Goal: Task Accomplishment & Management: Complete application form

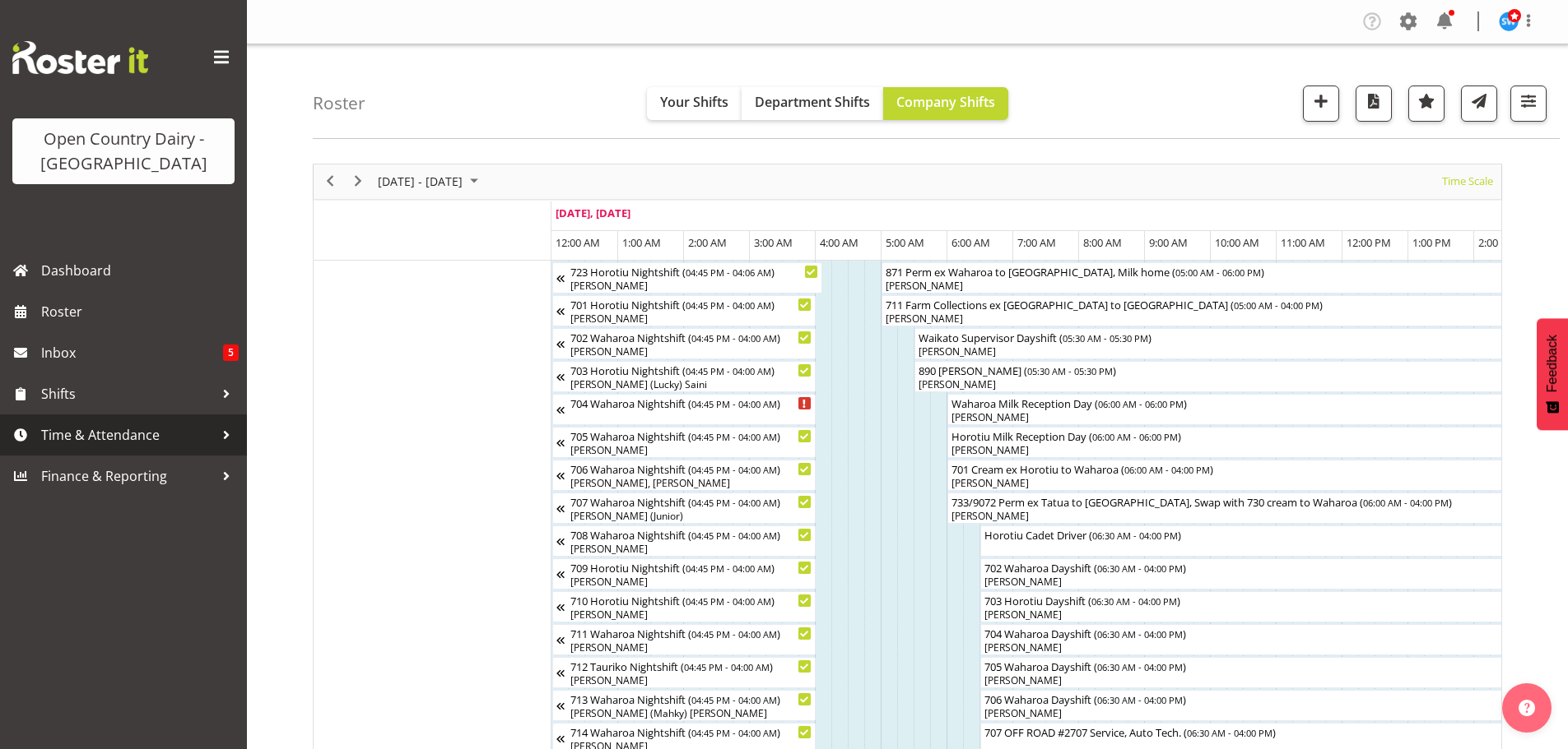
click at [157, 443] on span "Time & Attendance" at bounding box center [127, 435] width 173 height 25
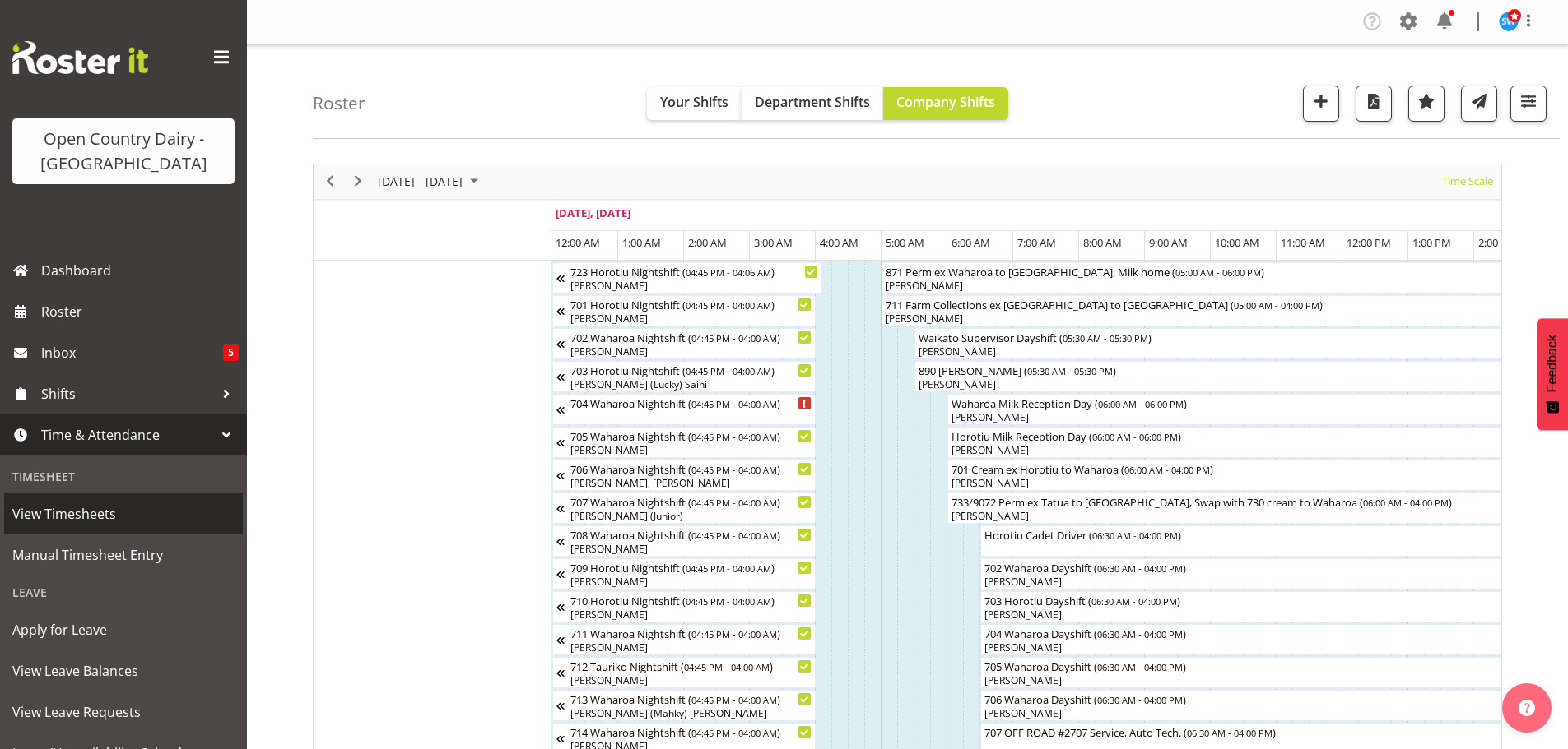
click at [122, 520] on span "View Timesheets" at bounding box center [123, 513] width 222 height 25
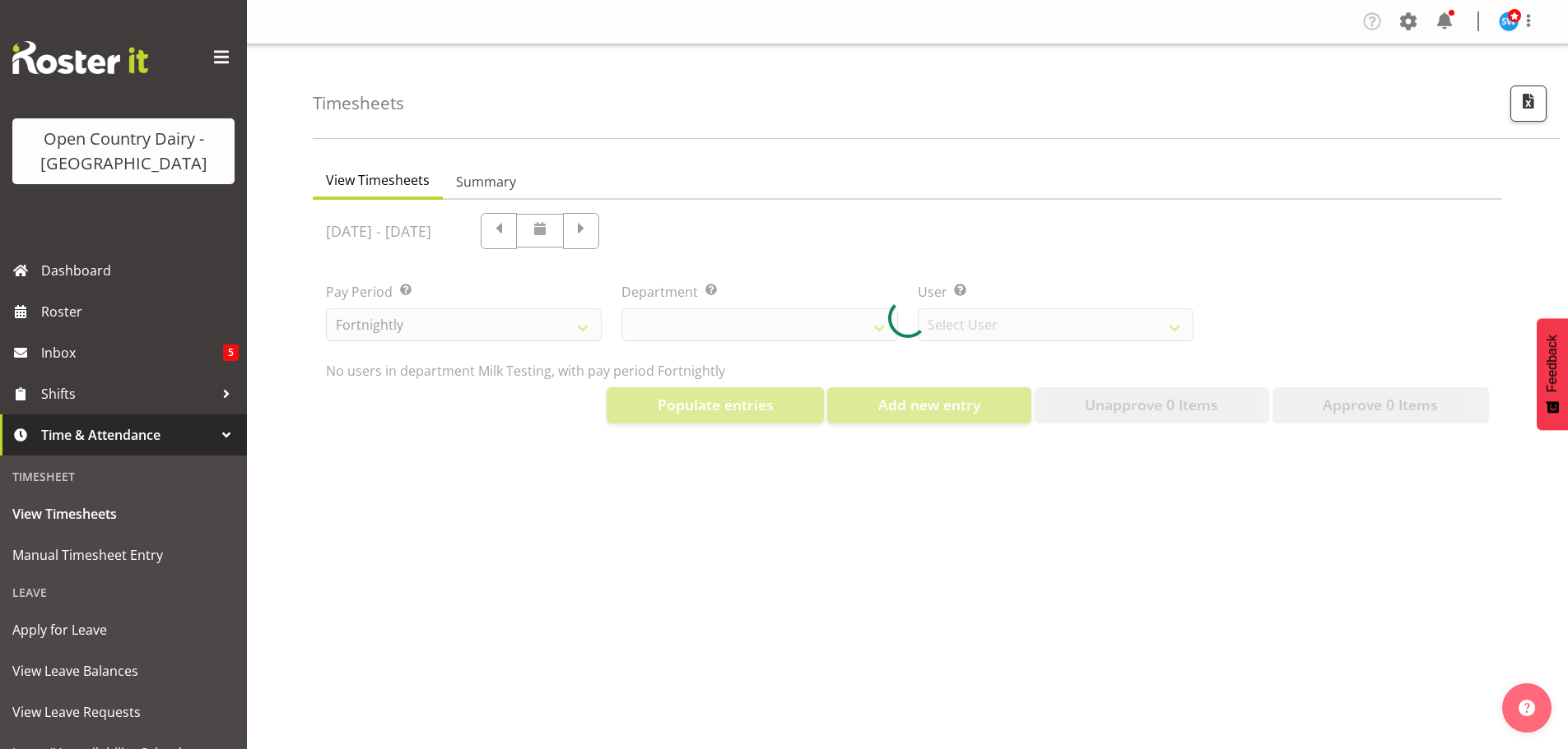
click at [714, 326] on div at bounding box center [907, 318] width 1189 height 237
click at [689, 331] on div at bounding box center [907, 318] width 1189 height 237
select select "733"
select select "7414"
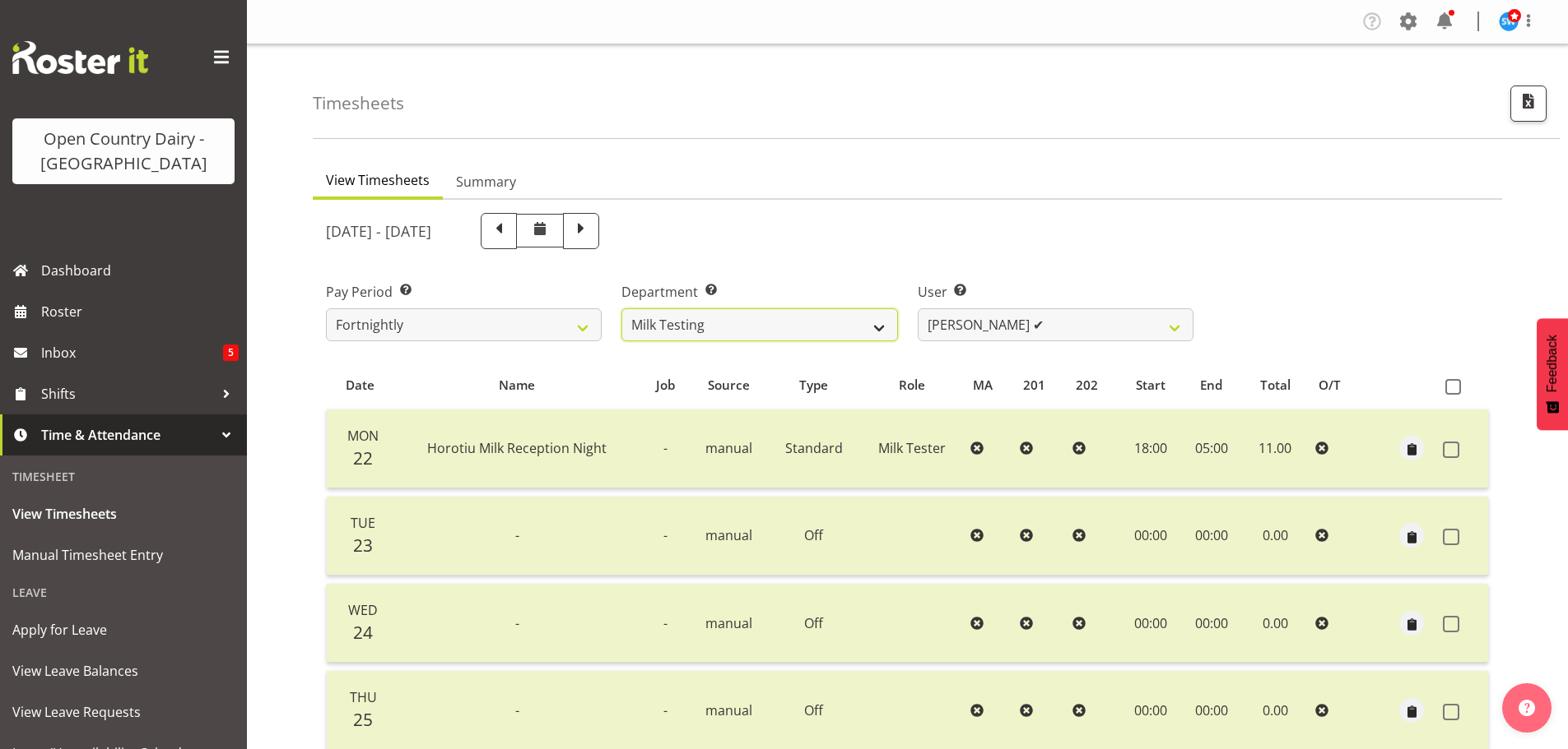
click at [879, 329] on select "701 702 703 704 705 706 707 708 709 710 711 712 713 714 715 716 717 718 719 720" at bounding box center [759, 324] width 276 height 33
click at [621, 308] on select "701 702 703 704 705 706 707 708 709 710 711 712 713 714 715 716 717 718 719 720" at bounding box center [759, 324] width 276 height 33
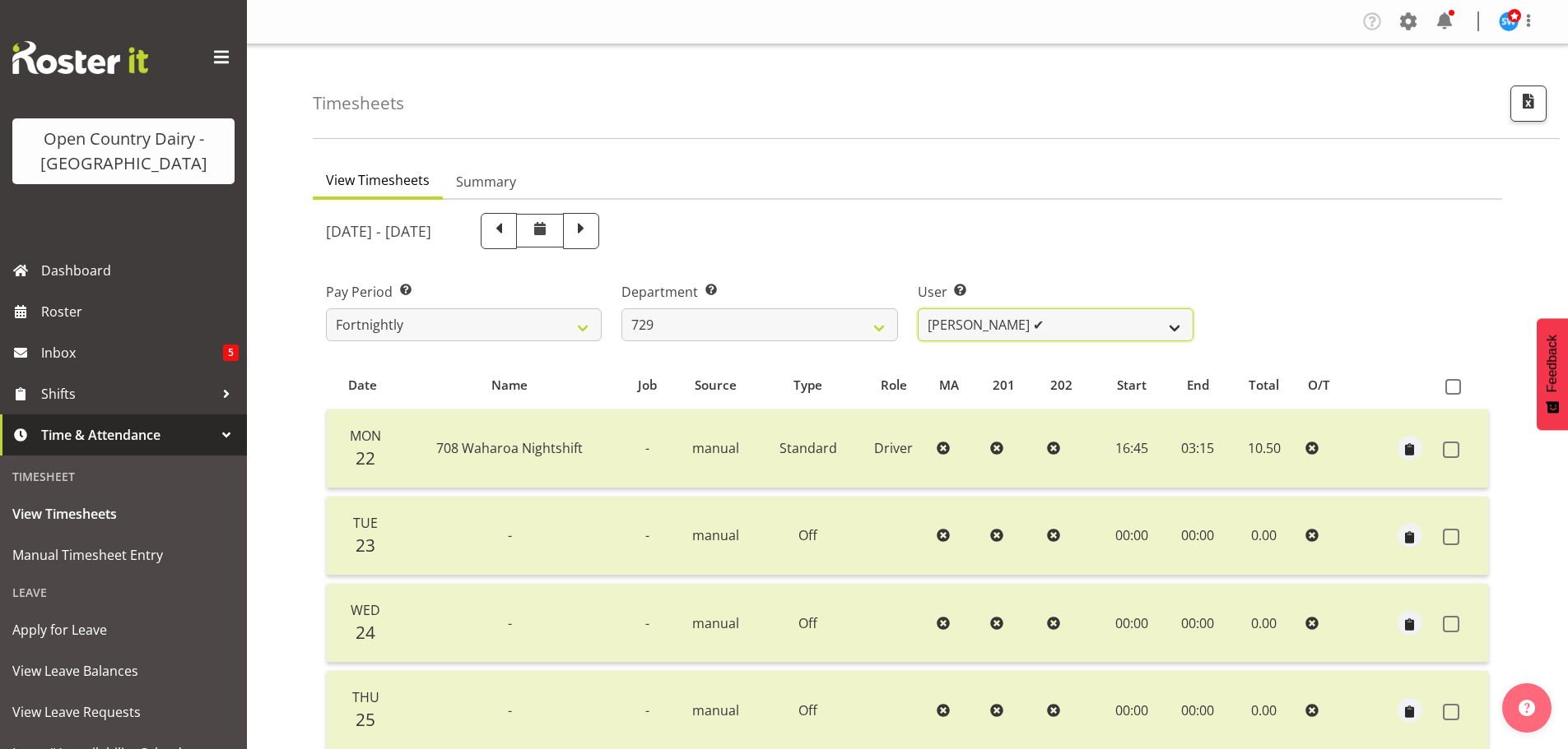
click at [1173, 331] on select "Craig Schlager-Reay ✔ Dave Trepels ✔ Jimi Jack ✔ Shannan Wood ✔" at bounding box center [1056, 324] width 276 height 33
click at [884, 330] on select "701 702 703 704 705 706 707 708 709 710 711 712 713 714 715 716 717 718 719 720" at bounding box center [759, 324] width 276 height 33
select select "898"
click at [621, 308] on select "701 702 703 704 705 706 707 708 709 710 711 712 713 714 715 716 717 718 719 720" at bounding box center [759, 324] width 276 height 33
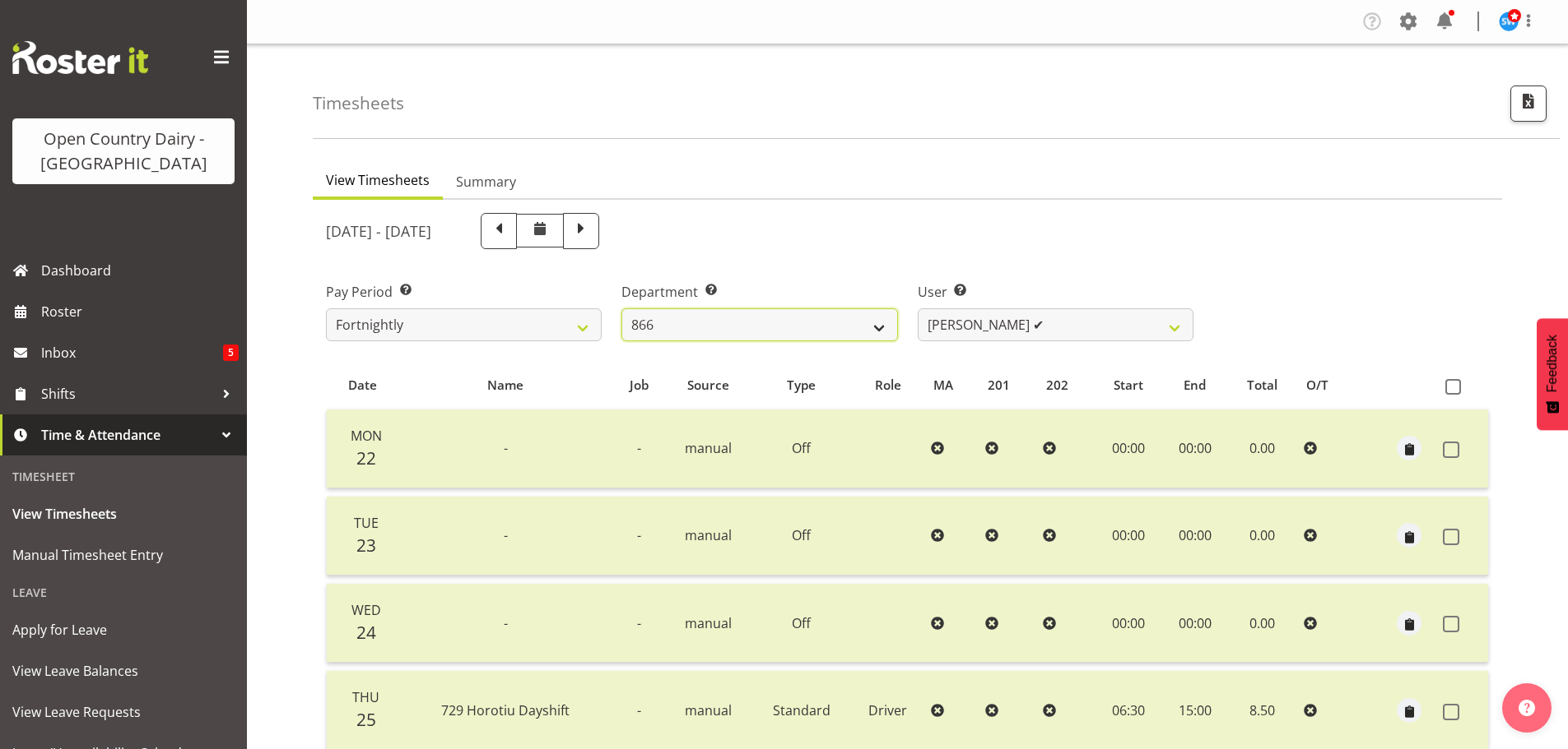
click at [877, 326] on select "701 702 703 704 705 706 707 708 709 710 711 712 713 714 715 716 717 718 719 720" at bounding box center [759, 324] width 276 height 33
click at [1175, 323] on select "Harshdeep Singh ✔ Jacques Nel ✔ Navreet Jawanda ✔ Neil Abrahams ✔" at bounding box center [1056, 324] width 276 height 33
select select "11208"
click at [918, 308] on select "Harshdeep Singh ✔ Jacques Nel ✔ Navreet Jawanda ✔ Neil Abrahams ✔" at bounding box center [1056, 324] width 276 height 33
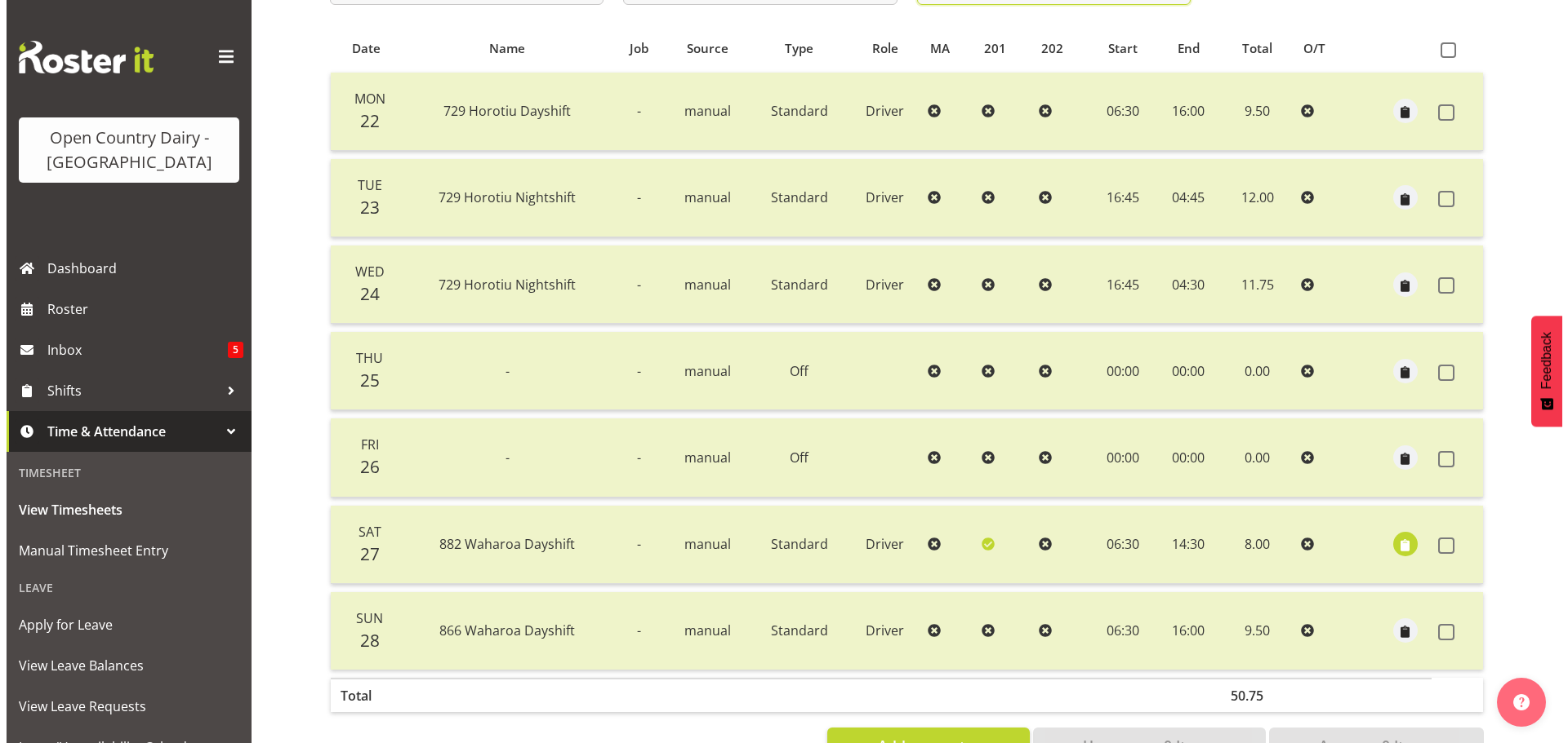
scroll to position [392, 0]
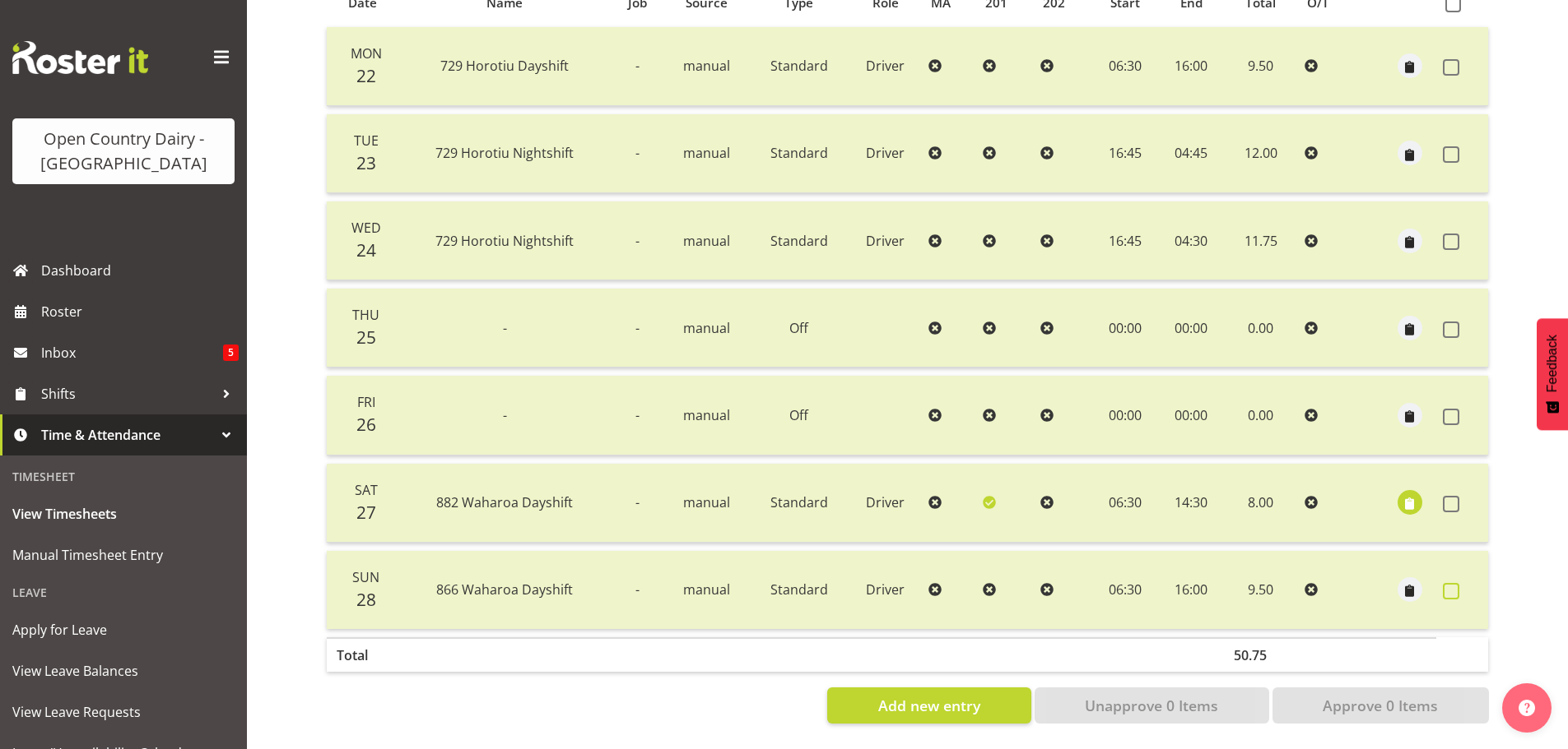
click at [1452, 583] on span at bounding box center [1451, 591] width 17 height 17
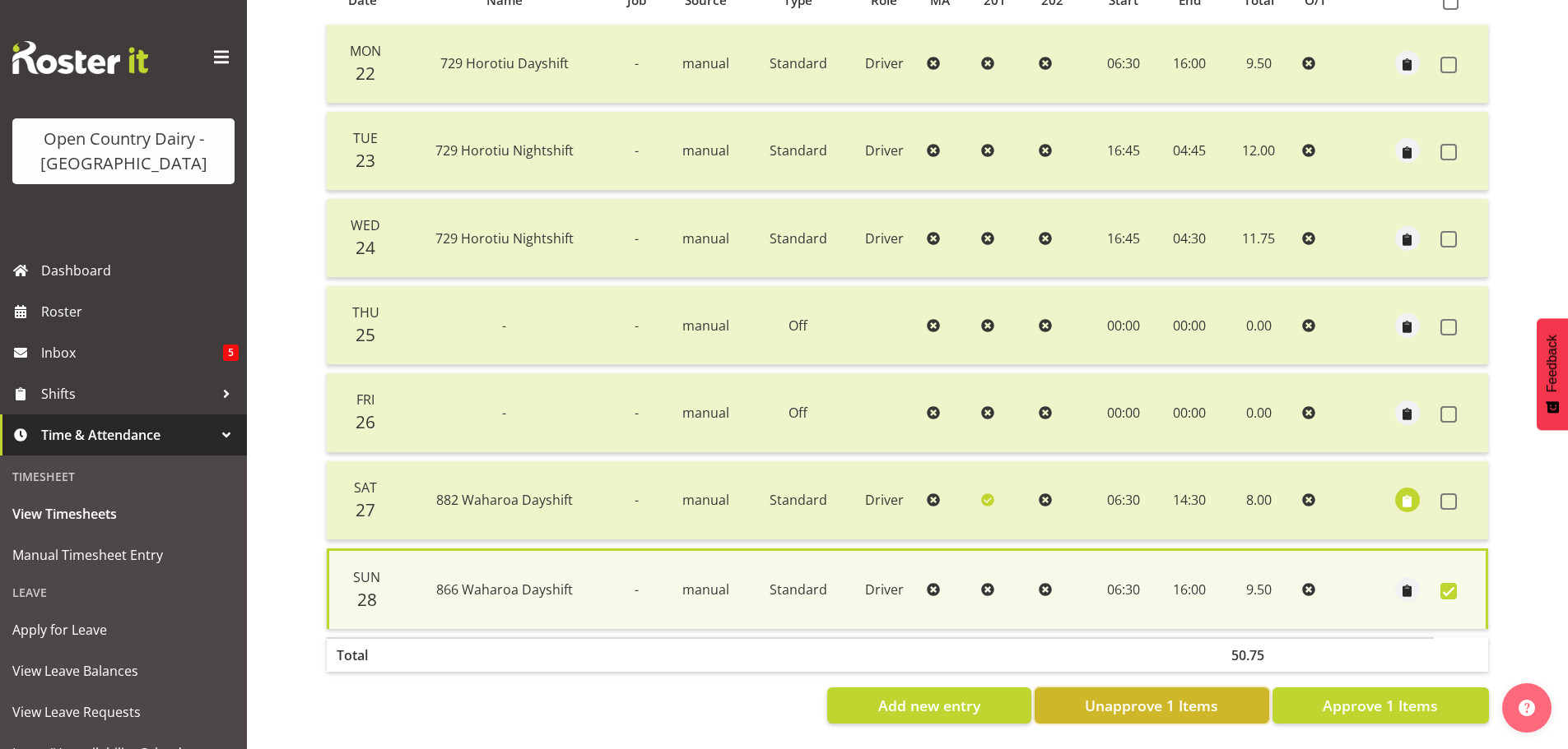
click at [1203, 699] on span "Unapprove 1 Items" at bounding box center [1151, 706] width 133 height 22
checkbox input "false"
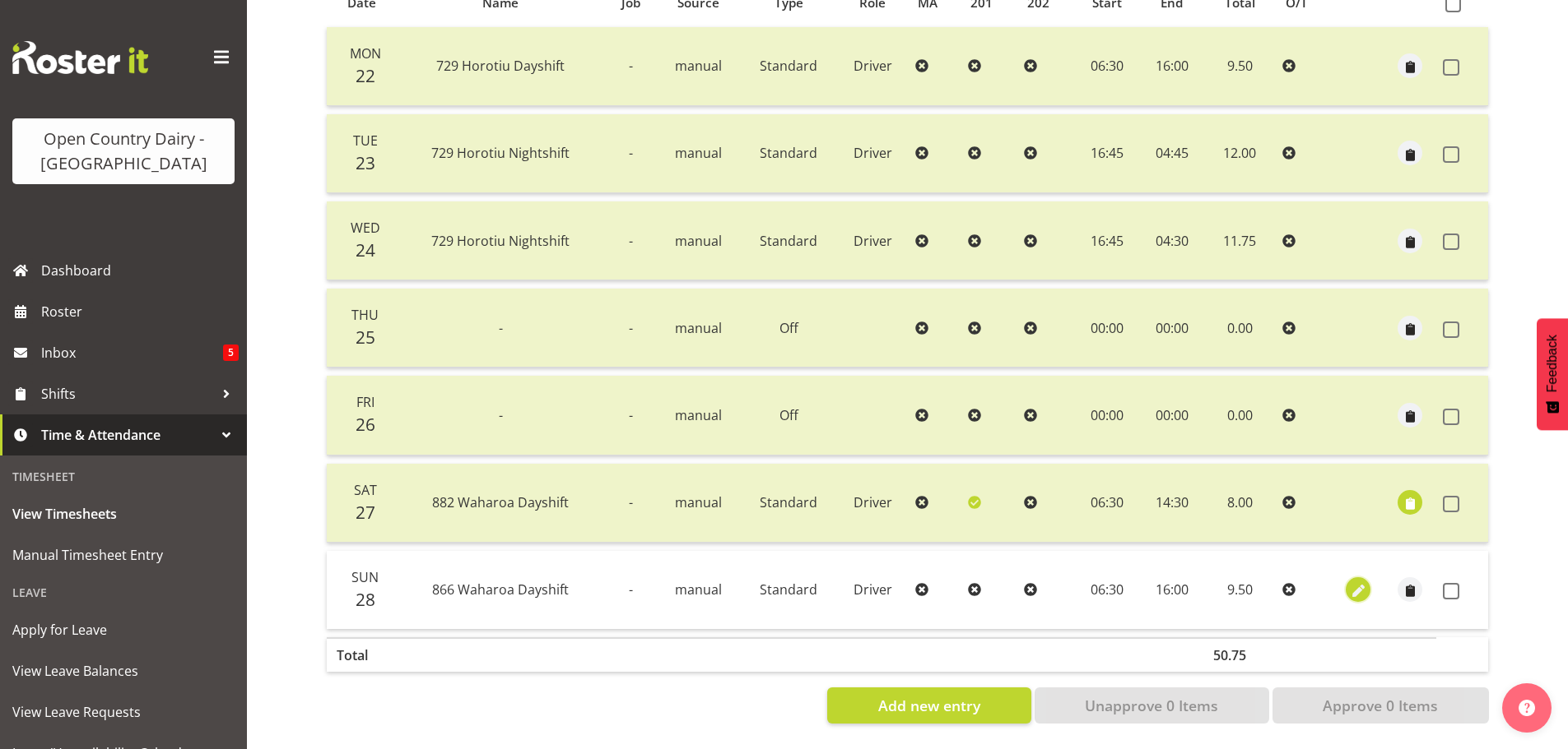
click at [1353, 582] on span "button" at bounding box center [1358, 591] width 19 height 19
select select "Standard"
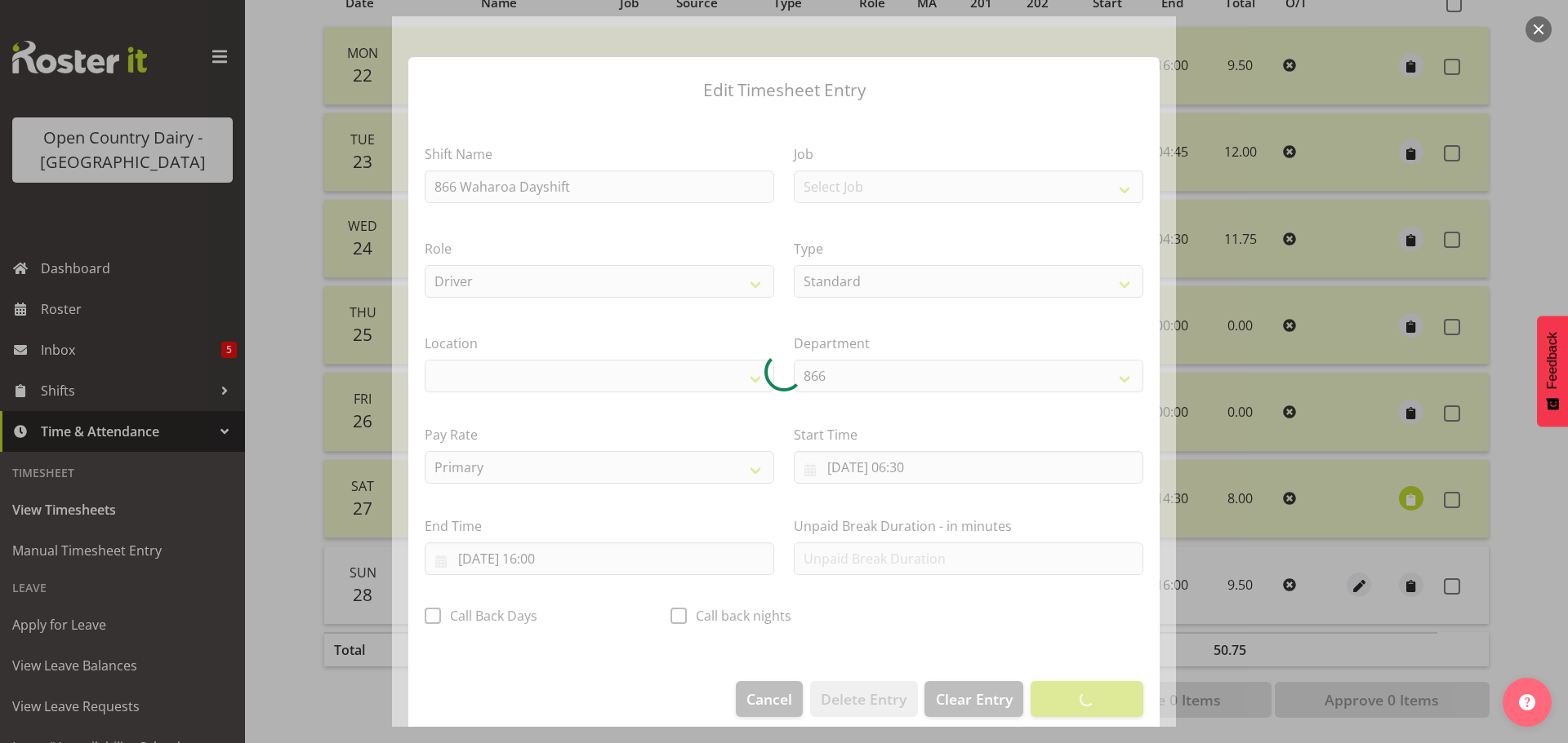
select select "1054"
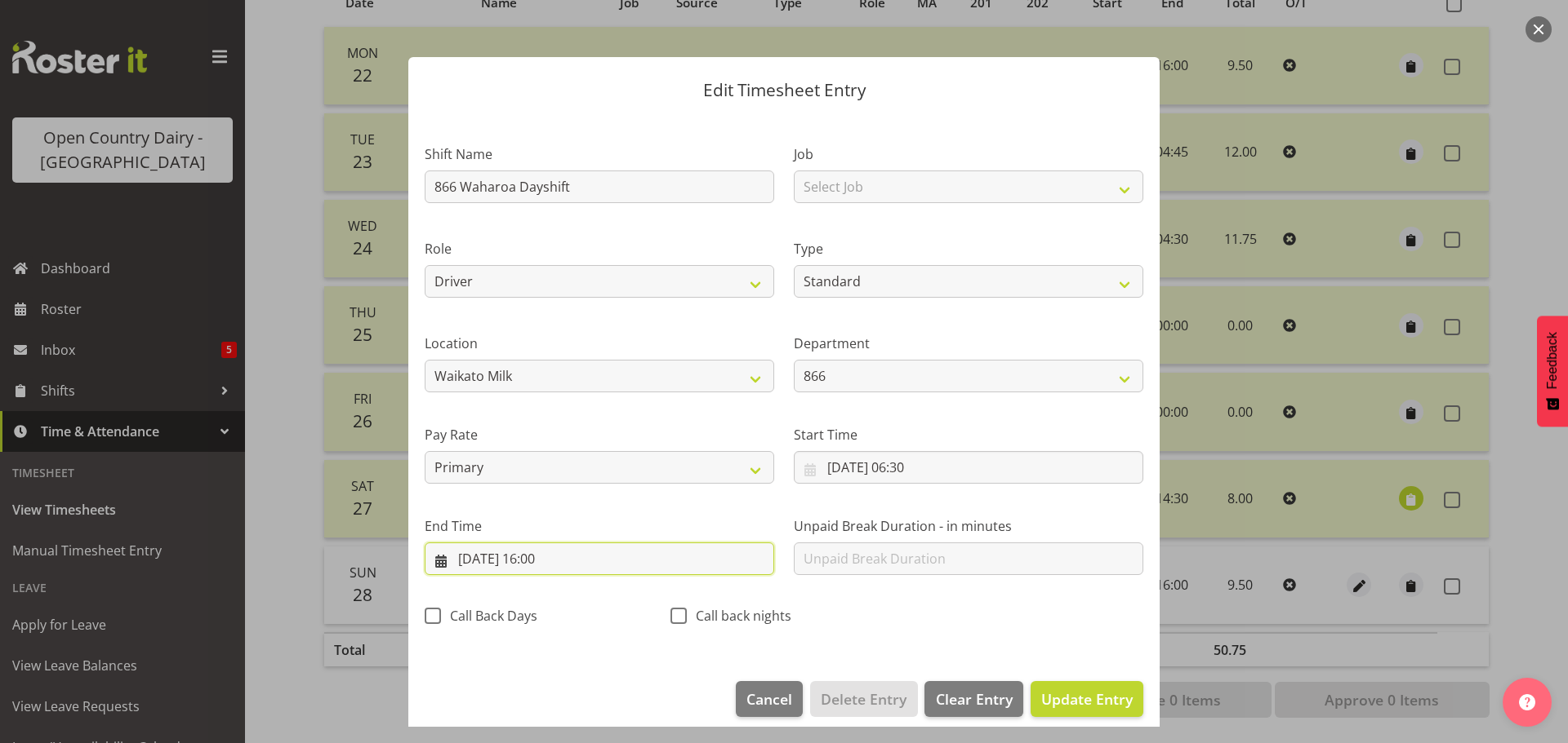
click at [548, 565] on input "28/09/2025, 16:00" at bounding box center [599, 558] width 349 height 32
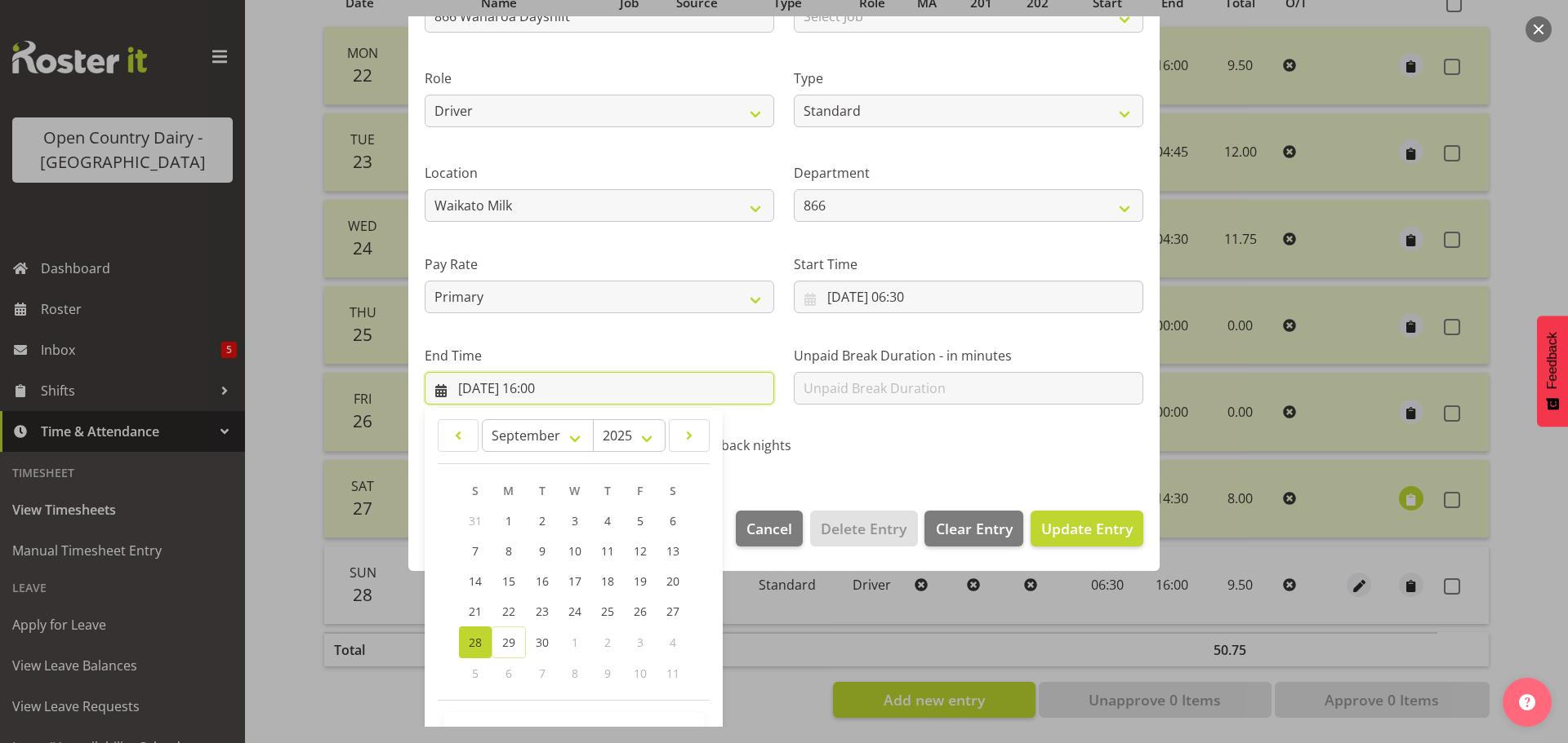
scroll to position [221, 0]
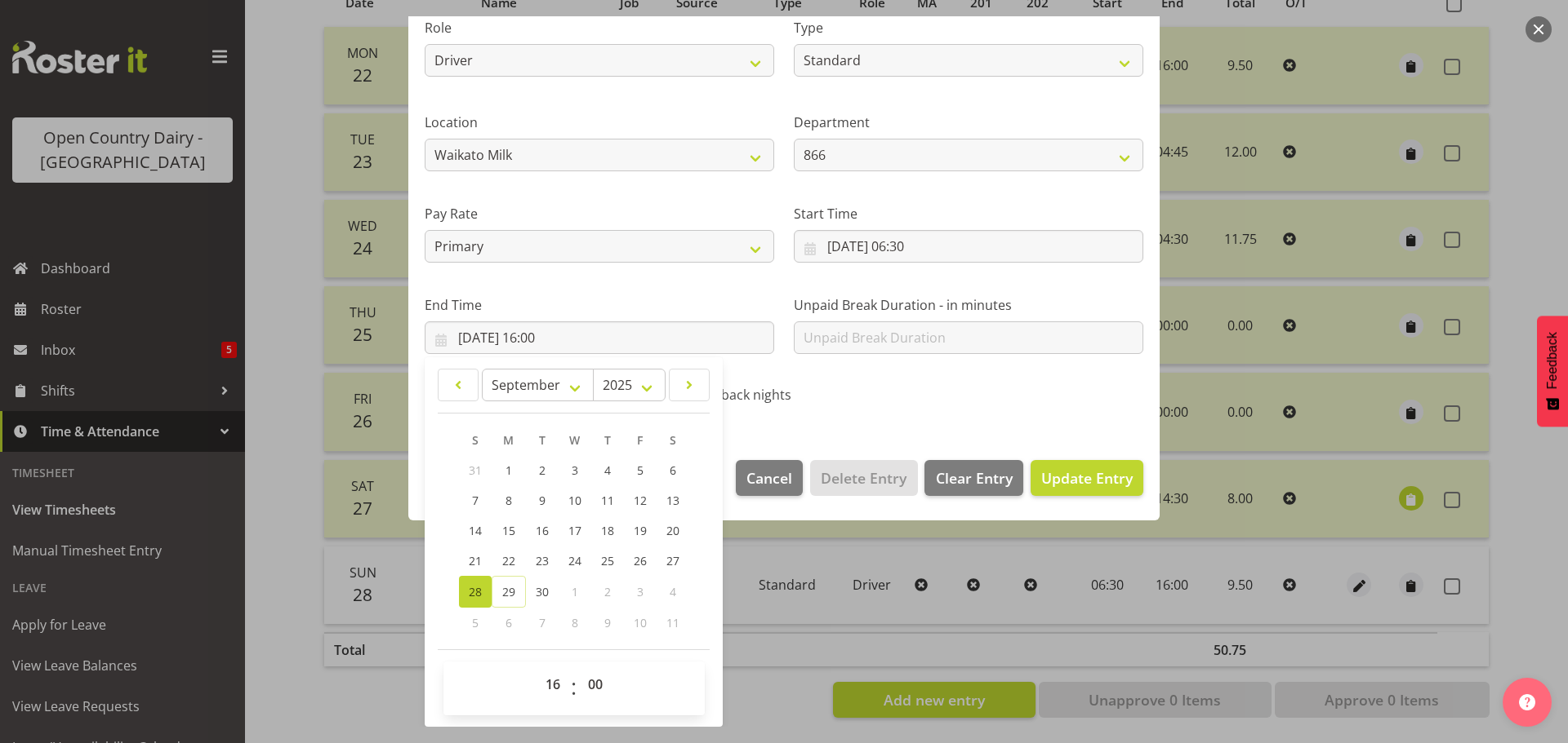
click at [569, 679] on div "00 01 02 03 04 05 06 07 08 09 10 11 12 13 14 15 16 17 18 19 20 21 22 23 : 00 01…" at bounding box center [573, 689] width 261 height 41
click at [558, 684] on select "00 01 02 03 04 05 06 07 08 09 10 11 12 13 14 15 16 17 18 19 20 21 22 23" at bounding box center [555, 684] width 37 height 32
select select "15"
click at [536, 669] on select "00 01 02 03 04 05 06 07 08 09 10 11 12 13 14 15 16 17 18 19 20 21 22 23" at bounding box center [555, 684] width 37 height 32
type input "28/09/2025, 15:00"
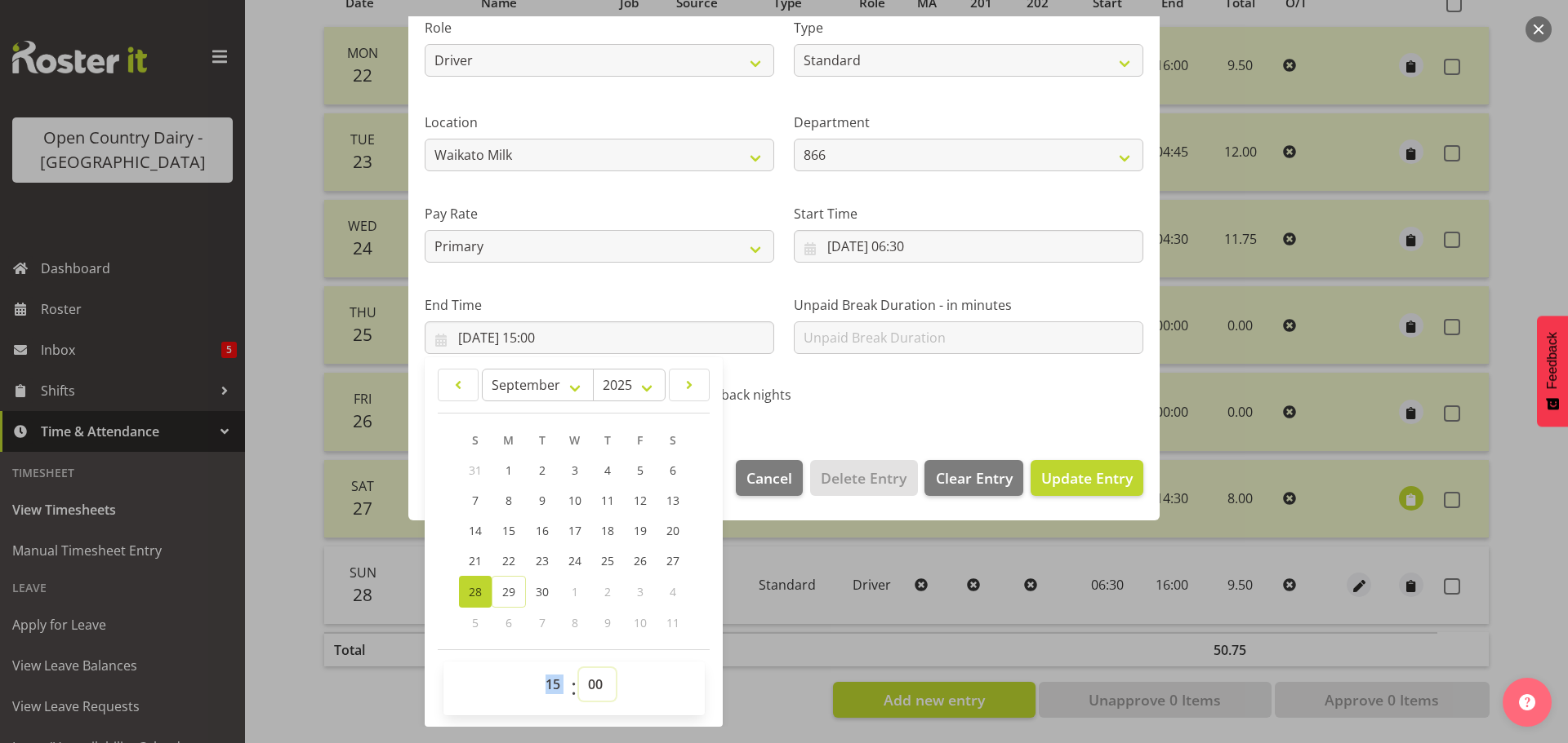
click at [593, 683] on select "00 01 02 03 04 05 06 07 08 09 10 11 12 13 14 15 16 17 18 19 20 21 22 23 24 25 2…" at bounding box center [598, 684] width 37 height 32
select select "30"
click at [579, 669] on select "00 01 02 03 04 05 06 07 08 09 10 11 12 13 14 15 16 17 18 19 20 21 22 23 24 25 2…" at bounding box center [598, 684] width 37 height 32
type input "28/09/2025, 15:30"
click at [1103, 476] on span "Update Entry" at bounding box center [1086, 478] width 91 height 20
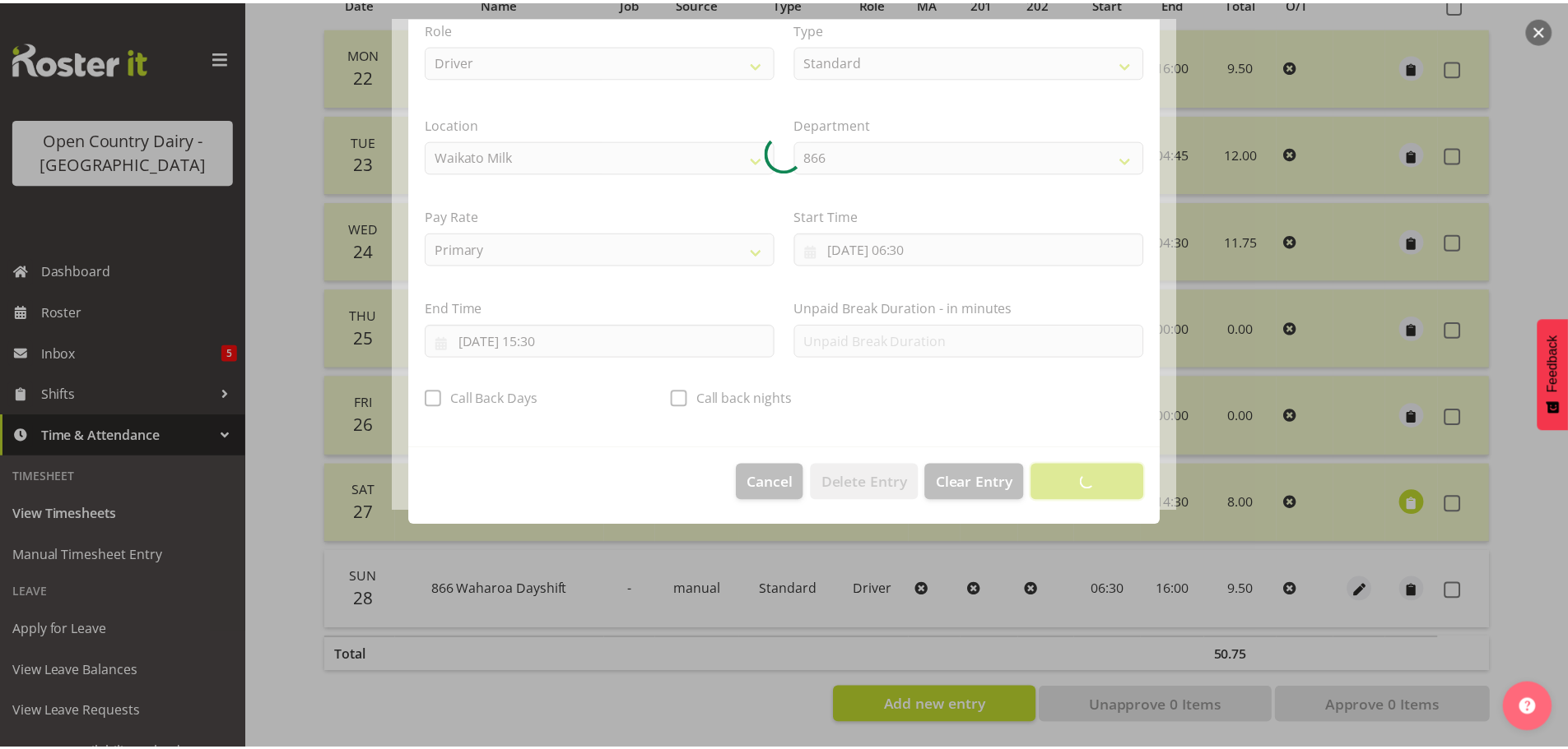
scroll to position [15, 0]
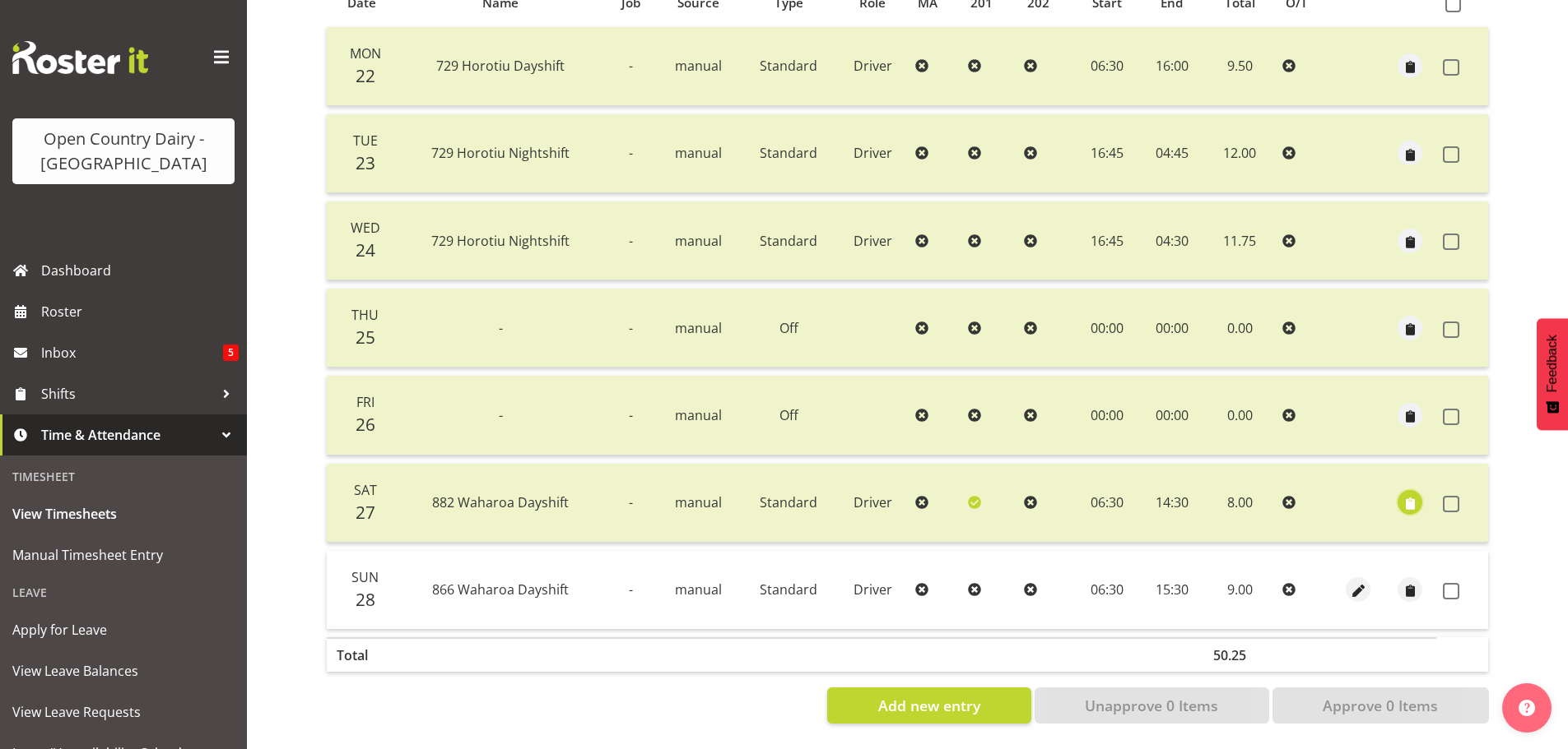
click at [1412, 495] on span "button" at bounding box center [1410, 504] width 19 height 19
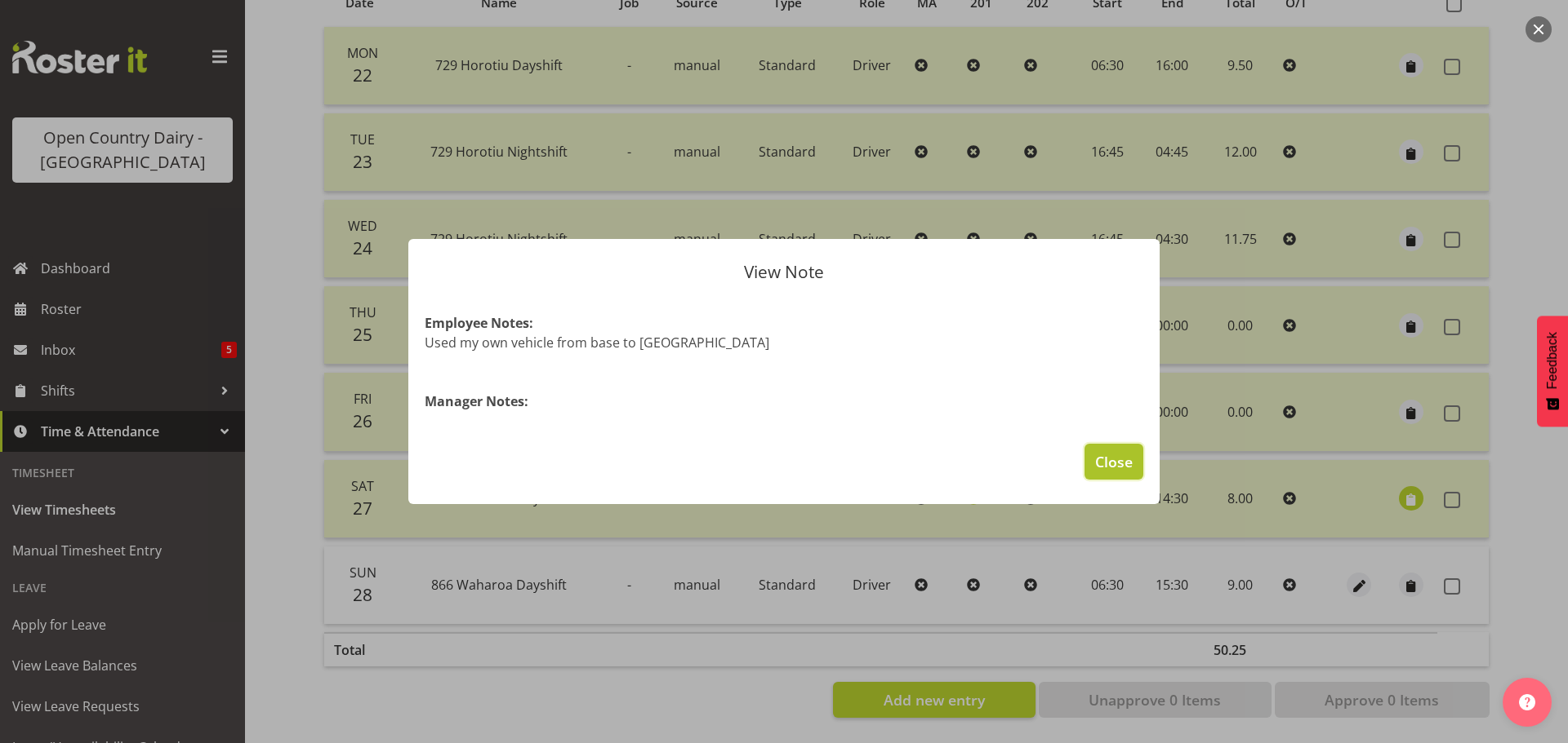
click at [1116, 459] on span "Close" at bounding box center [1113, 462] width 37 height 22
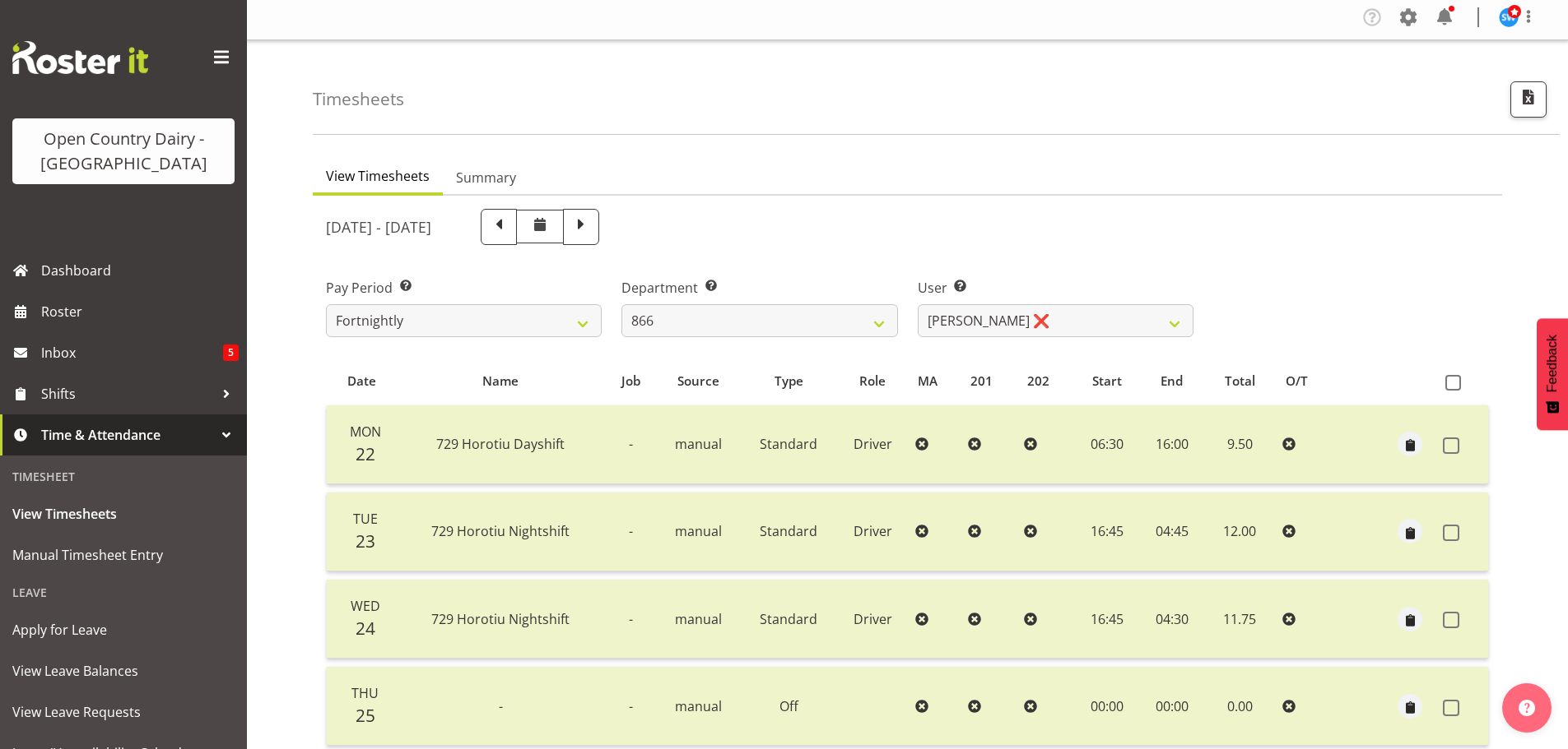
scroll to position [0, 0]
click at [1460, 392] on span at bounding box center [1454, 387] width 16 height 16
click at [1457, 392] on input "checkbox" at bounding box center [1451, 386] width 11 height 11
checkbox input "true"
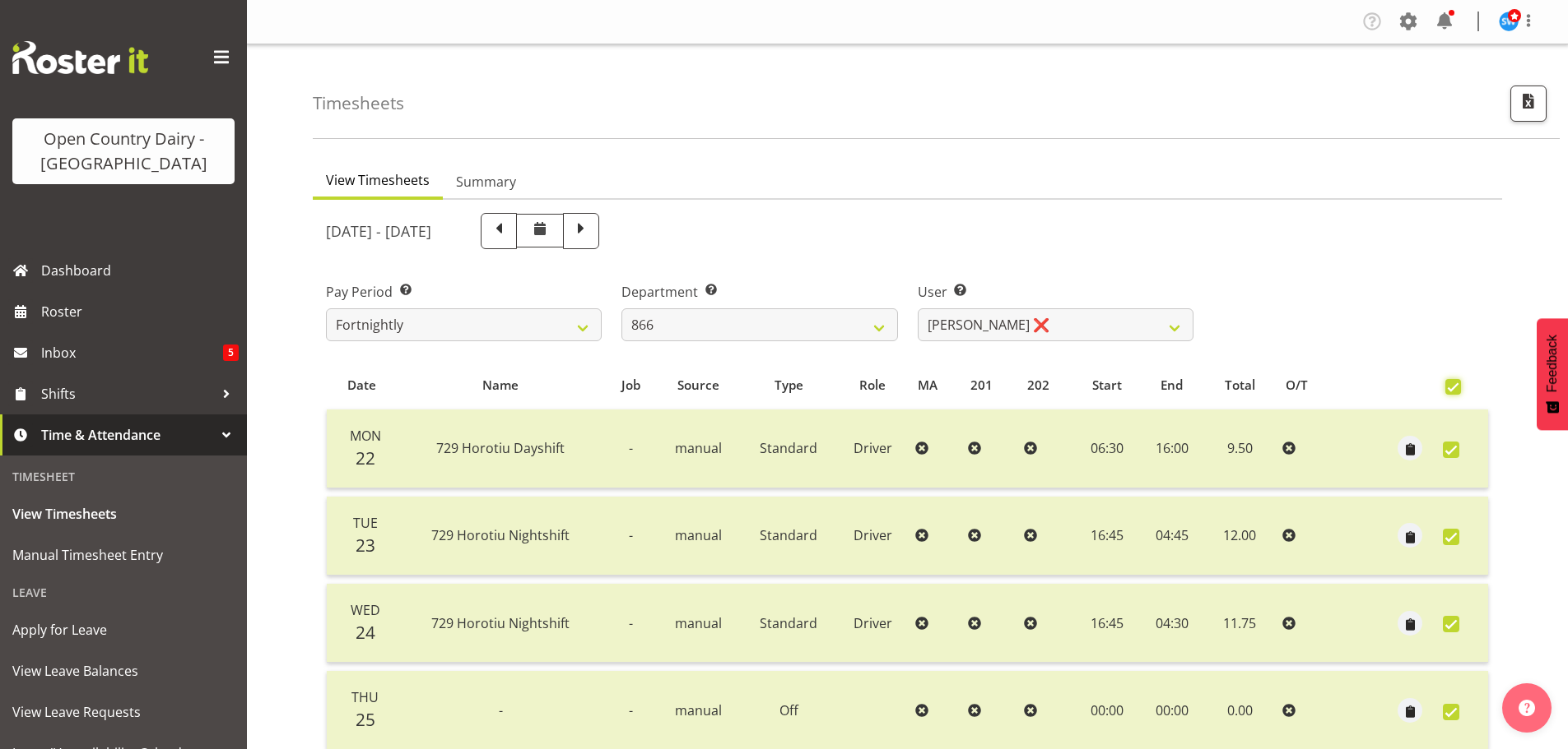
checkbox input "true"
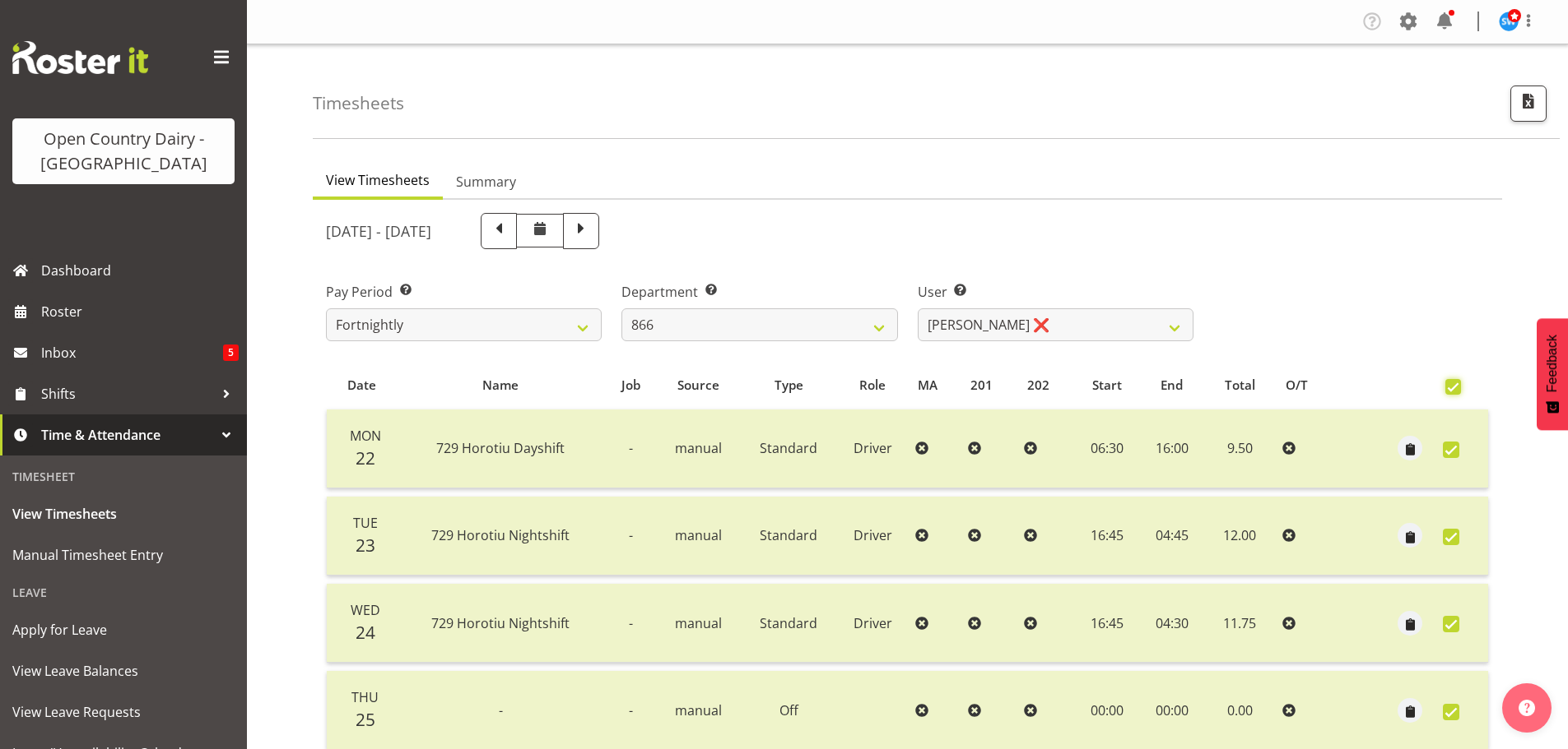
checkbox input "true"
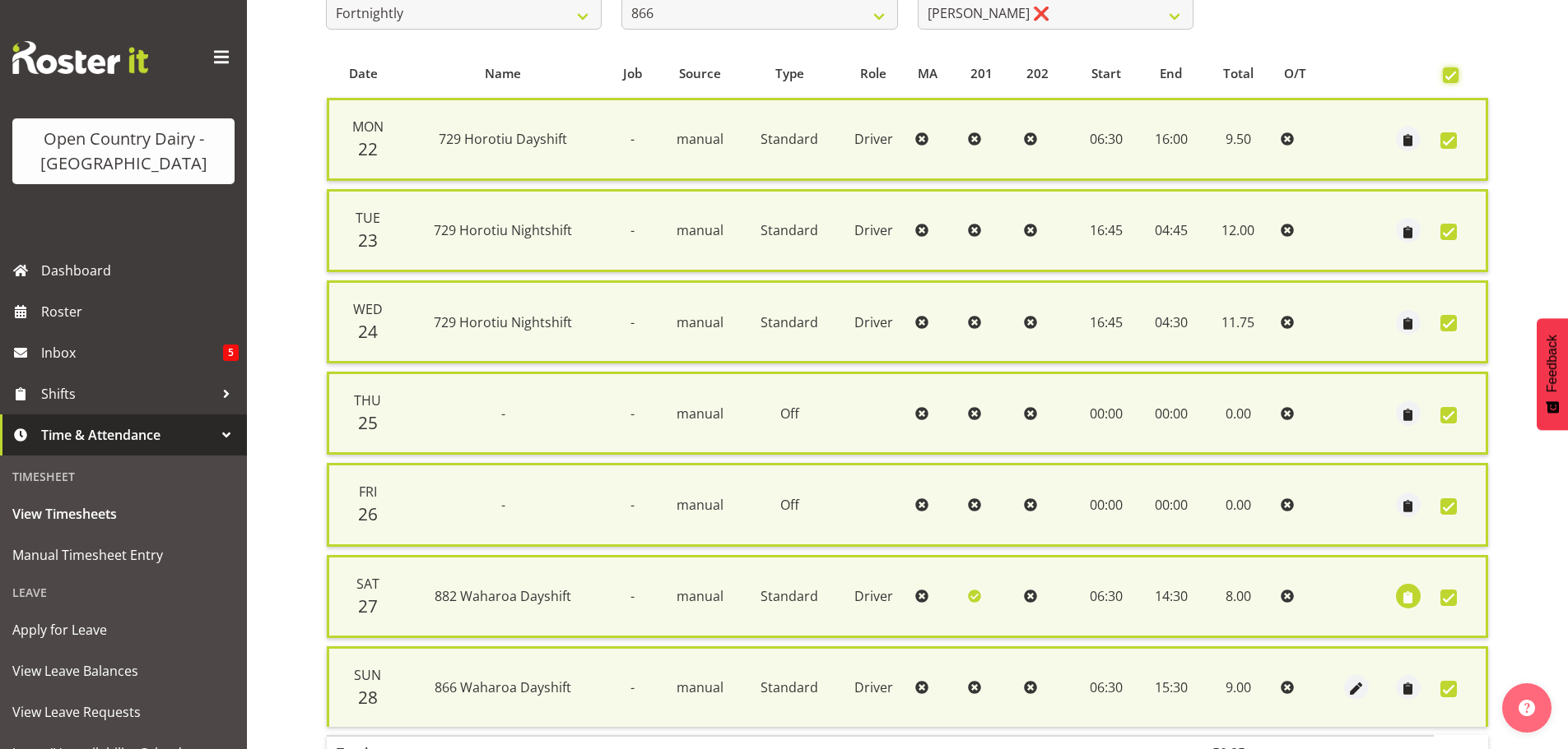
scroll to position [422, 0]
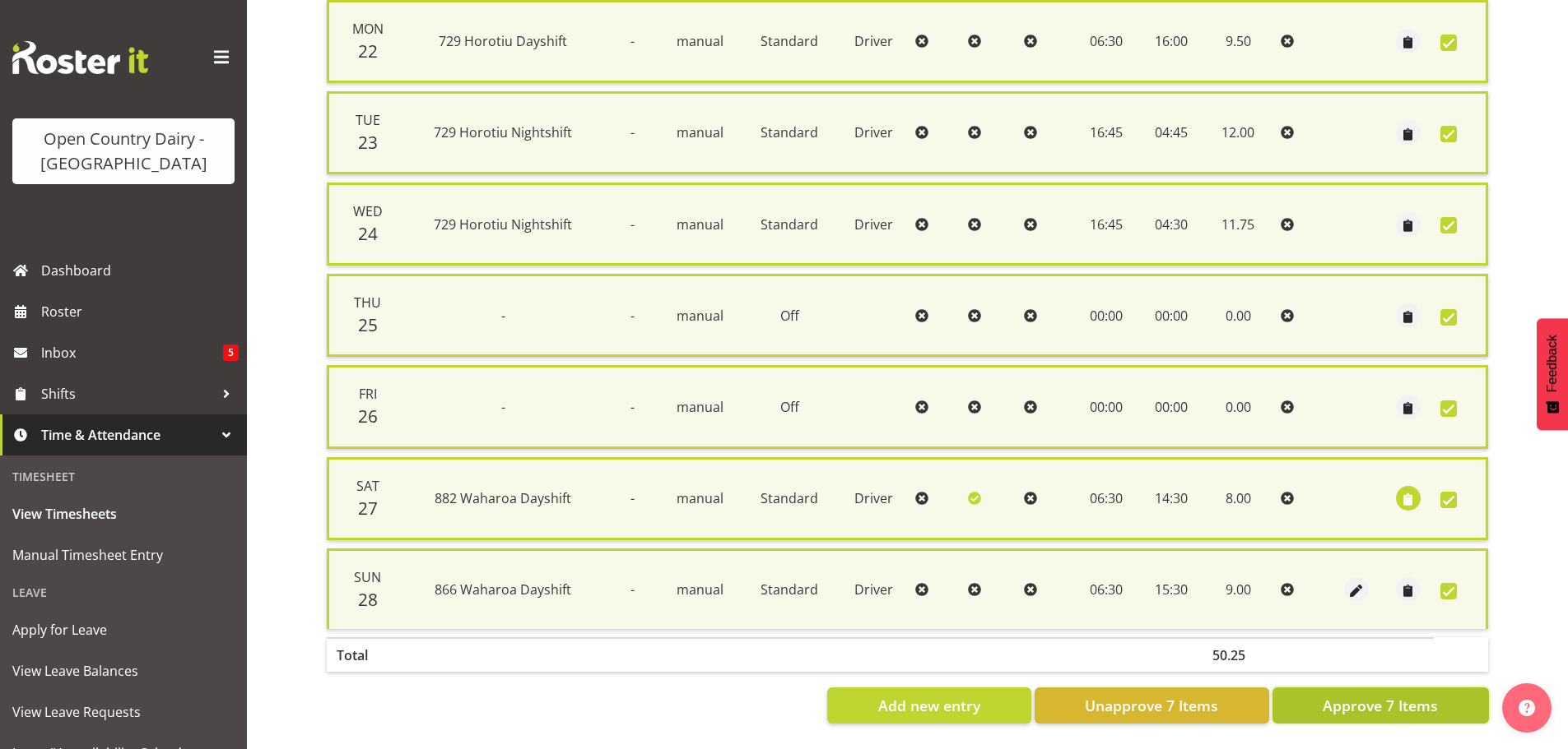
click at [1401, 699] on span "Approve 7 Items" at bounding box center [1380, 706] width 115 height 22
checkbox input "false"
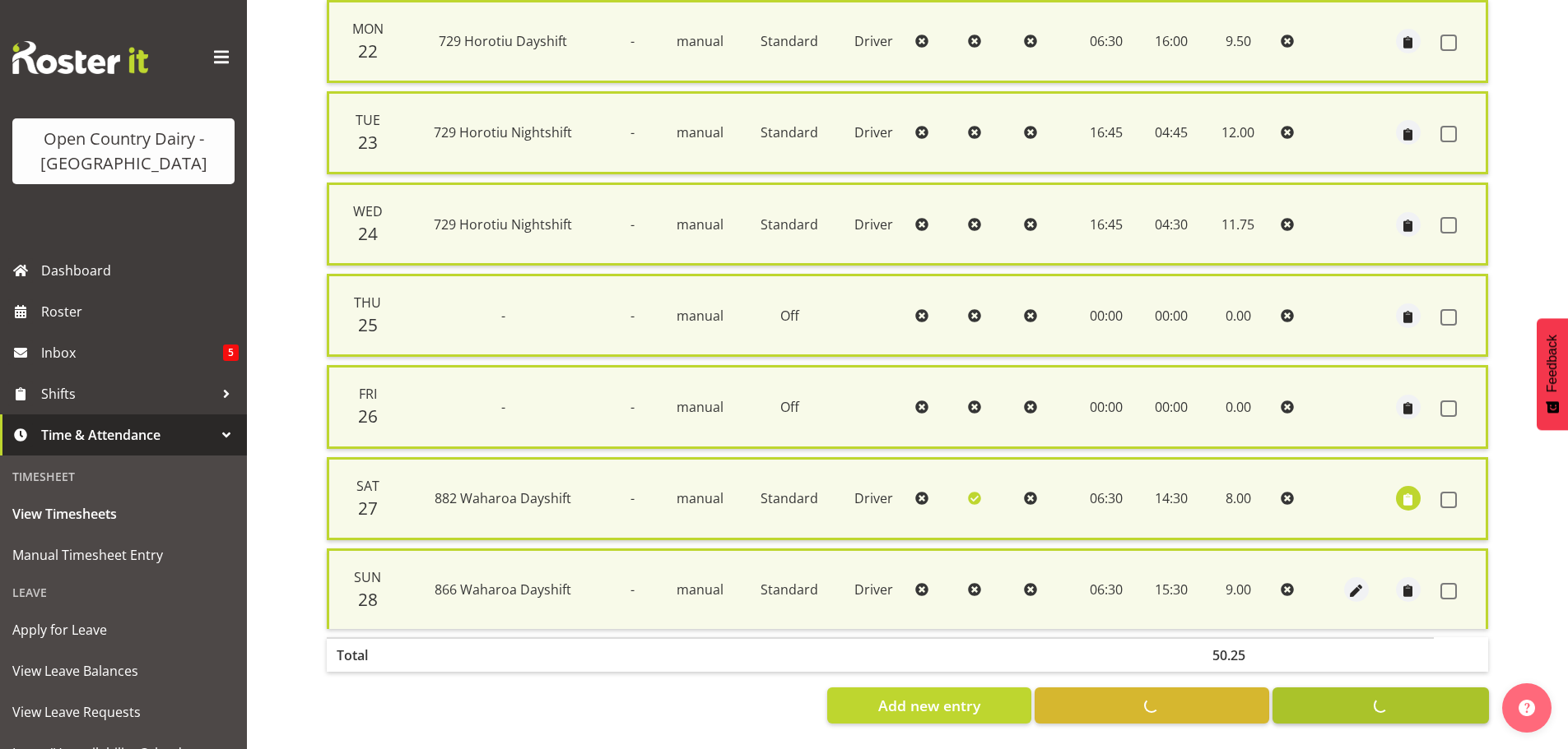
checkbox input "false"
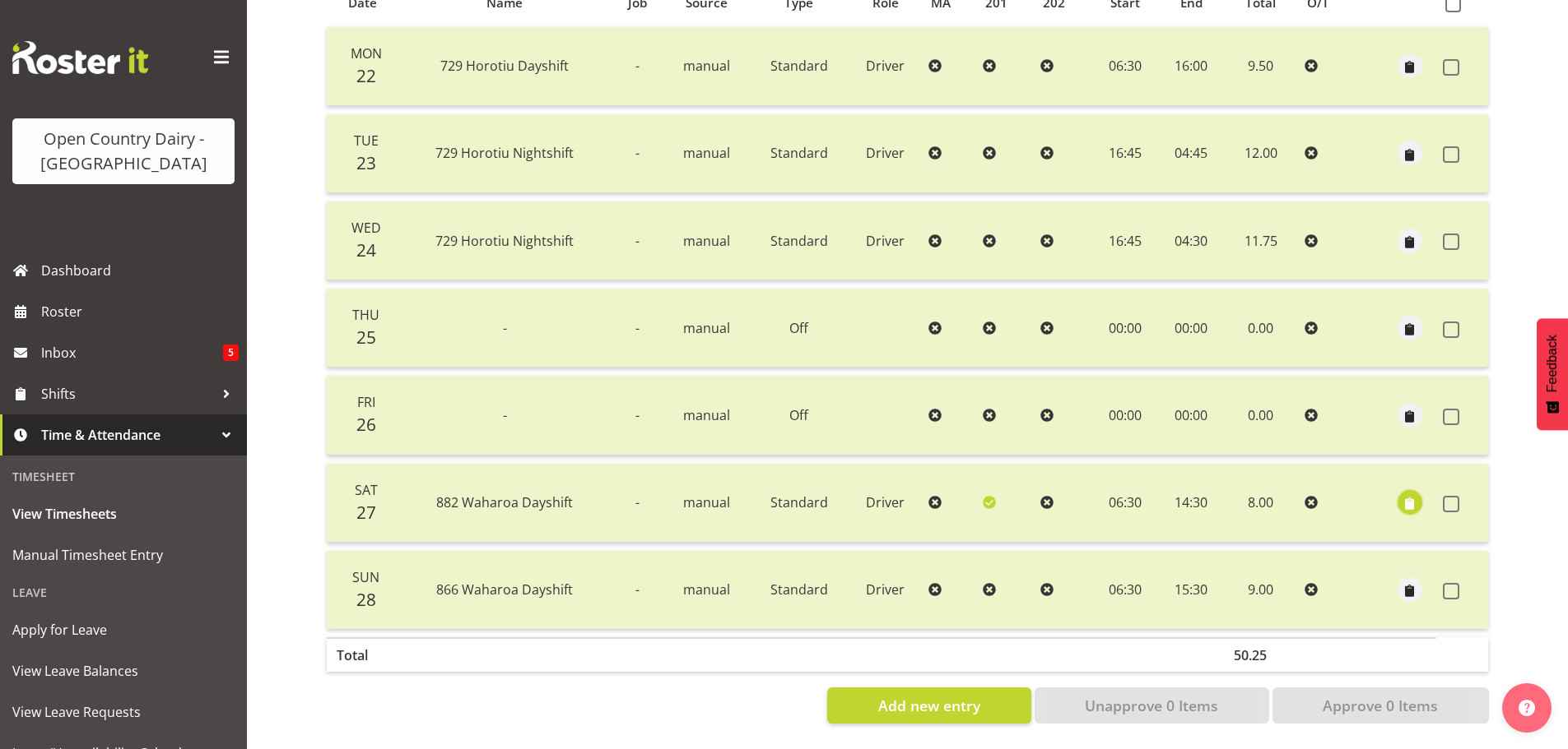
click at [1398, 493] on button "button" at bounding box center [1409, 502] width 25 height 25
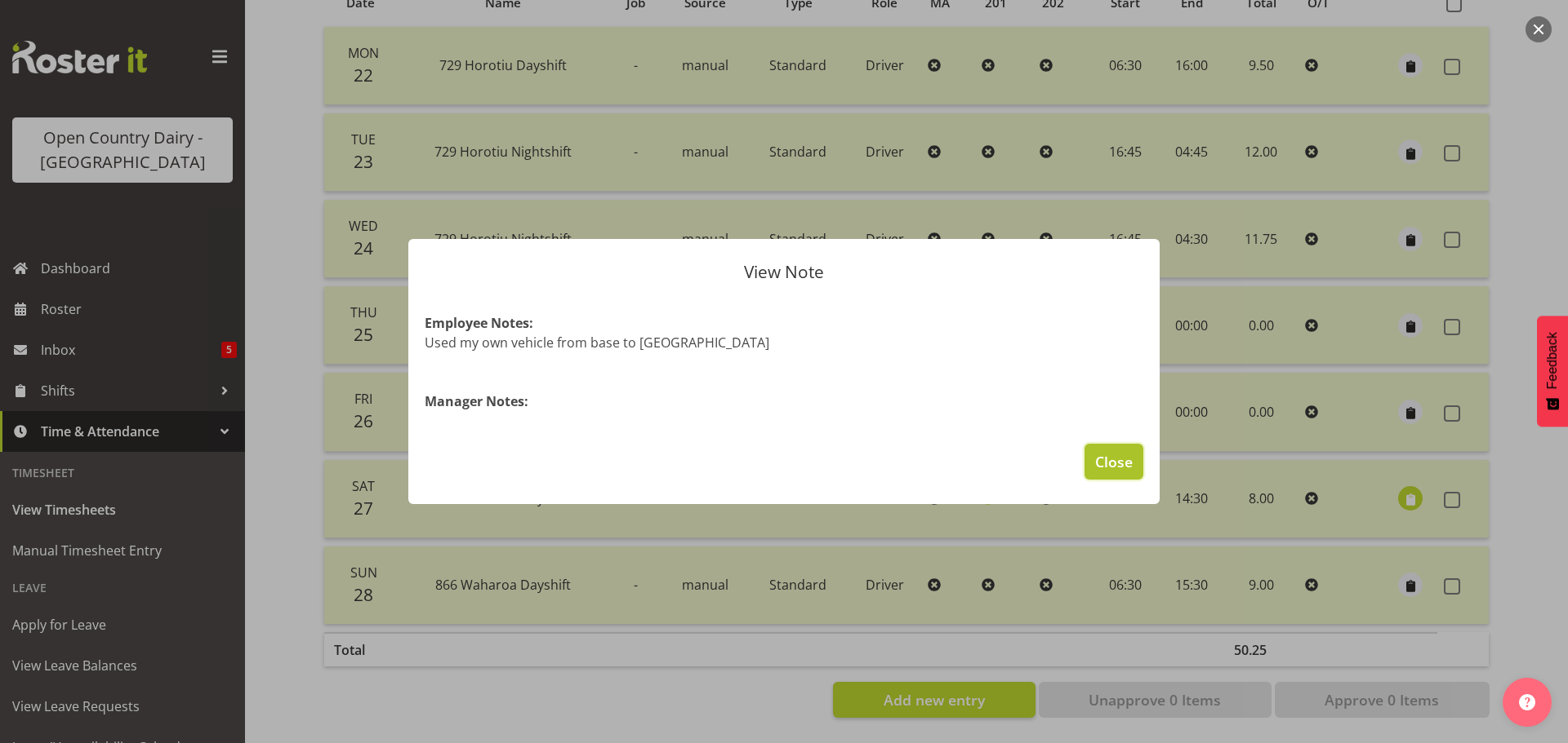
click at [1098, 458] on span "Close" at bounding box center [1113, 462] width 37 height 22
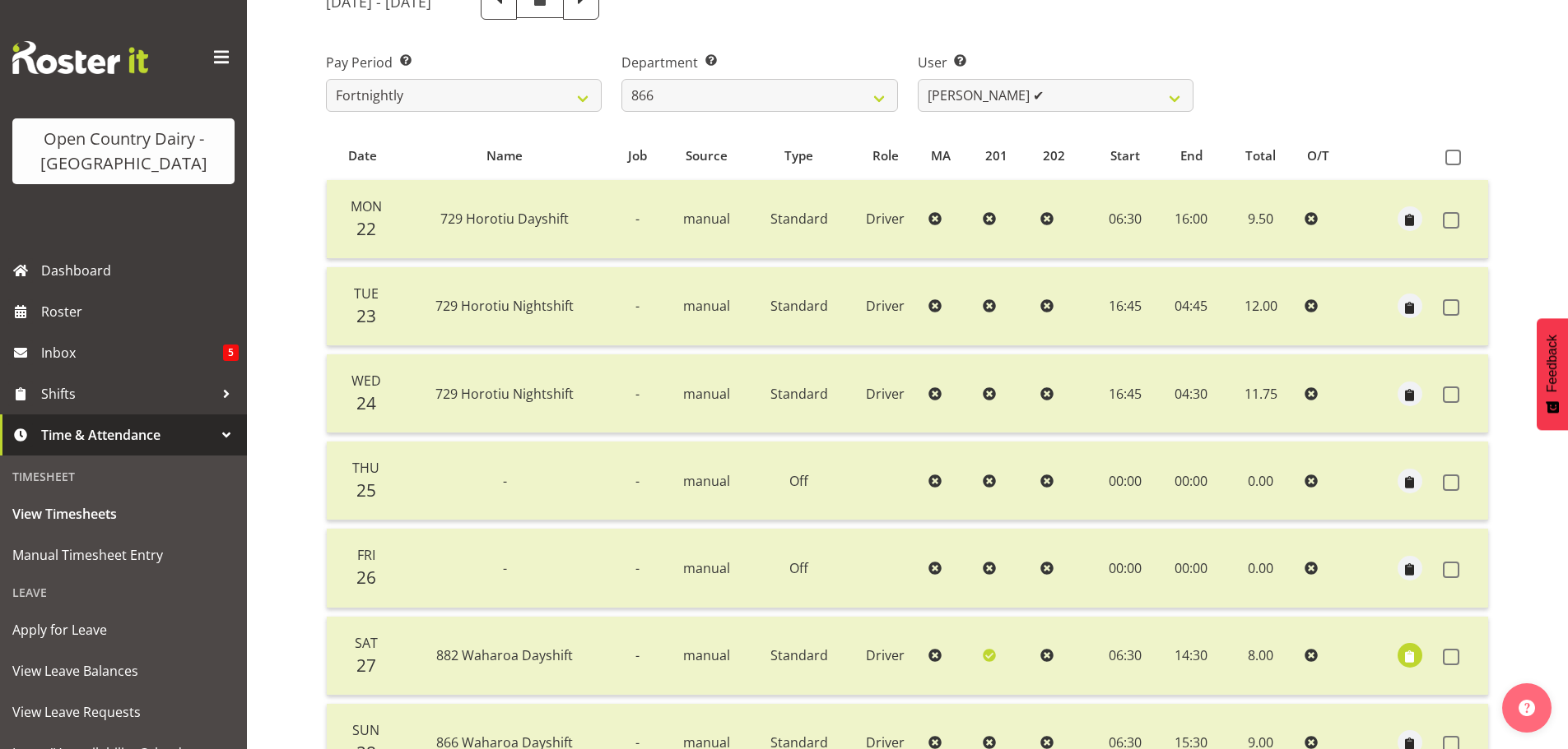
scroll to position [0, 0]
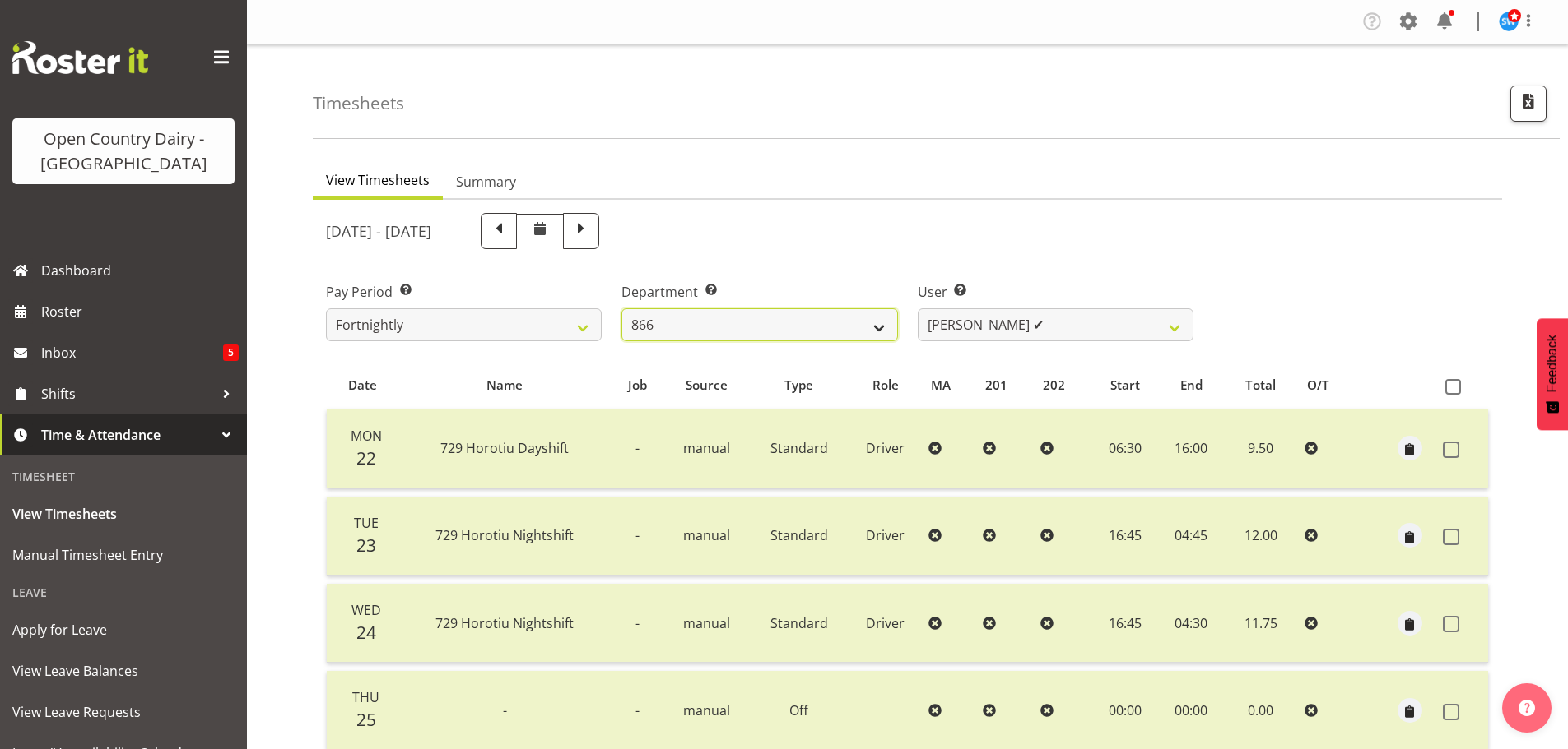
click at [873, 331] on select "701 702 703 704 705 706 707 708 709 710 711 712 713 714 715 716 717 718 719 720" at bounding box center [759, 324] width 276 height 33
select select "732"
click at [621, 308] on select "701 702 703 704 705 706 707 708 709 710 711 712 713 714 715 716 717 718 719 720" at bounding box center [759, 324] width 276 height 33
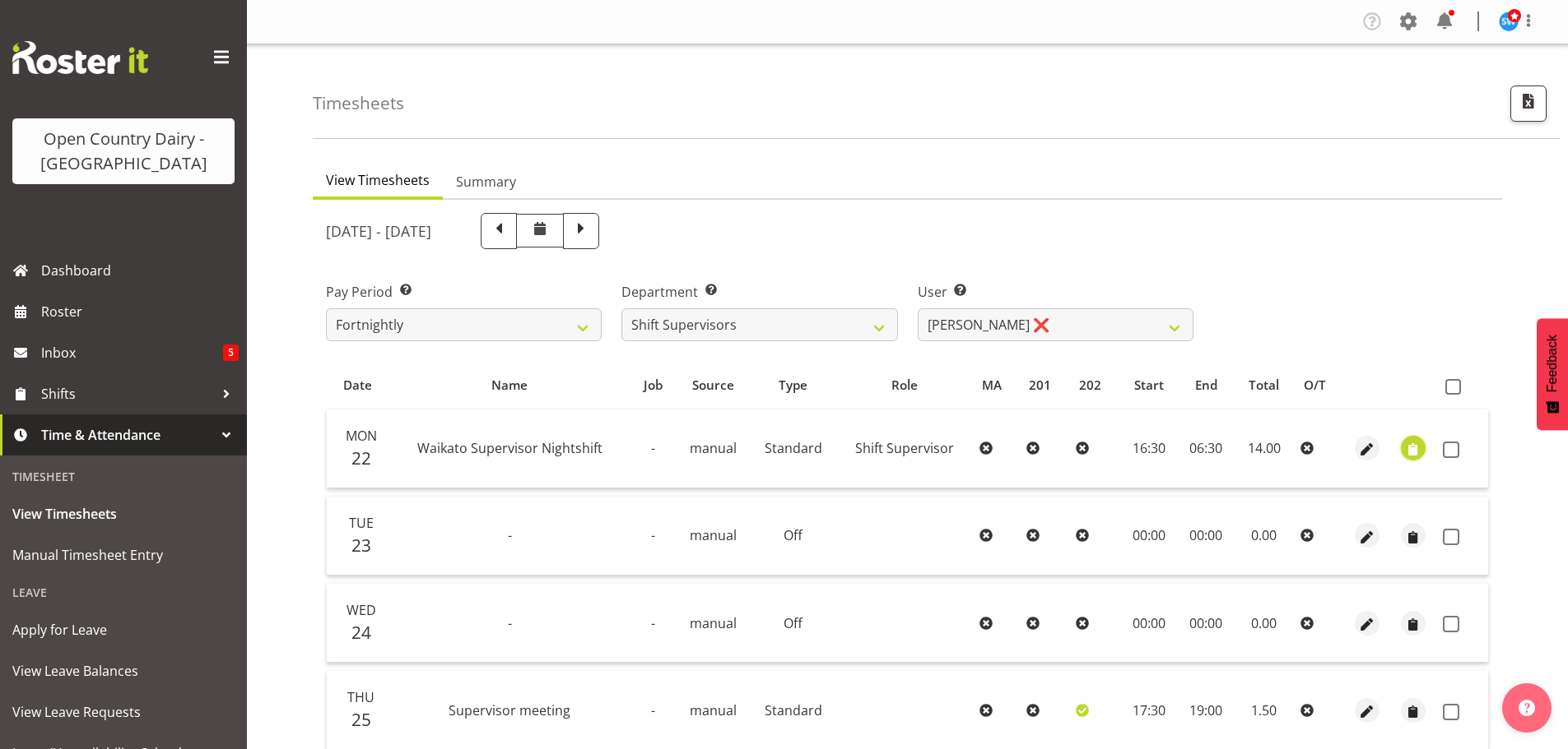
click at [1415, 454] on span "button" at bounding box center [1413, 449] width 19 height 19
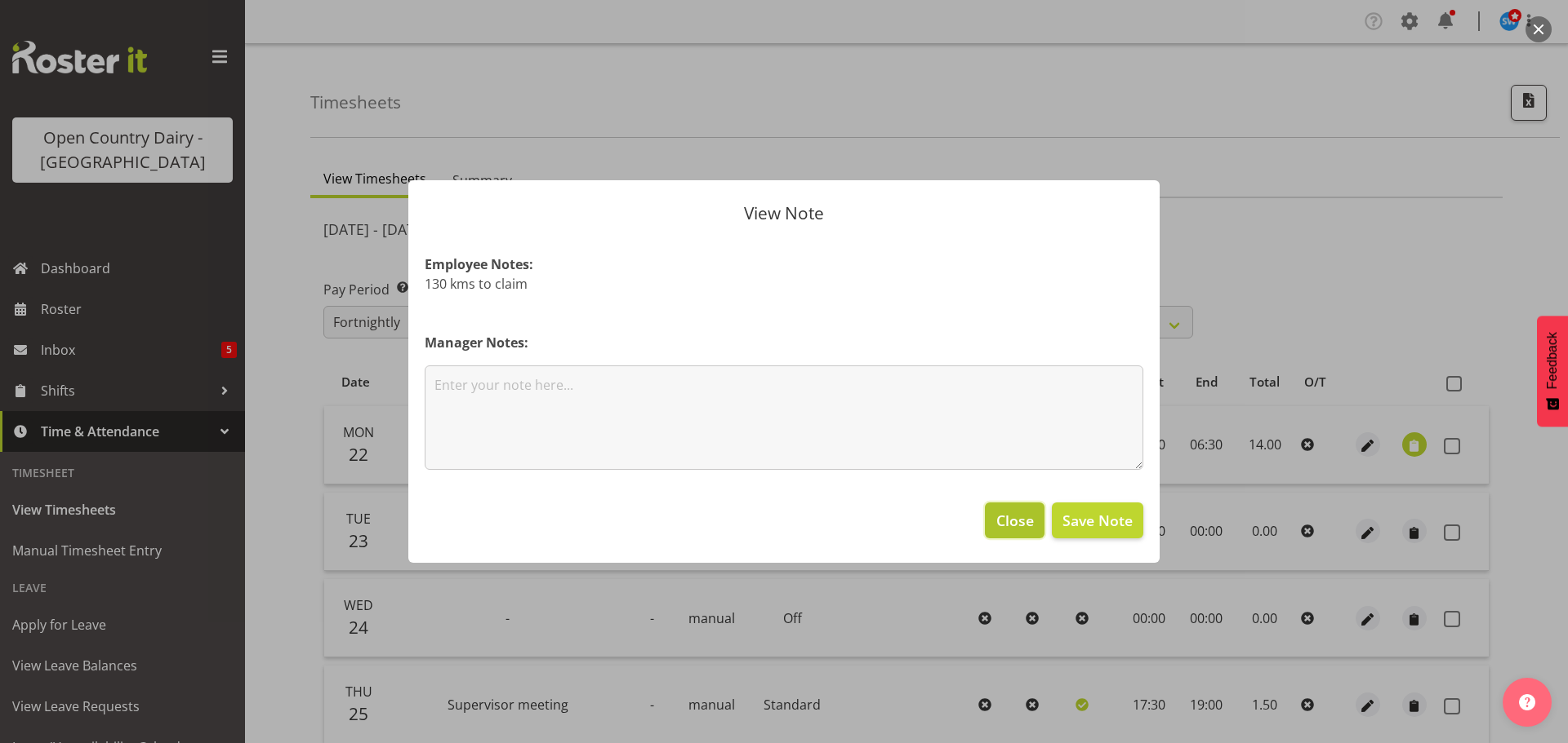
click at [1014, 518] on span "Close" at bounding box center [1014, 521] width 37 height 22
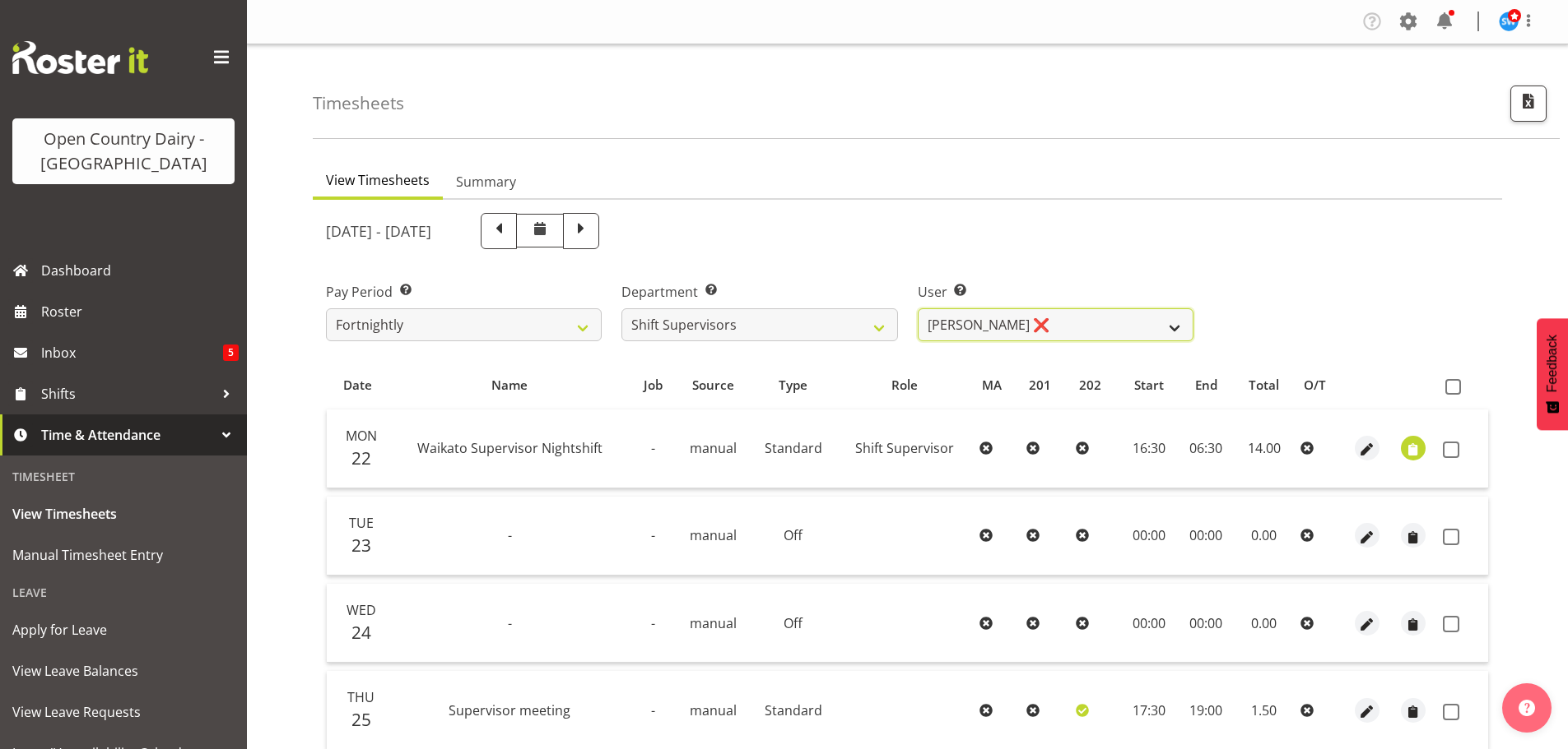
click at [1175, 328] on select "Harald Aalderink ❌ Phillip Robb ❌ Teresa Perkinson ✔ Tom Clark ❌" at bounding box center [1056, 324] width 276 height 33
select select "11075"
click at [918, 308] on select "Harald Aalderink ❌ Phillip Robb ❌ Teresa Perkinson ✔ Tom Clark ❌" at bounding box center [1056, 324] width 276 height 33
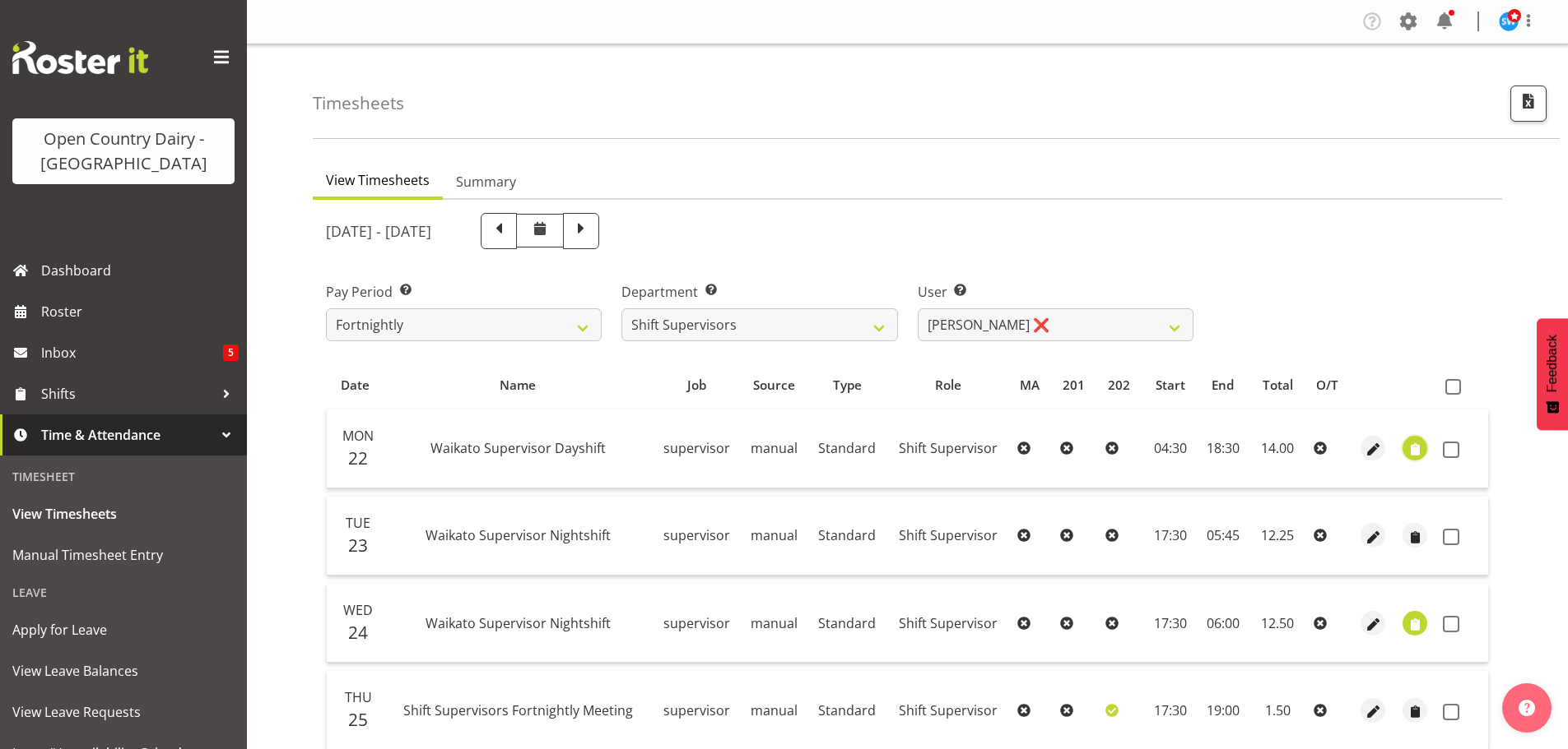
click at [1413, 454] on span "button" at bounding box center [1415, 449] width 19 height 19
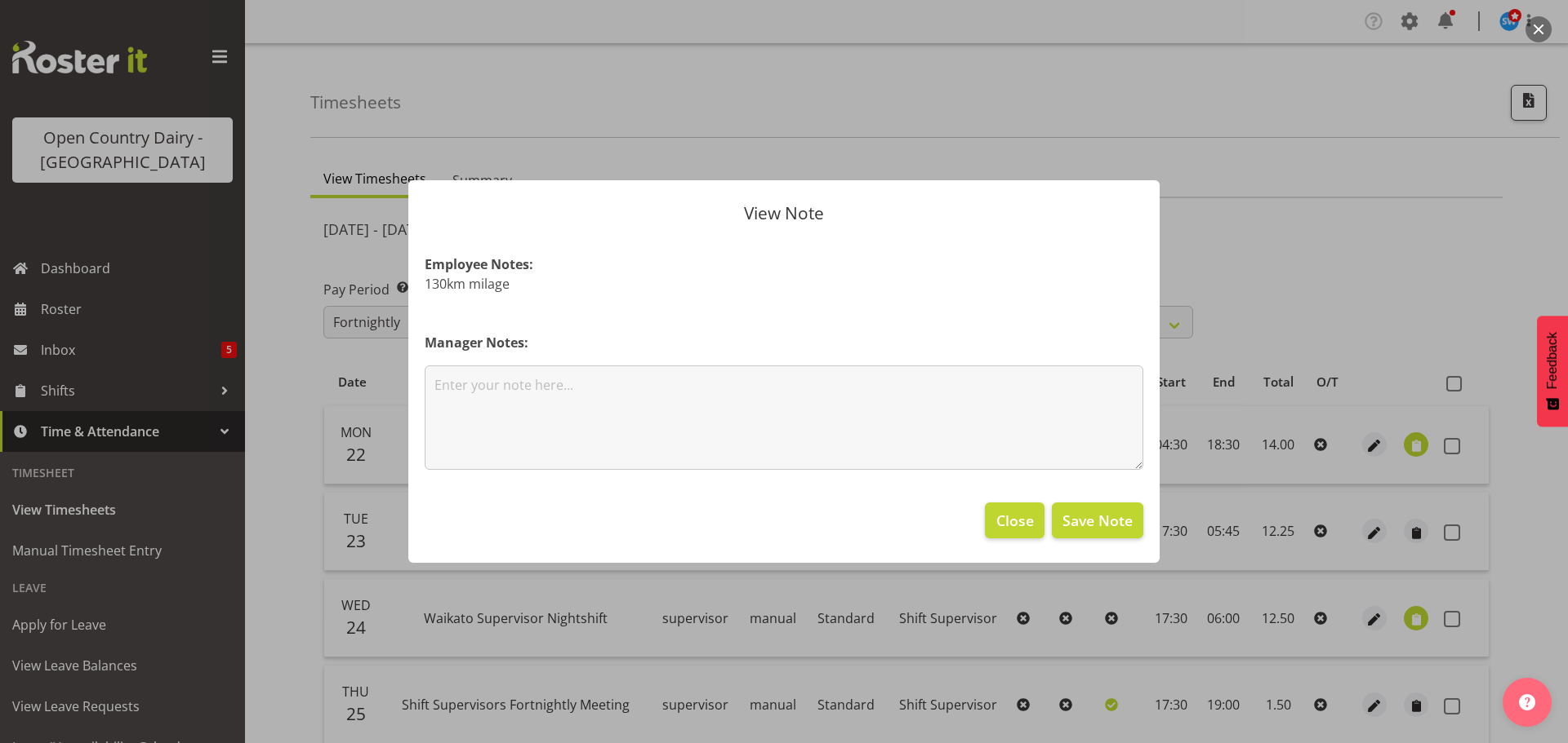
click at [1402, 451] on div at bounding box center [784, 372] width 1568 height 743
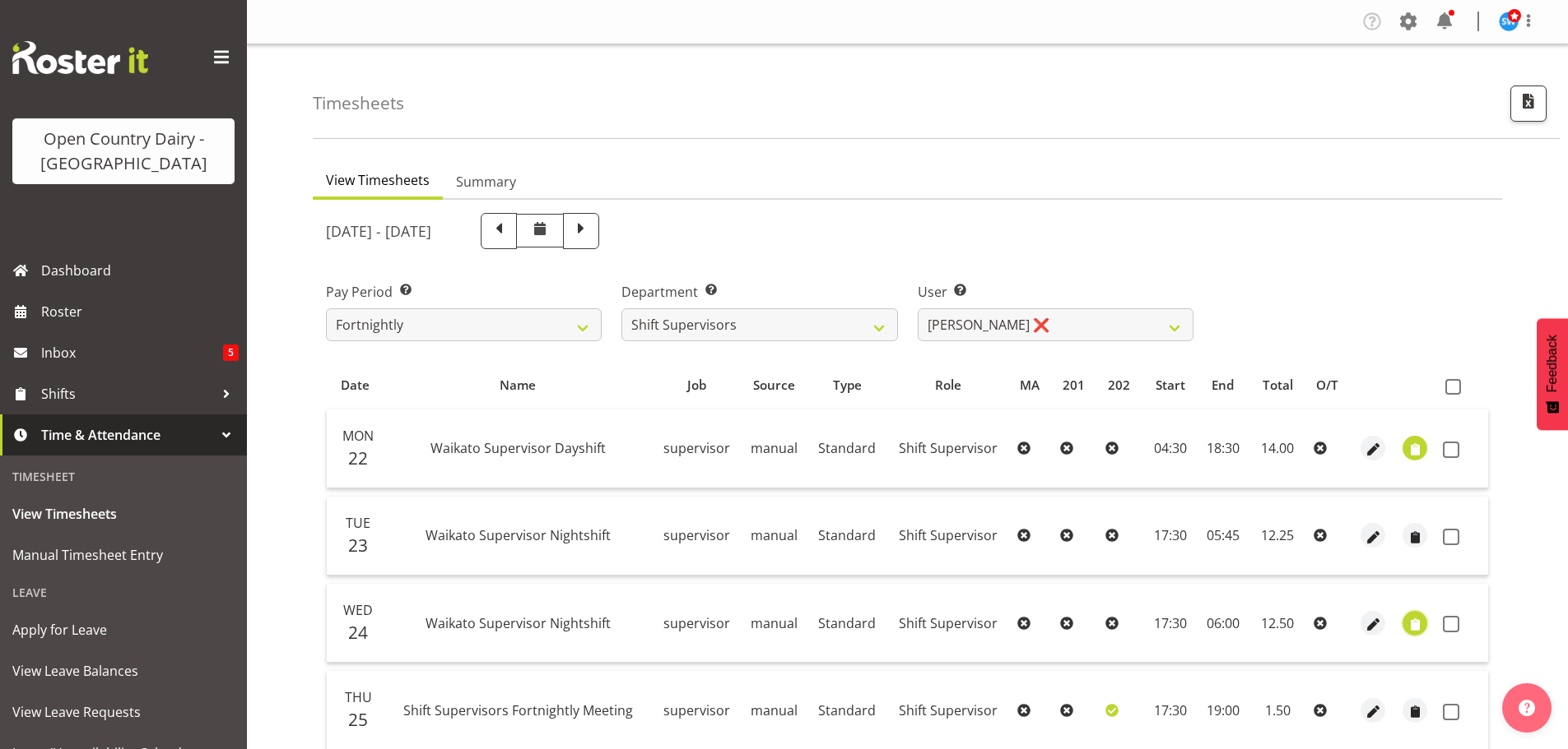
click at [1414, 624] on span "button" at bounding box center [1415, 624] width 19 height 19
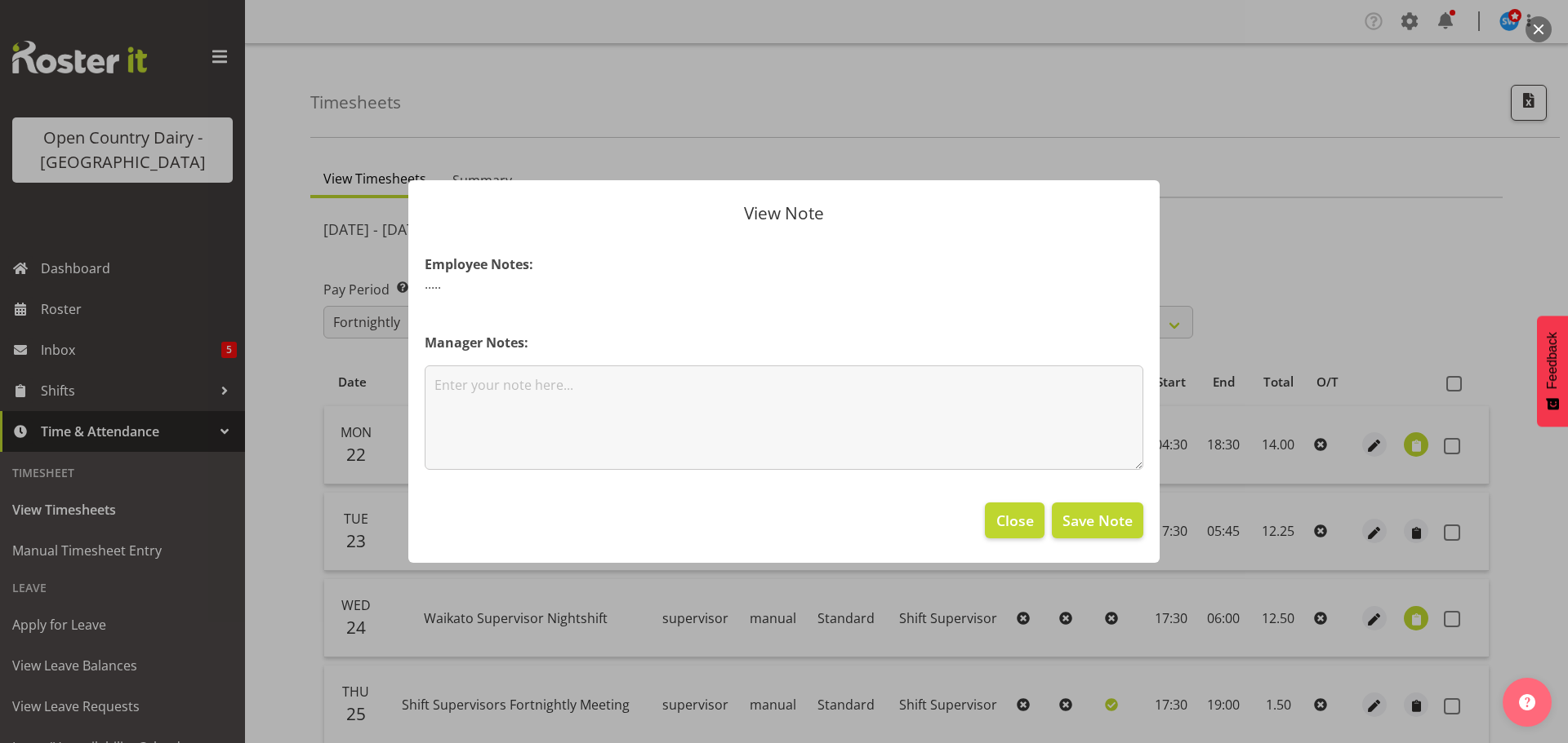
click at [1403, 619] on div at bounding box center [784, 372] width 1568 height 743
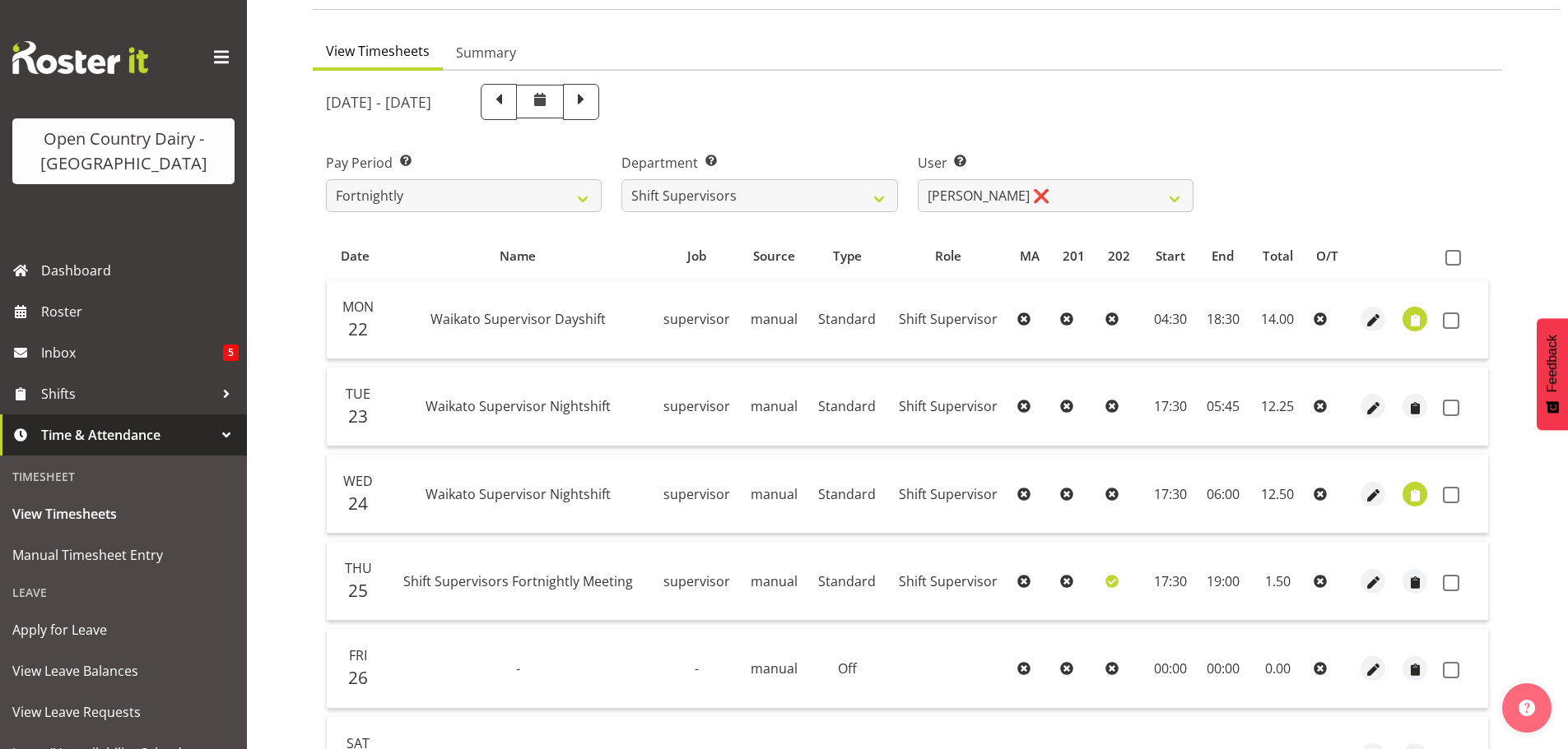
scroll to position [165, 0]
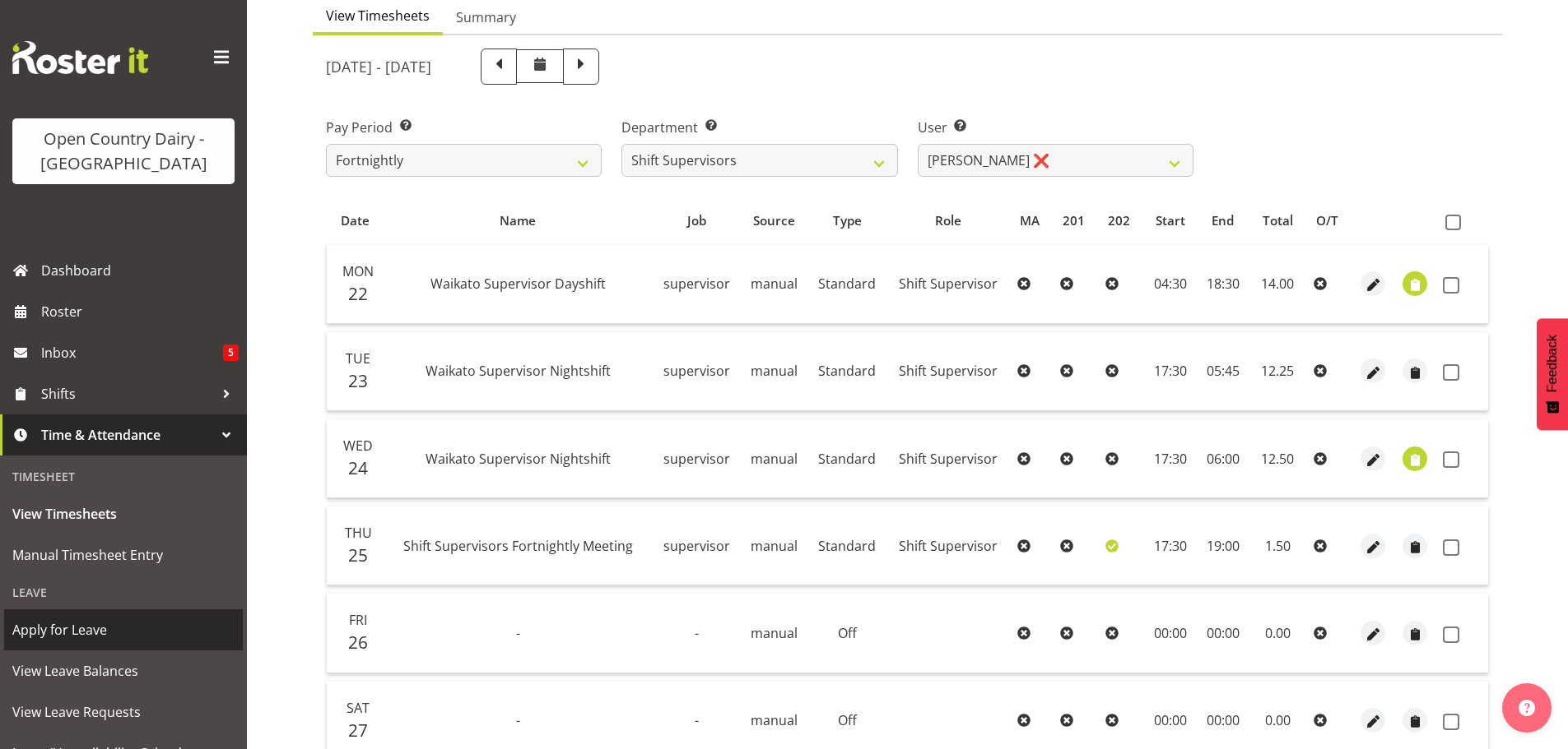
click at [70, 637] on span "Apply for Leave" at bounding box center [123, 630] width 222 height 25
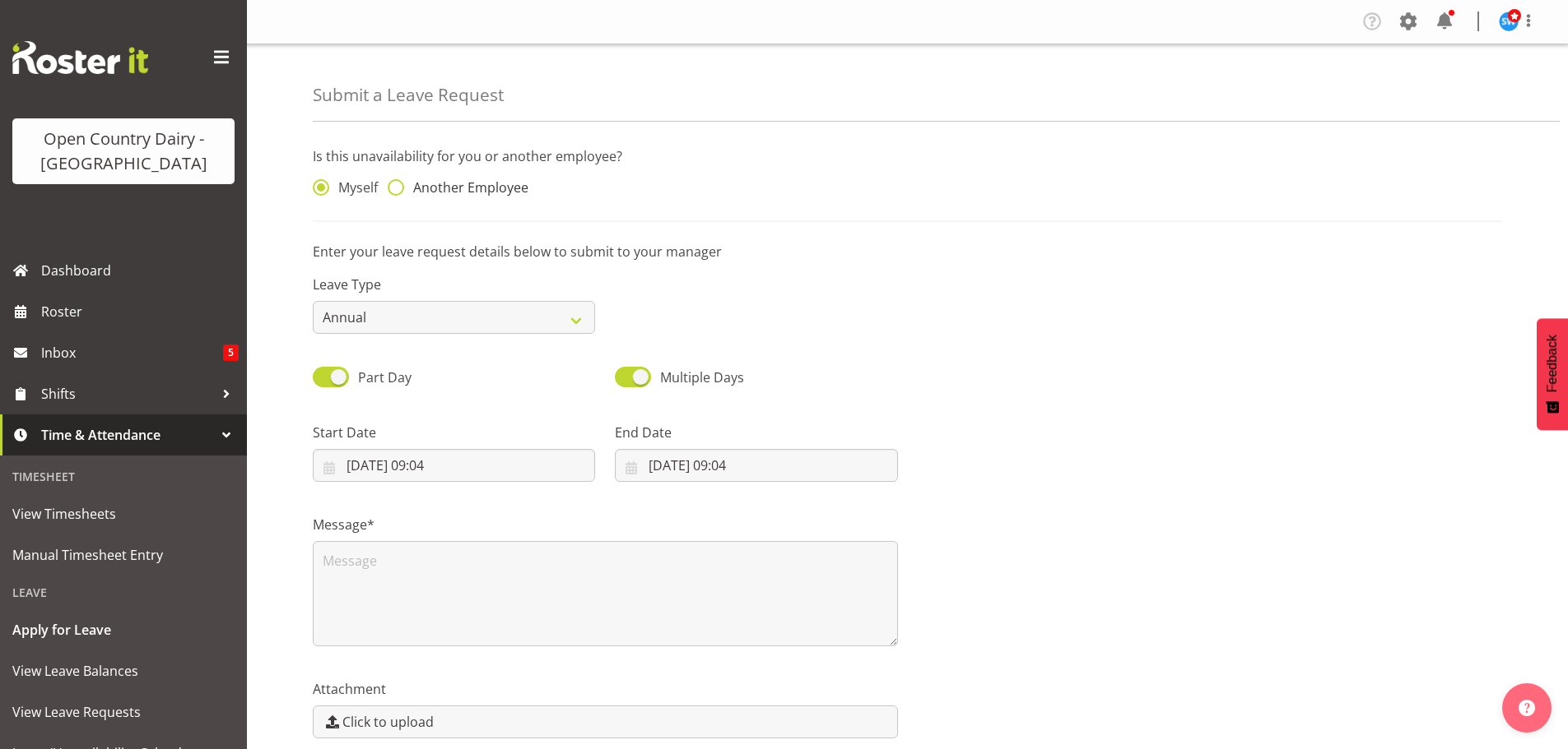
click at [403, 186] on span at bounding box center [395, 187] width 17 height 17
click at [398, 186] on input "Another Employee" at bounding box center [392, 187] width 11 height 11
radio input "true"
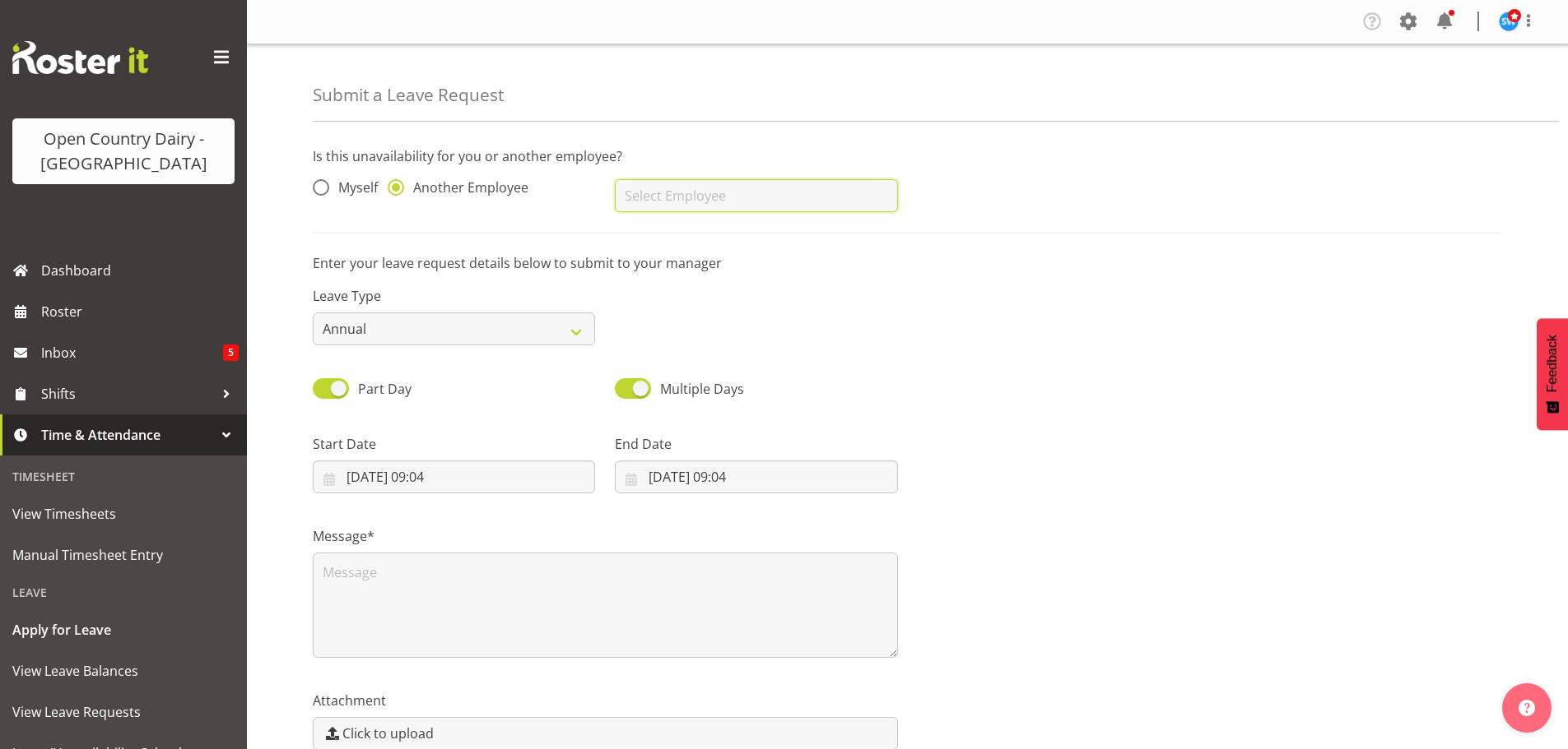
click at [653, 187] on input "text" at bounding box center [756, 195] width 282 height 33
click at [652, 262] on span "[PERSON_NAME]" at bounding box center [679, 266] width 103 height 18
type input "[PERSON_NAME]"
click at [575, 333] on select "Annual Sick Leave Without Pay Bereavement Domestic Violence Parental Jury Servi…" at bounding box center [454, 328] width 282 height 33
select select "Bereavement"
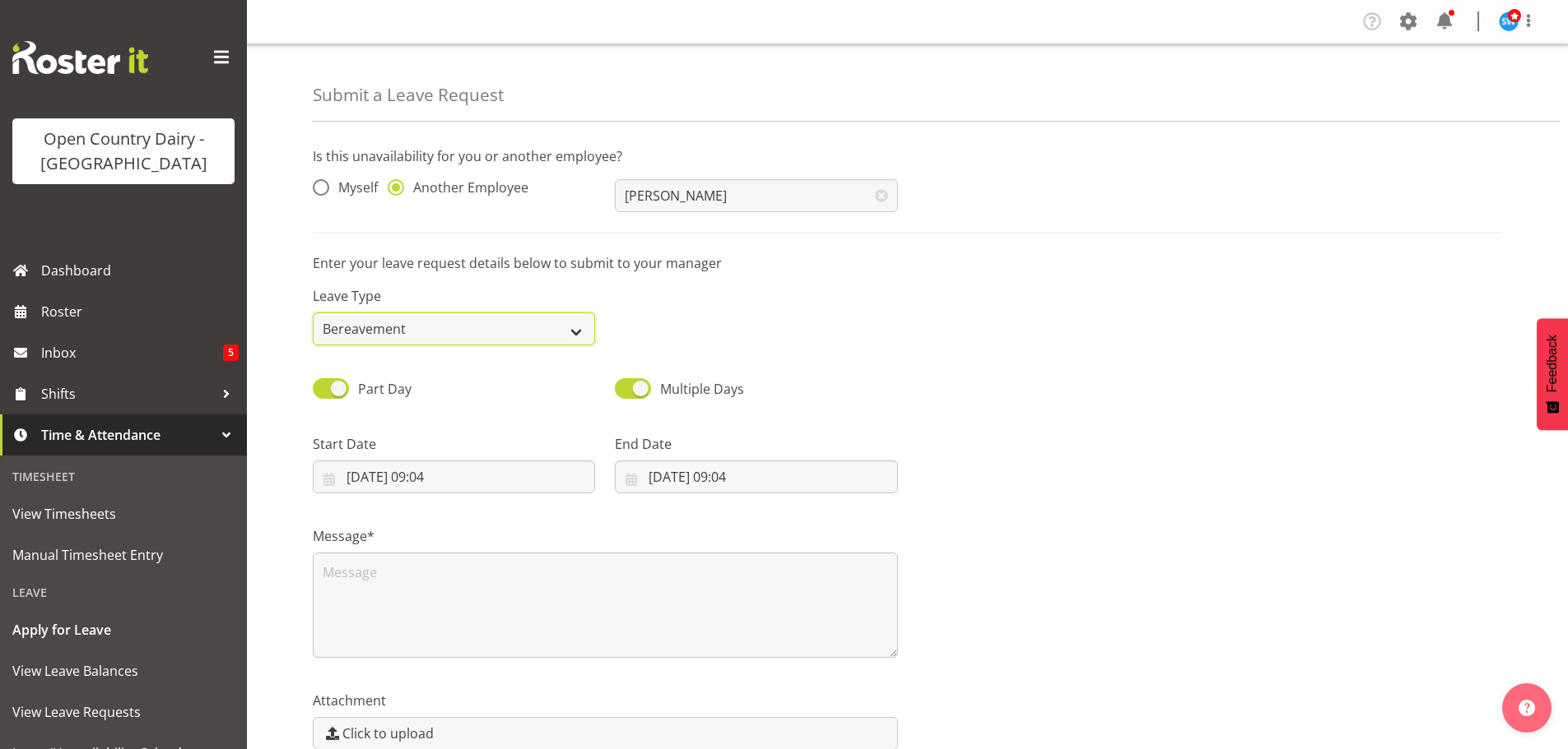
click at [313, 312] on select "Annual Sick Leave Without Pay Bereavement Domestic Violence Parental Jury Servi…" at bounding box center [454, 328] width 282 height 33
click at [393, 476] on input "29/09/2025, 09:04" at bounding box center [454, 476] width 282 height 33
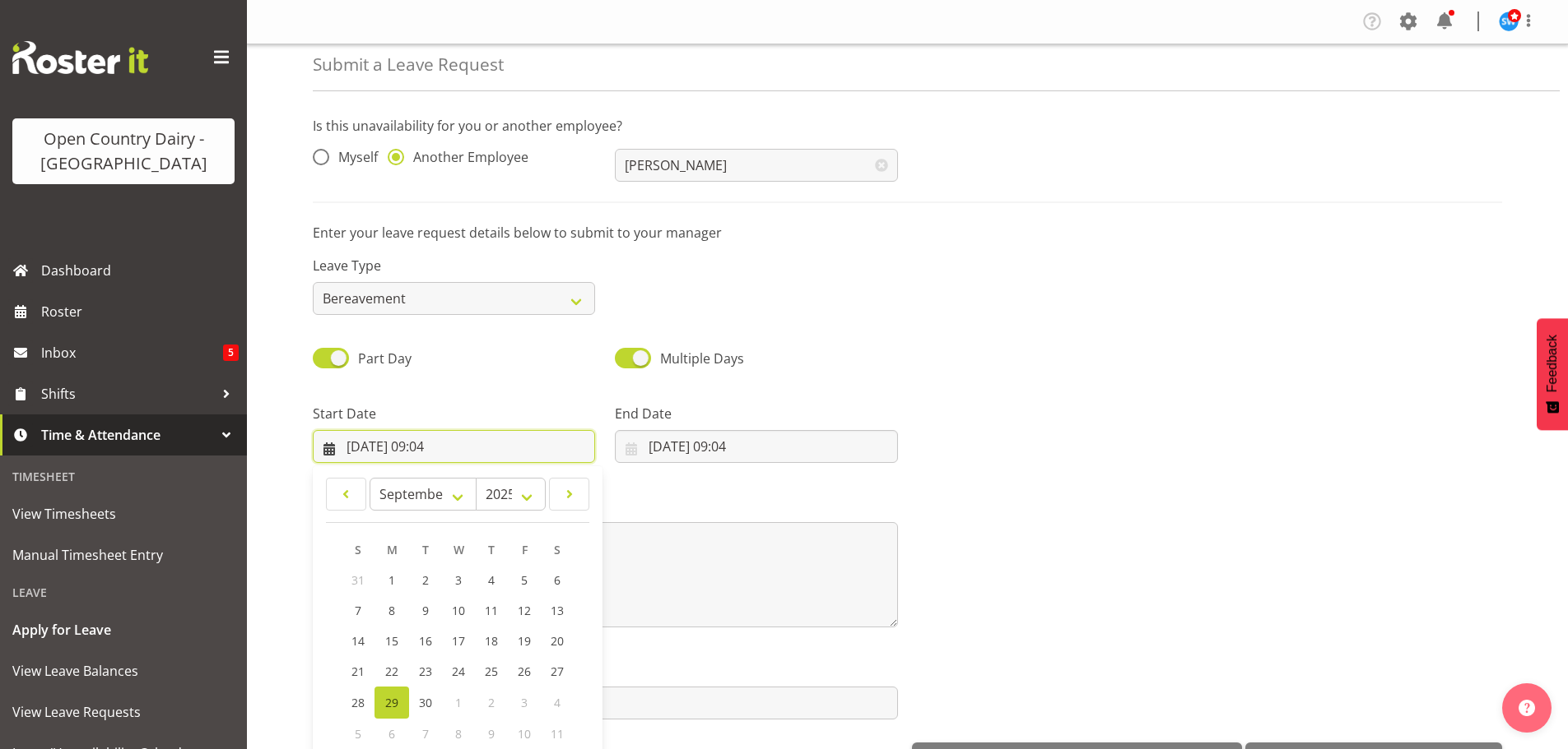
scroll to position [47, 0]
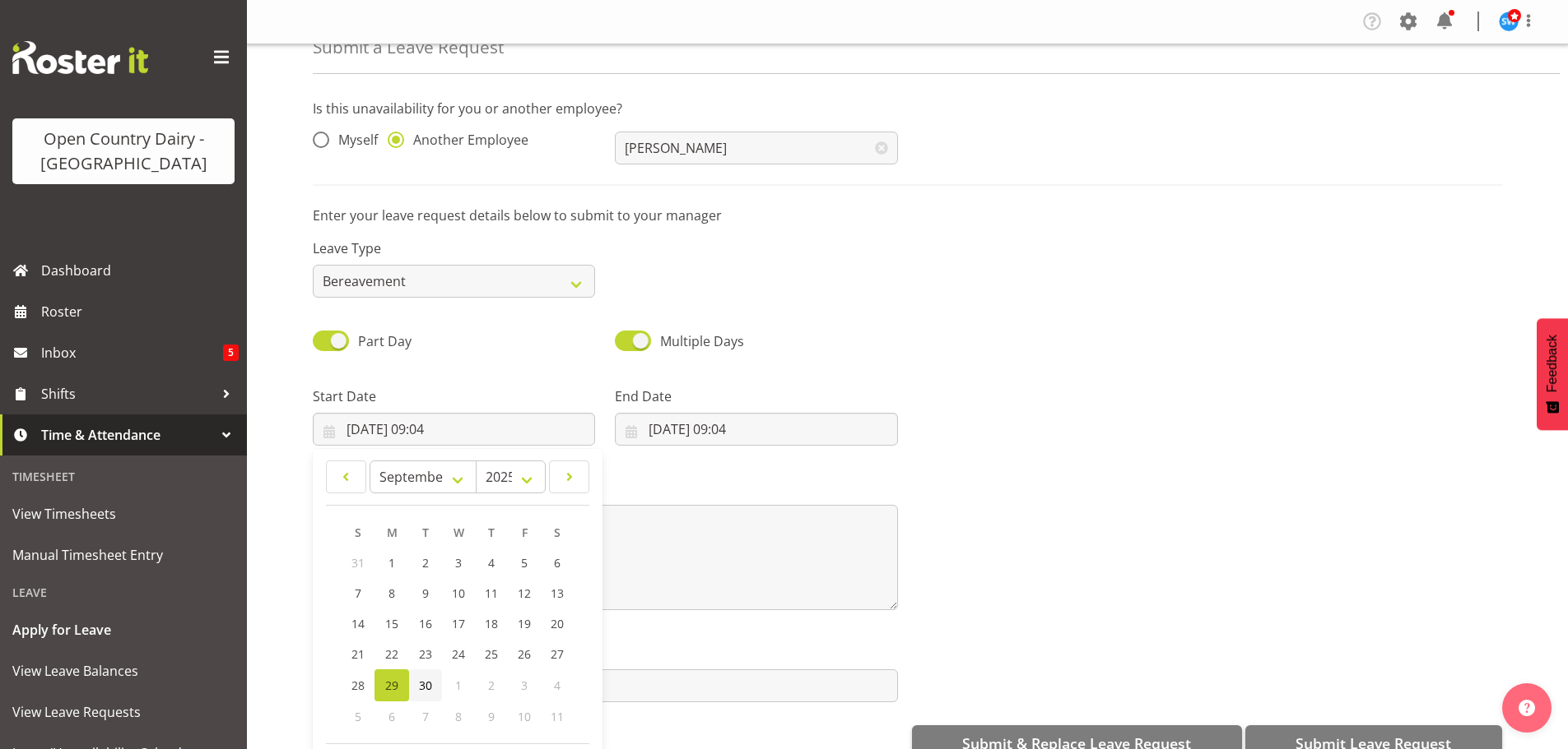
click at [423, 689] on span "30" at bounding box center [425, 686] width 13 height 16
type input "30/09/2025, 09:04"
click at [685, 428] on input "29/09/2025, 09:04" at bounding box center [756, 429] width 282 height 33
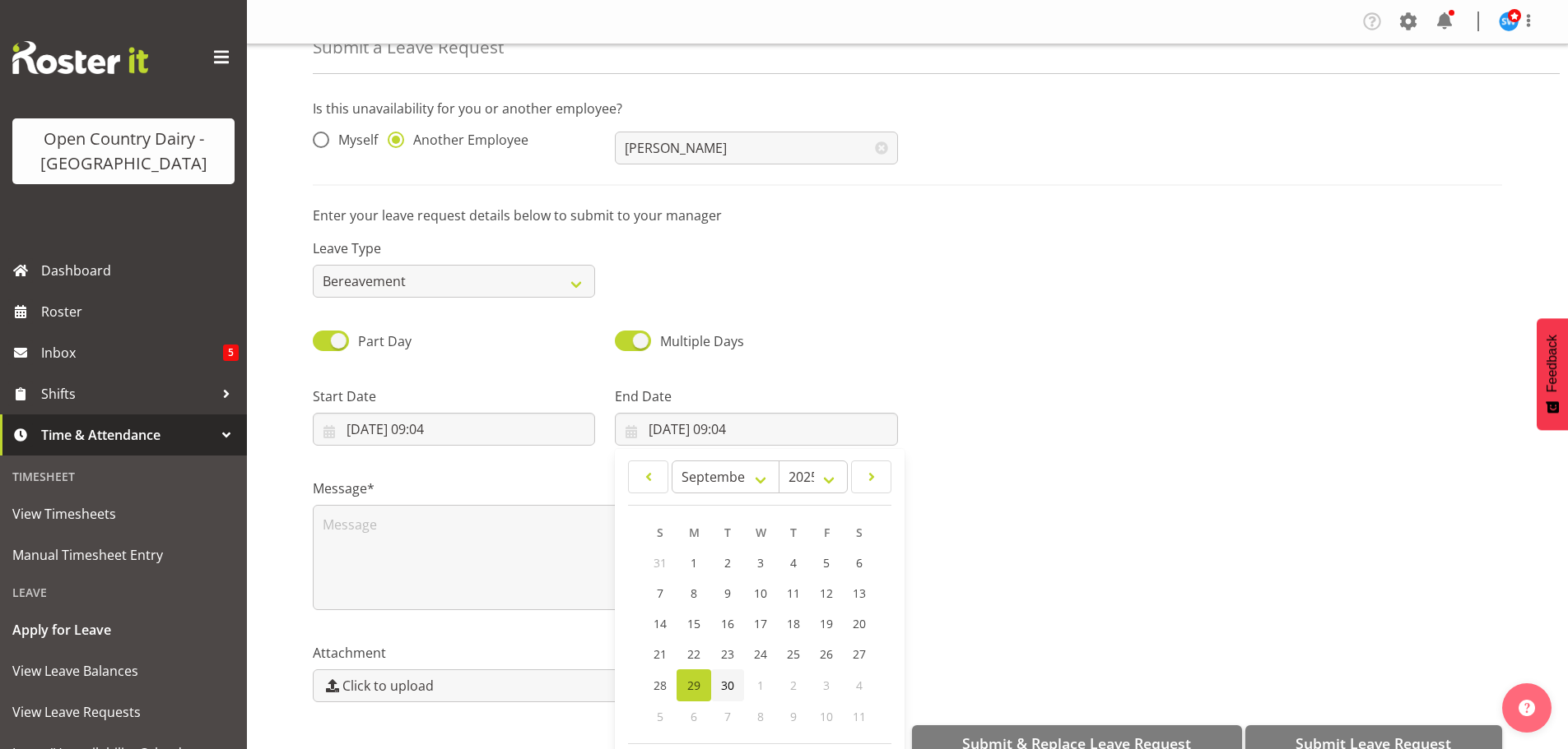
click at [725, 681] on span "30" at bounding box center [727, 686] width 13 height 16
type input "30/09/2025, 09:04"
click at [432, 426] on input "30/09/2025, 09:04" at bounding box center [454, 429] width 282 height 33
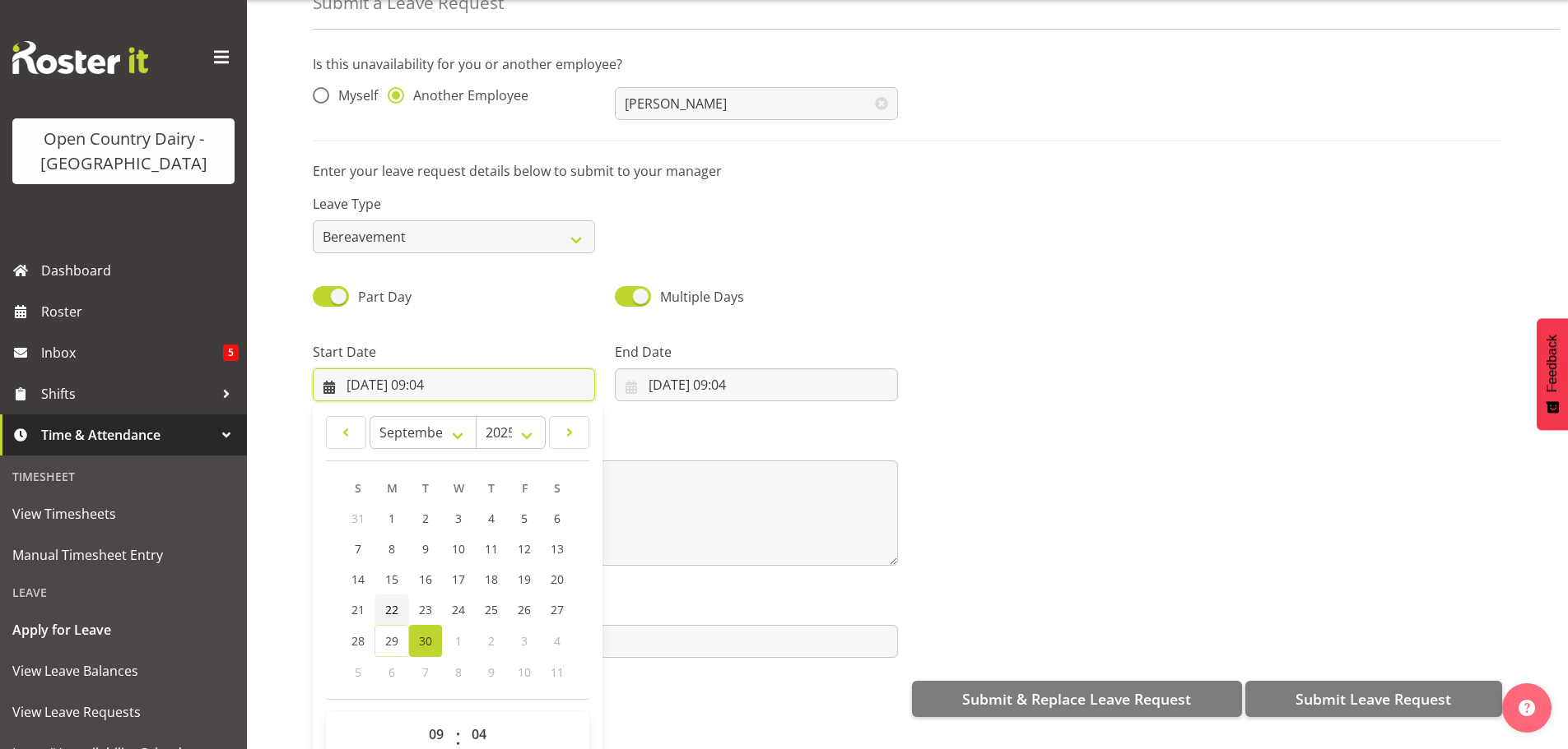
scroll to position [85, 0]
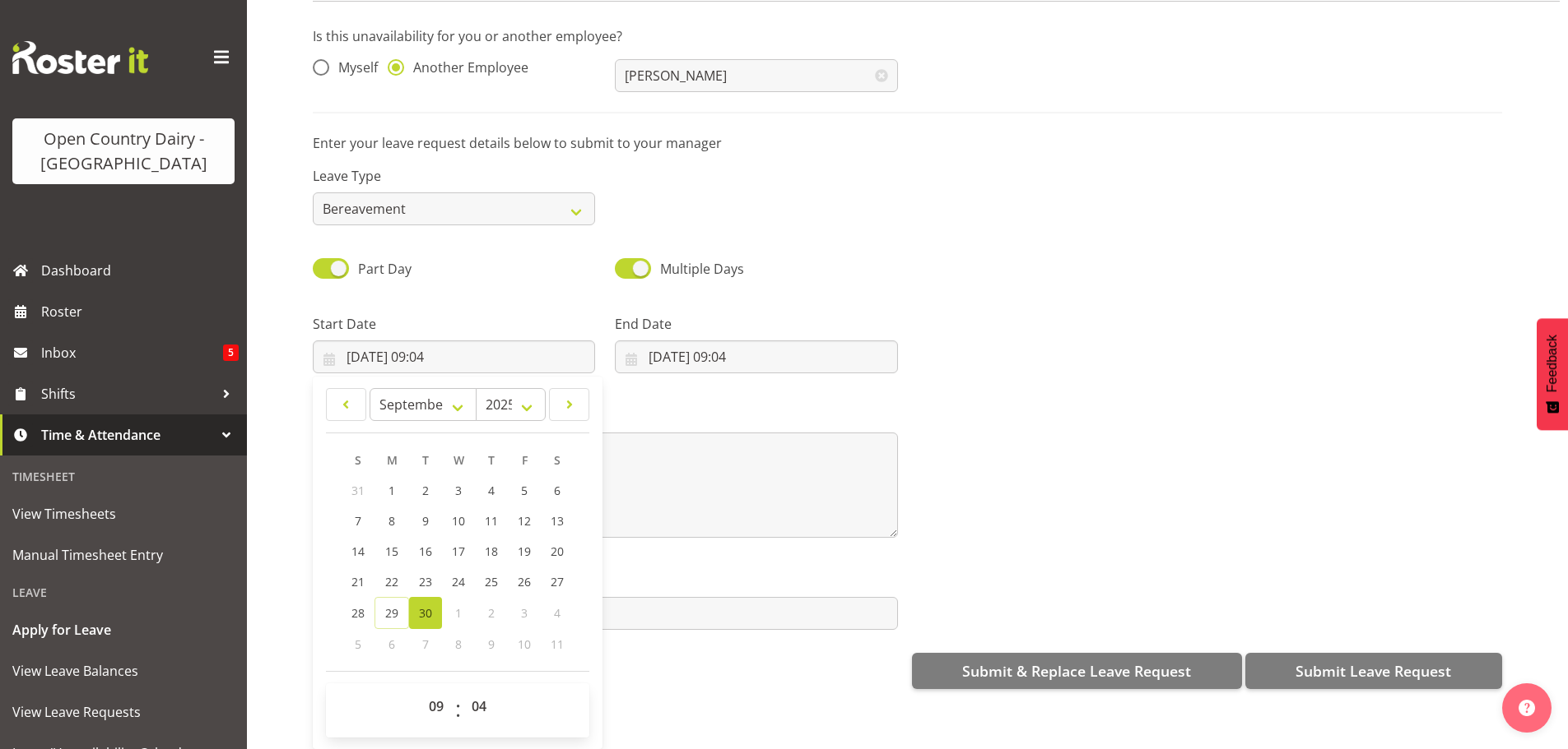
click at [1266, 555] on div "Attachment Click to upload" at bounding box center [907, 593] width 1209 height 92
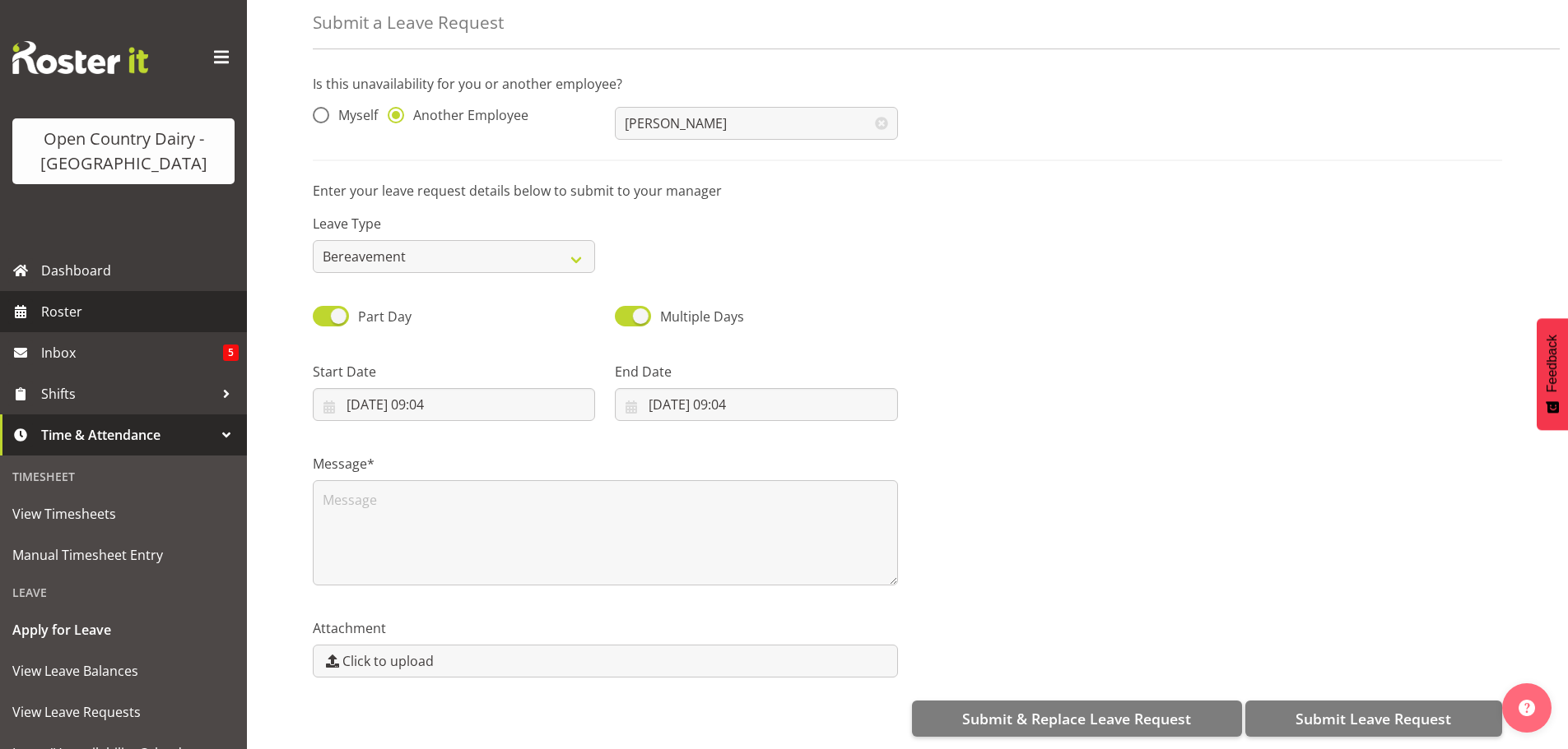
click at [62, 305] on span "Roster" at bounding box center [140, 311] width 197 height 25
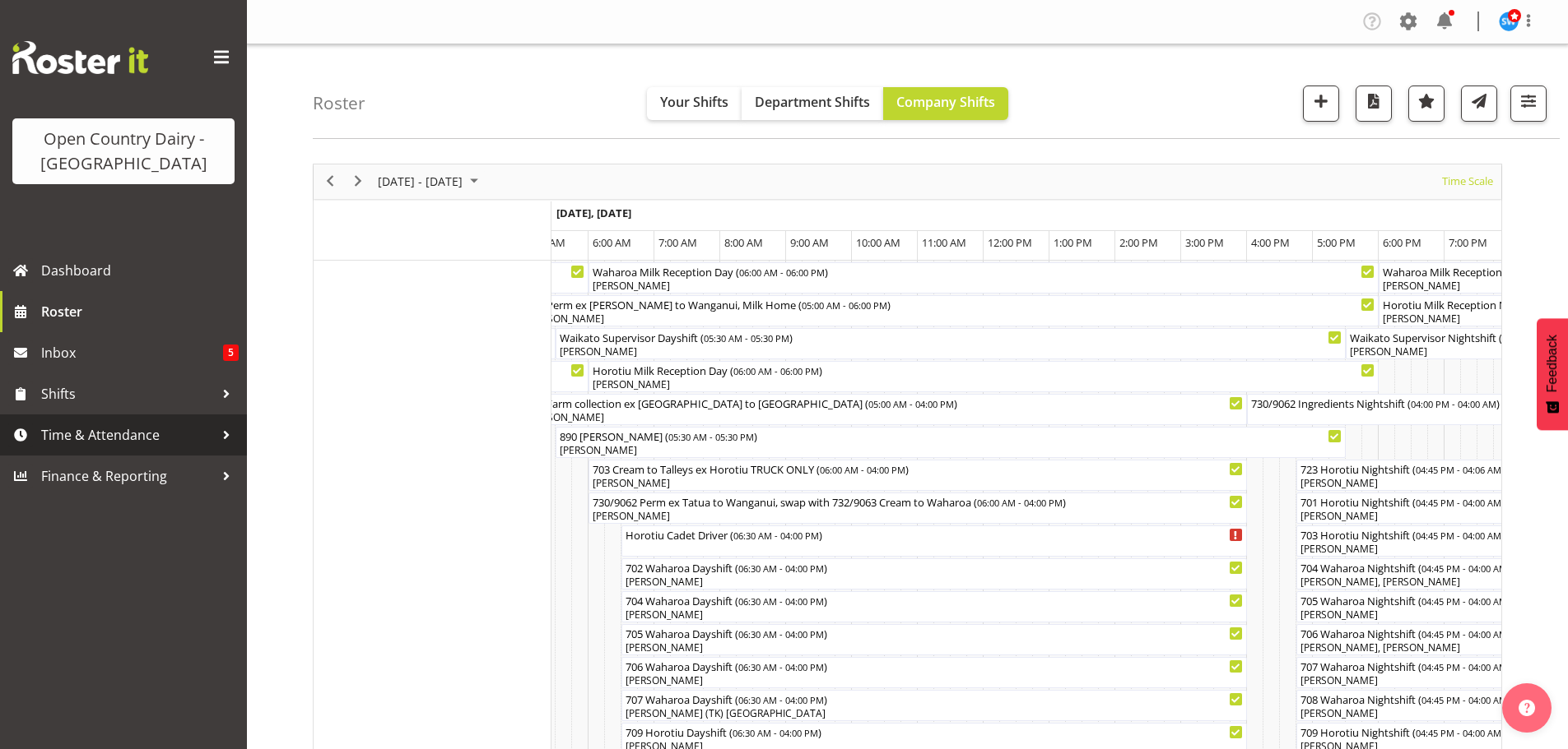
drag, startPoint x: 100, startPoint y: 441, endPoint x: 68, endPoint y: 424, distance: 36.2
click at [100, 441] on span "Time & Attendance" at bounding box center [127, 435] width 173 height 25
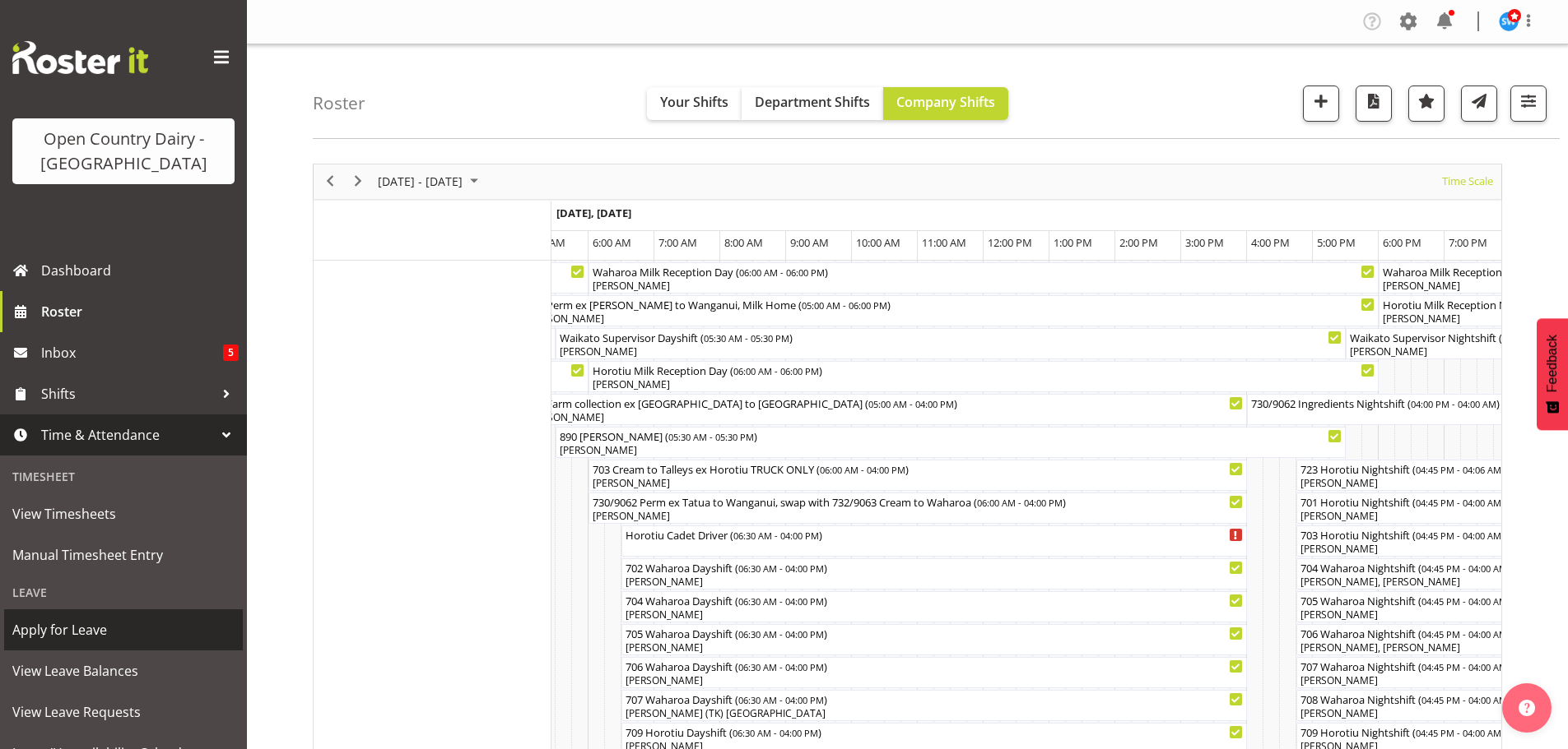
click at [73, 636] on span "Apply for Leave" at bounding box center [123, 630] width 222 height 25
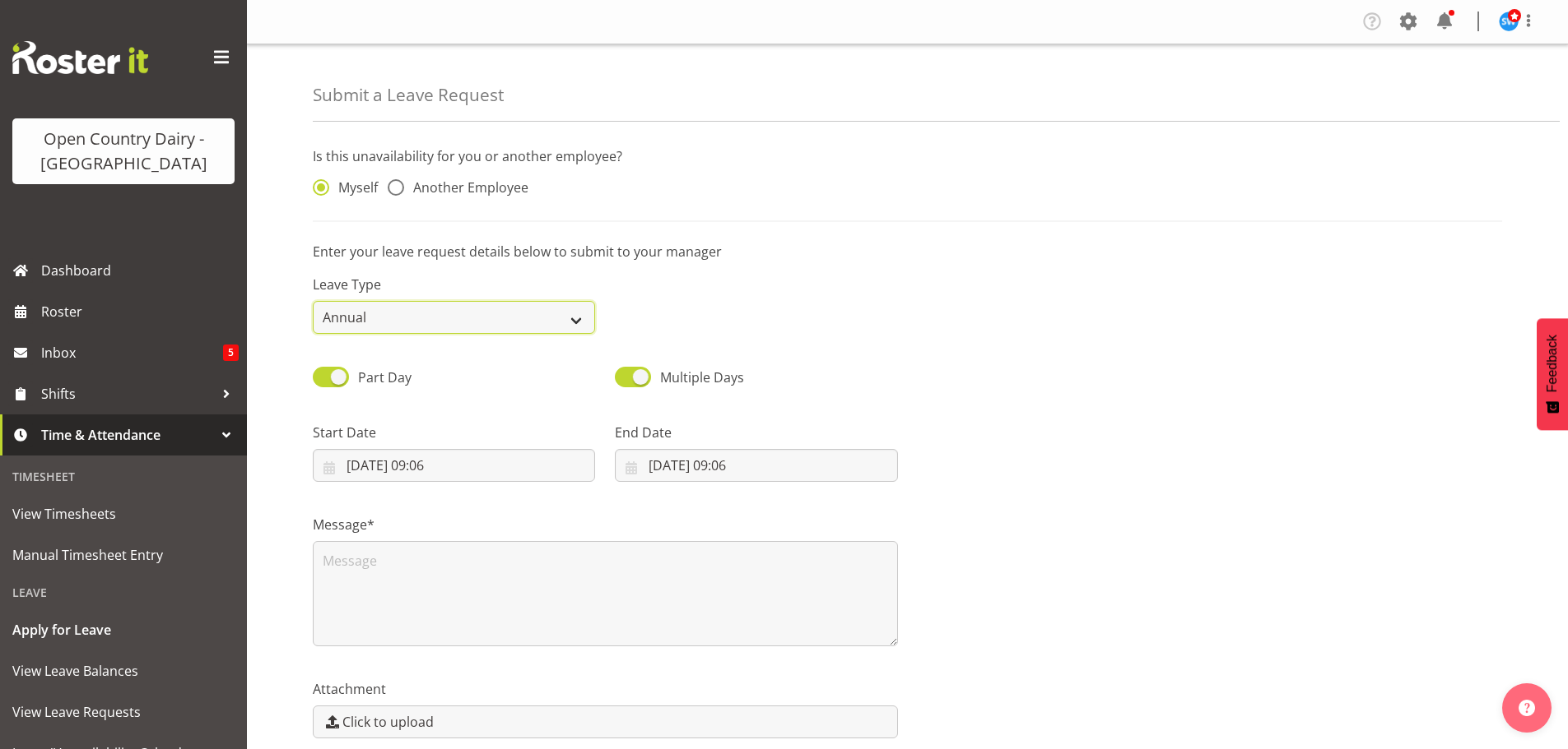
click at [575, 324] on select "Annual Sick Leave Without Pay Bereavement Domestic Violence Parental Jury Servi…" at bounding box center [454, 316] width 282 height 33
select select "Bereavement"
click at [313, 301] on select "Annual Sick Leave Without Pay Bereavement Domestic Violence Parental Jury Servi…" at bounding box center [454, 316] width 282 height 33
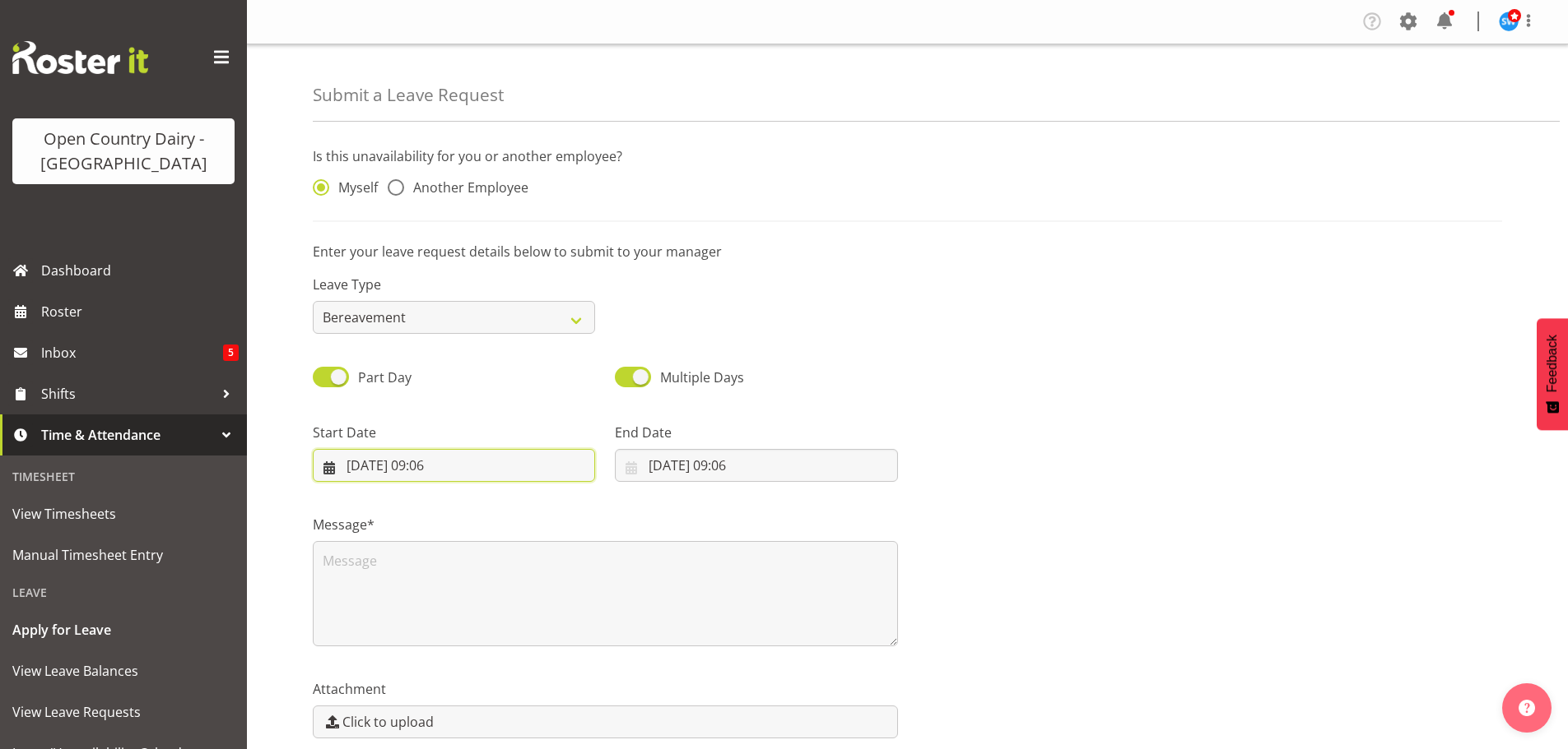
click at [445, 469] on input "[DATE] 09:06" at bounding box center [454, 465] width 282 height 33
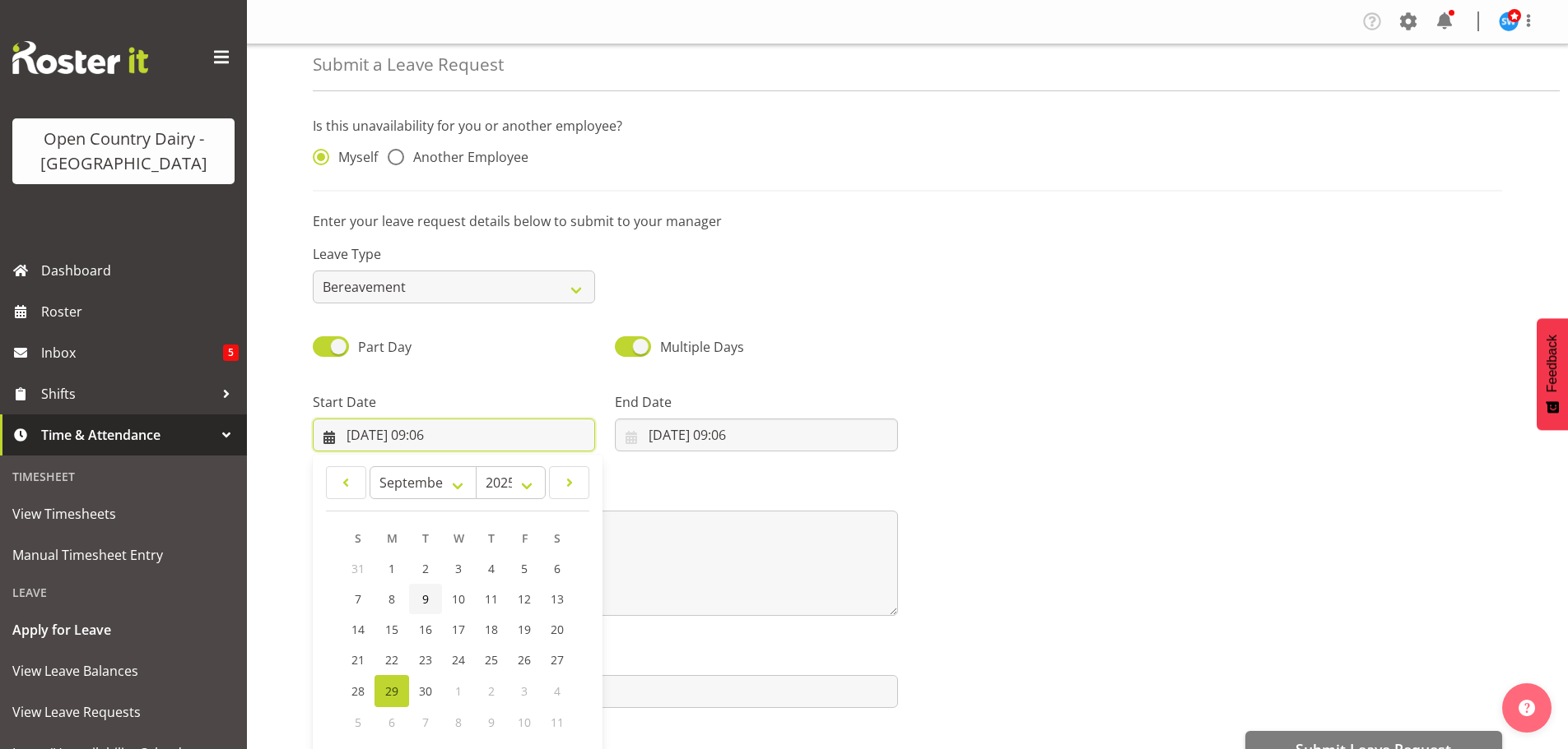
scroll to position [47, 0]
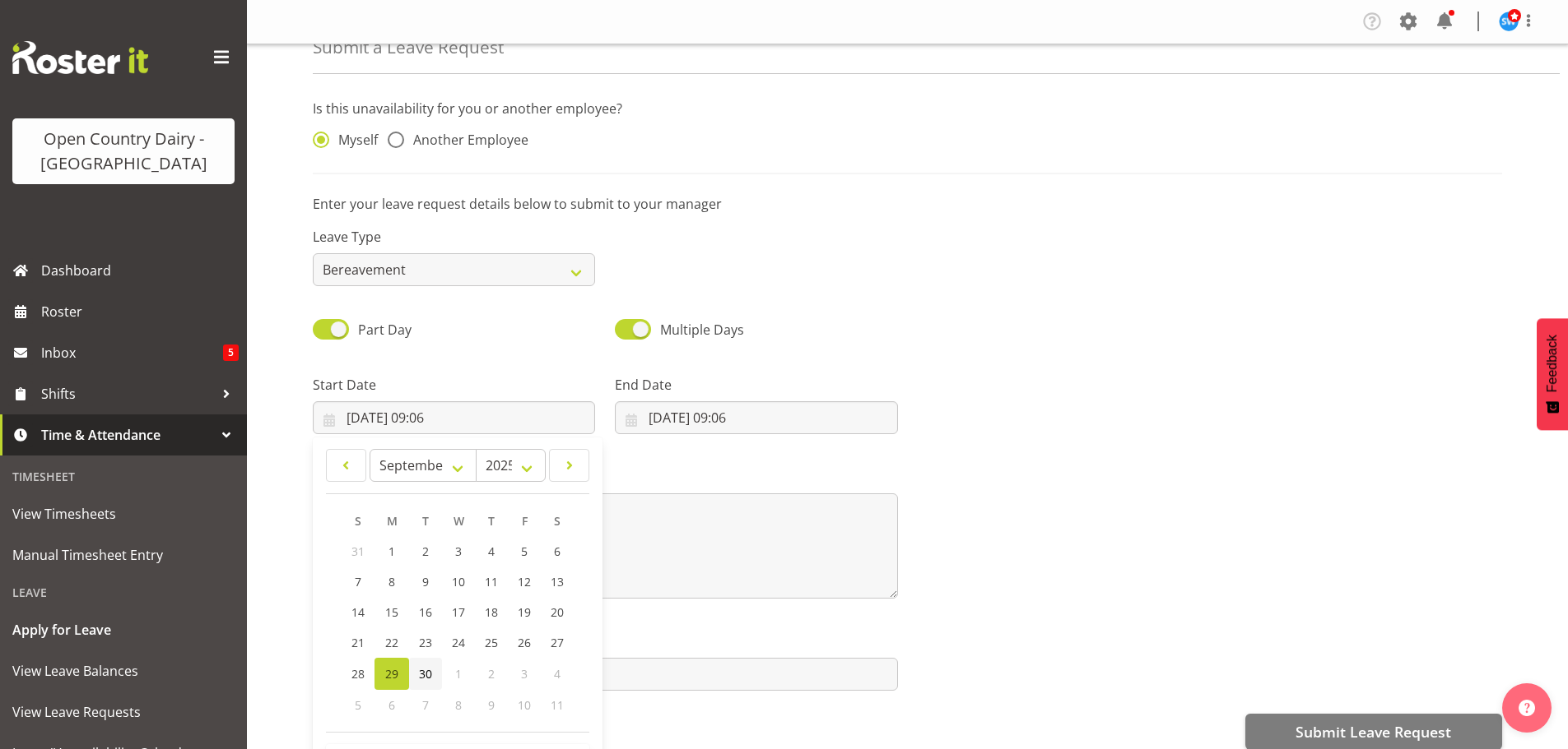
click at [420, 679] on span "30" at bounding box center [425, 674] width 13 height 16
type input "[DATE] 09:06"
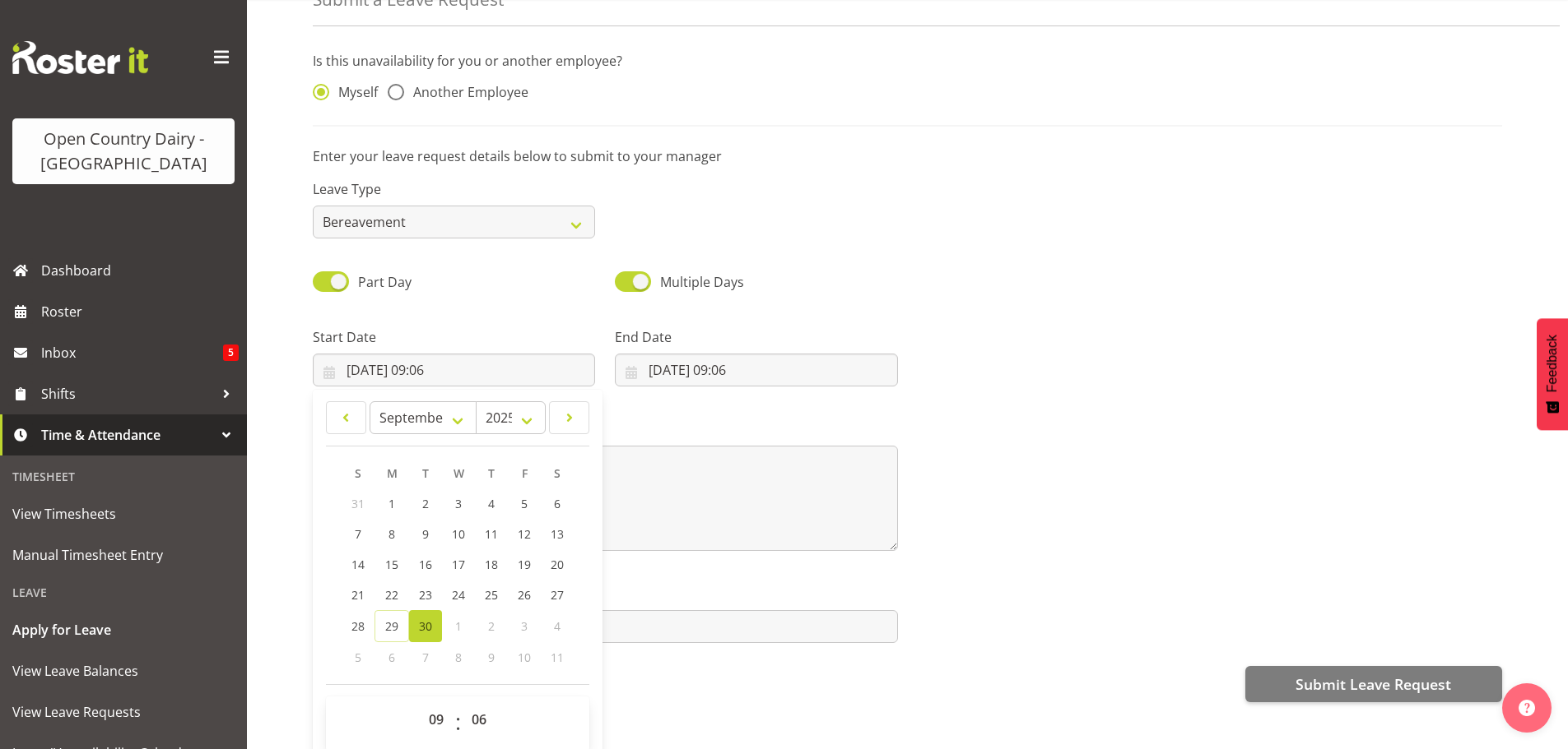
scroll to position [73, 0]
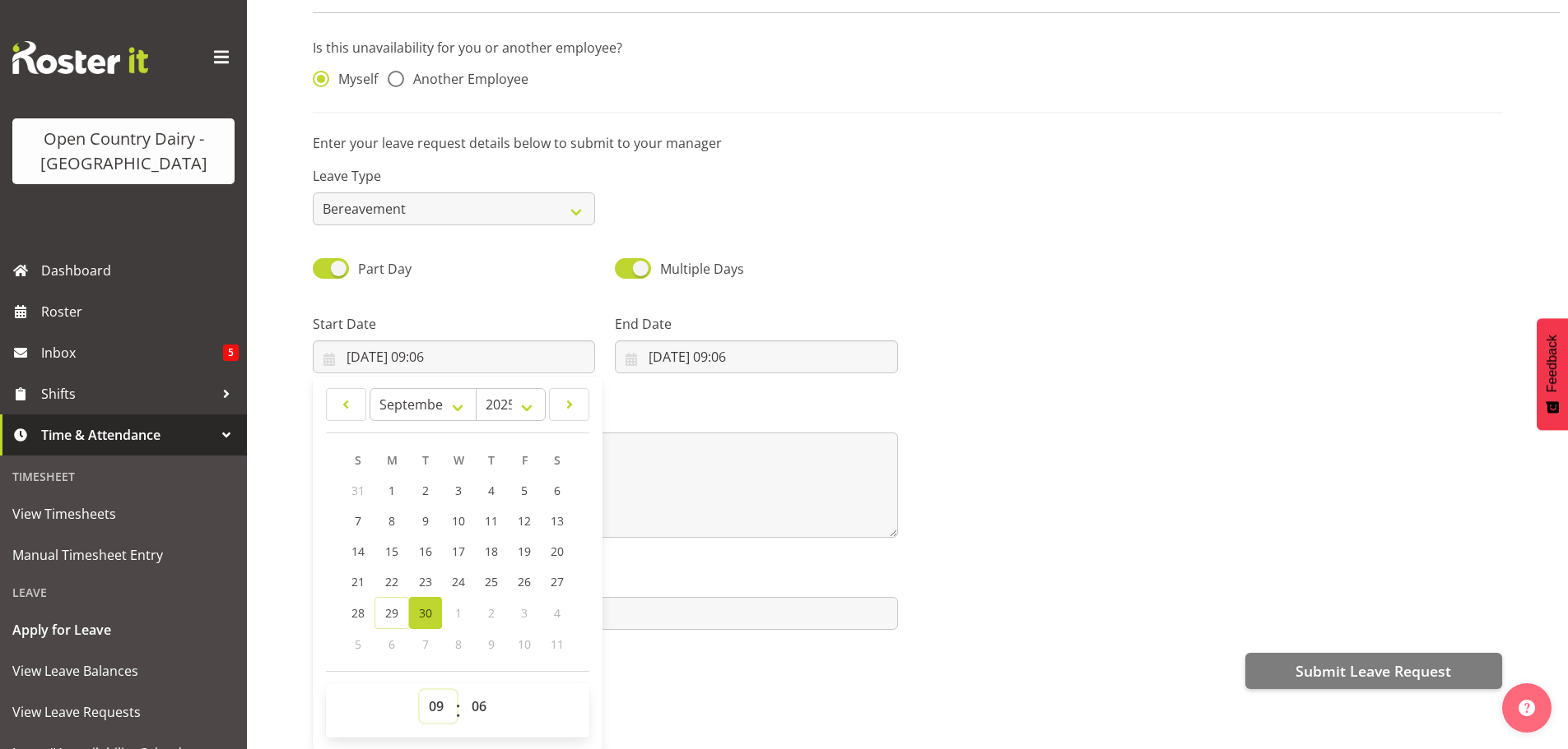
click at [439, 700] on select "00 01 02 03 04 05 06 07 08 09 10 11 12 13 14 15 16 17 18 19 20 21 22 23" at bounding box center [439, 706] width 37 height 33
select select "5"
click at [420, 690] on select "00 01 02 03 04 05 06 07 08 09 10 11 12 13 14 15 16 17 18 19 20 21 22 23" at bounding box center [439, 706] width 37 height 33
type input "[DATE] 05:06"
click at [485, 696] on select "00 01 02 03 04 05 06 07 08 09 10 11 12 13 14 15 16 17 18 19 20 21 22 23 24 25 2…" at bounding box center [481, 706] width 37 height 33
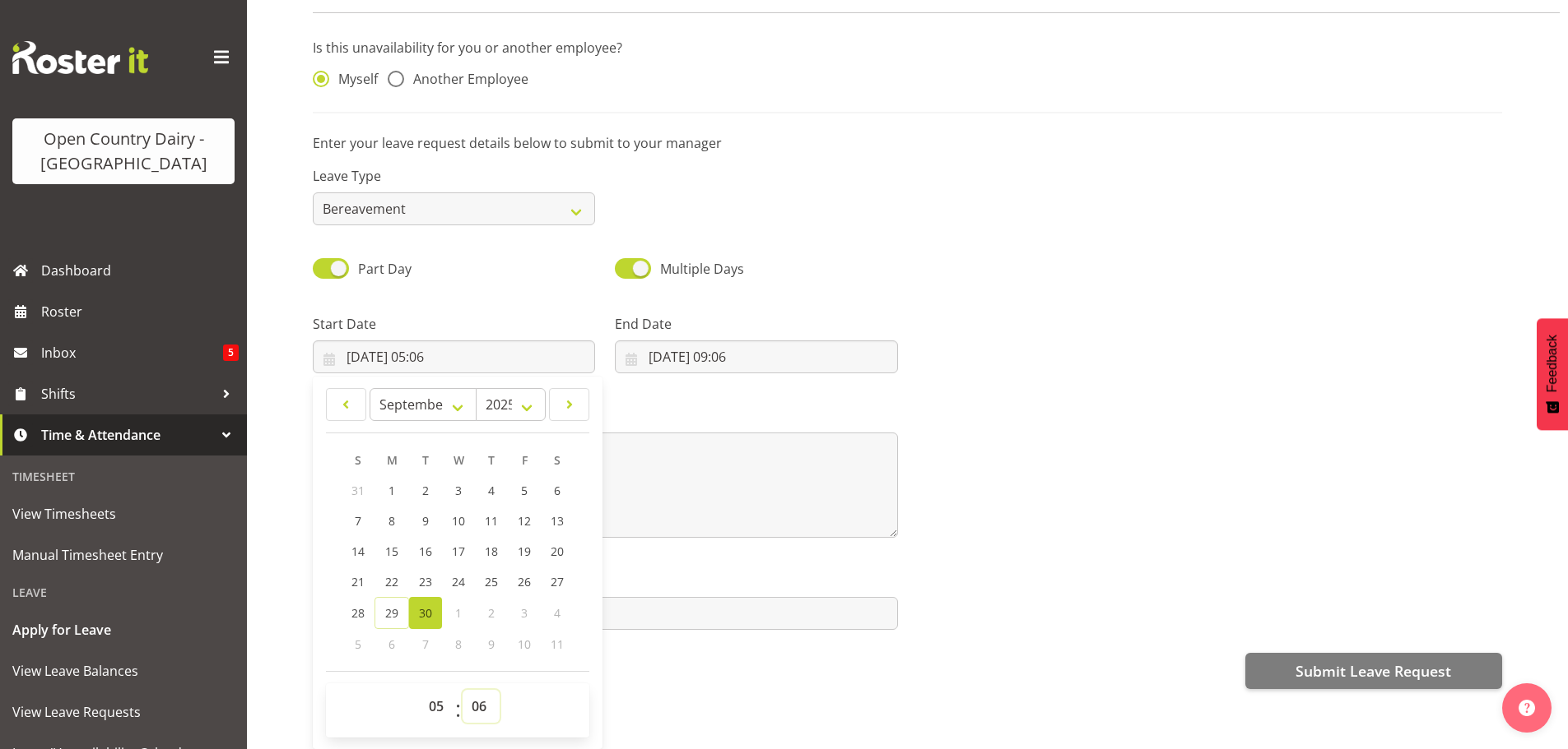
select select "30"
click at [463, 690] on select "00 01 02 03 04 05 06 07 08 09 10 11 12 13 14 15 16 17 18 19 20 21 22 23 24 25 2…" at bounding box center [481, 706] width 37 height 33
type input "[DATE] 05:30"
click at [630, 687] on div "Is this unavailability for you or another employee? Myself Another Employee Ent…" at bounding box center [940, 364] width 1255 height 676
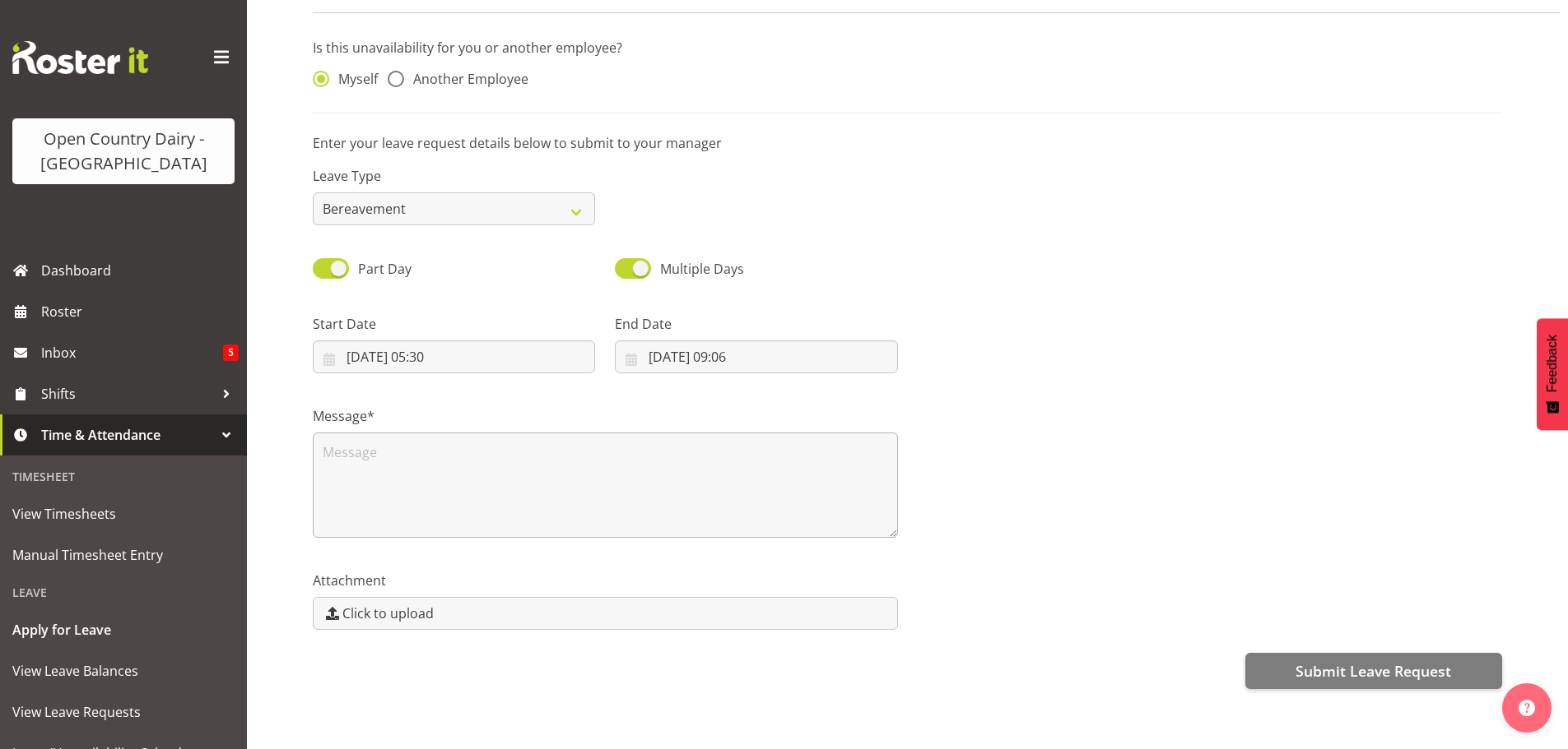
scroll to position [0, 0]
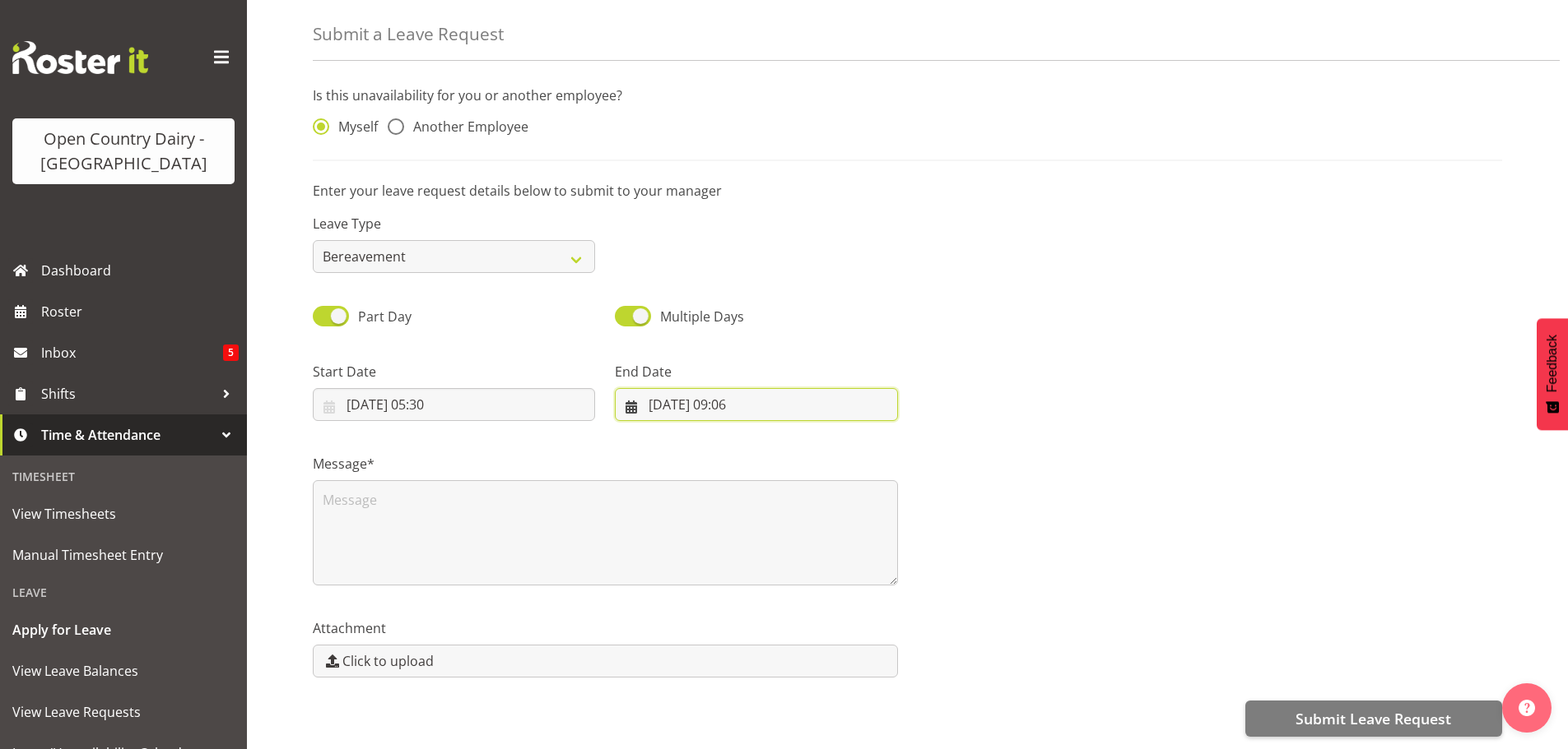
click at [655, 390] on input "[DATE] 09:06" at bounding box center [756, 404] width 282 height 33
click at [724, 653] on span "30" at bounding box center [727, 661] width 13 height 16
type input "[DATE] 09:06"
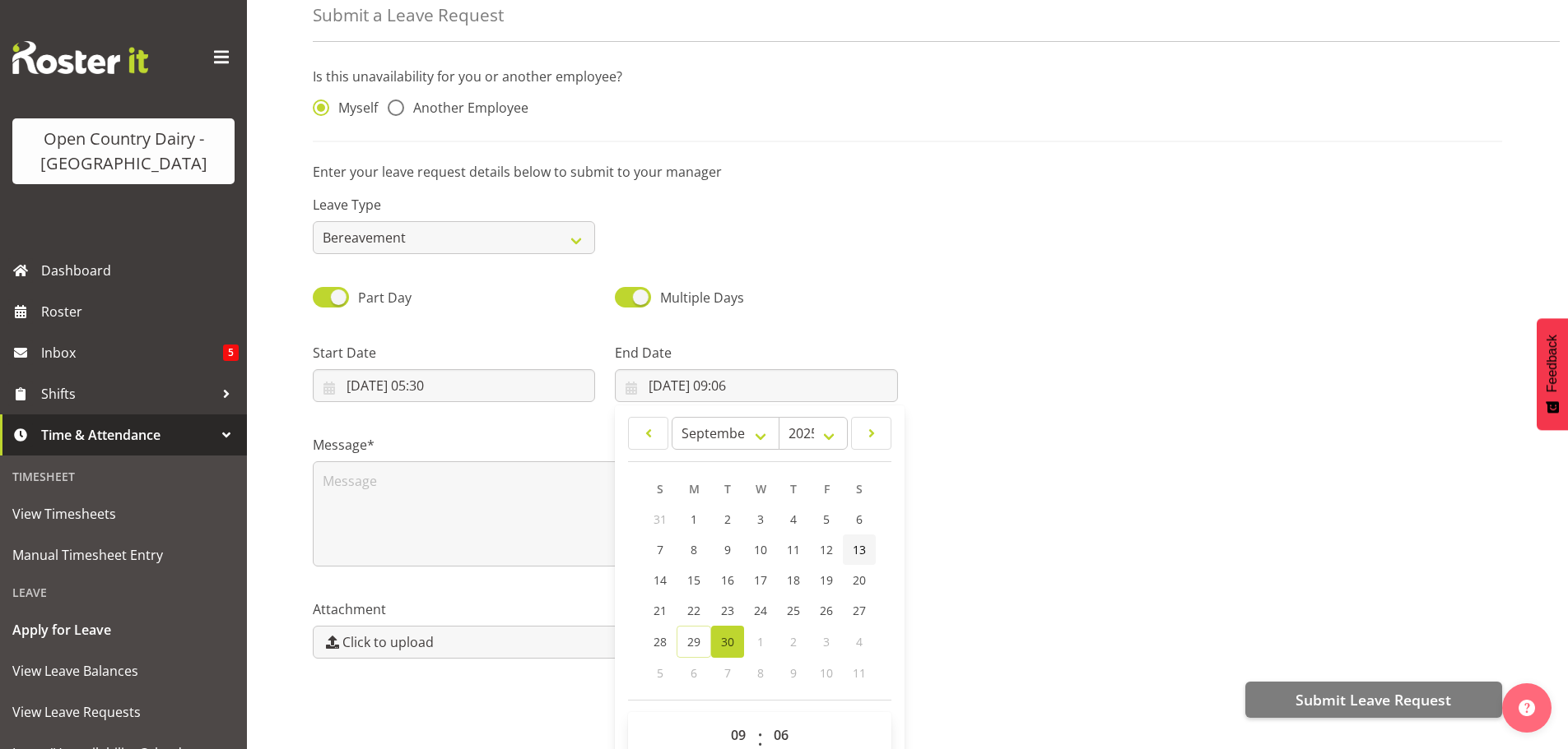
scroll to position [47, 0]
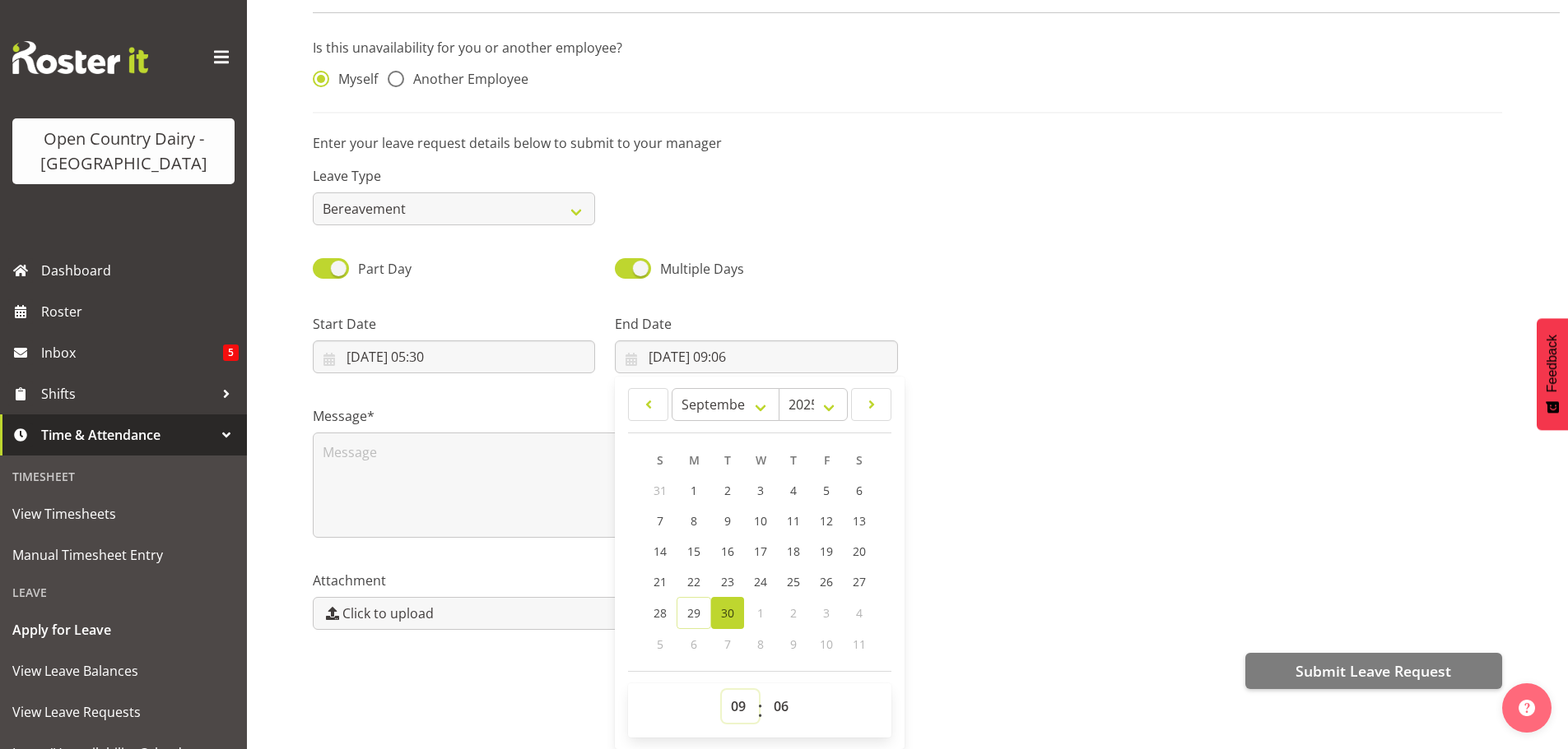
click at [737, 693] on select "00 01 02 03 04 05 06 07 08 09 10 11 12 13 14 15 16 17 18 19 20 21 22 23" at bounding box center [741, 706] width 37 height 33
select select "17"
click at [722, 690] on select "00 01 02 03 04 05 06 07 08 09 10 11 12 13 14 15 16 17 18 19 20 21 22 23" at bounding box center [741, 706] width 37 height 33
type input "[DATE] 17:06"
click at [782, 697] on select "00 01 02 03 04 05 06 07 08 09 10 11 12 13 14 15 16 17 18 19 20 21 22 23 24 25 2…" at bounding box center [783, 706] width 37 height 33
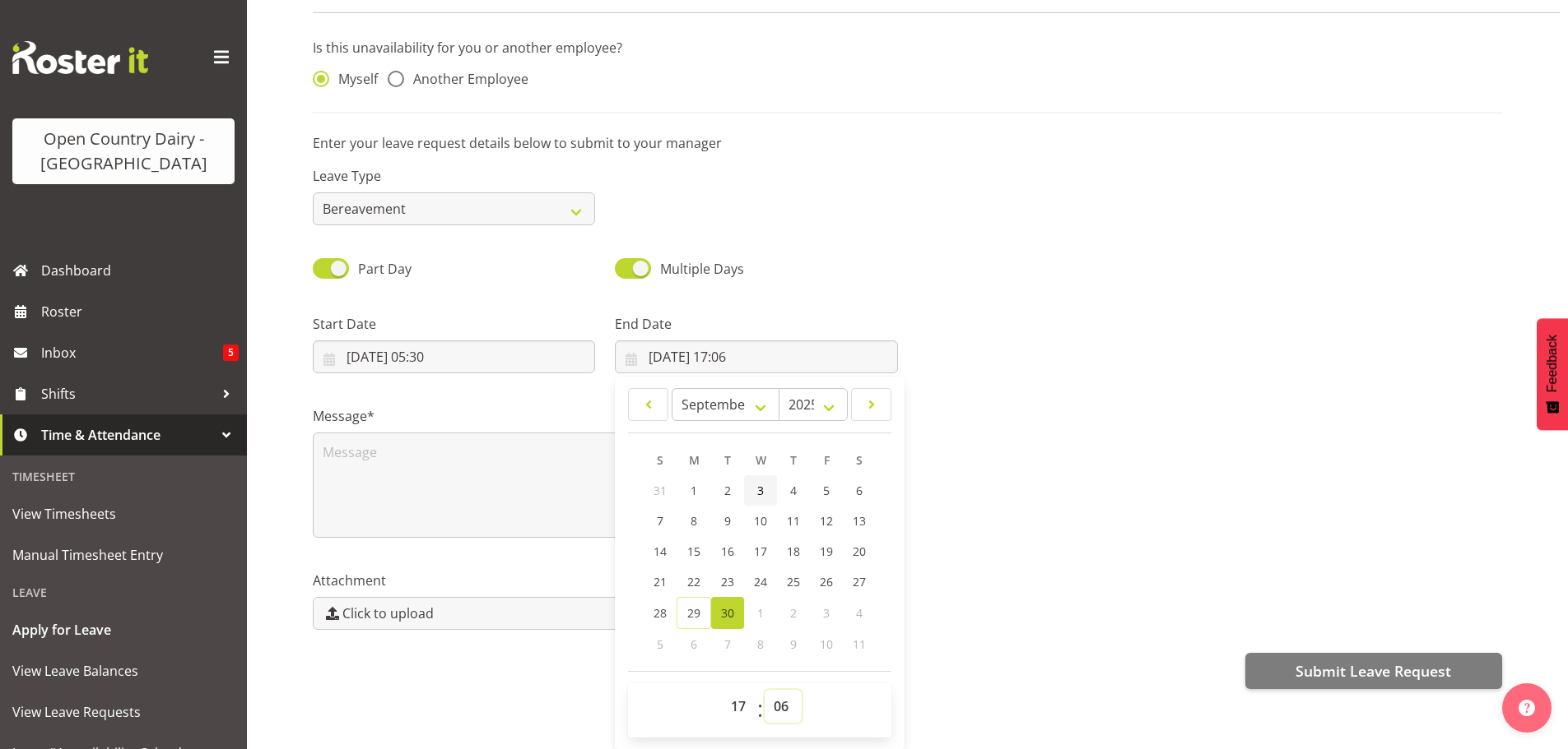
select select "30"
click at [764, 690] on select "00 01 02 03 04 05 06 07 08 09 10 11 12 13 14 15 16 17 18 19 20 21 22 23 24 25 2…" at bounding box center [783, 706] width 37 height 33
type input "[DATE] 17:30"
drag, startPoint x: 573, startPoint y: 719, endPoint x: 526, endPoint y: 640, distance: 91.9
click at [573, 716] on div "Submit a Leave Request Is this unavailability for you or another employee? Myse…" at bounding box center [907, 366] width 1321 height 766
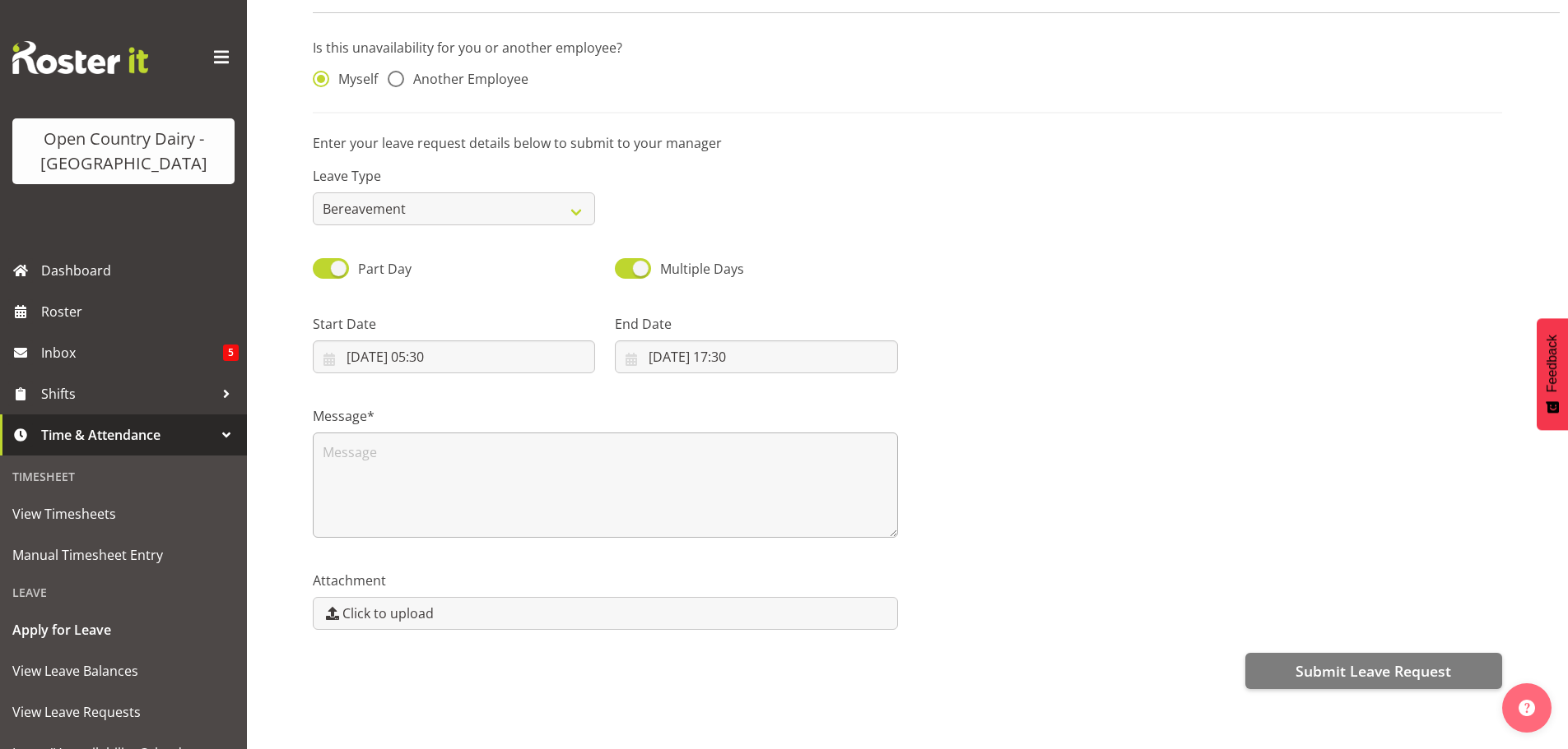
scroll to position [0, 0]
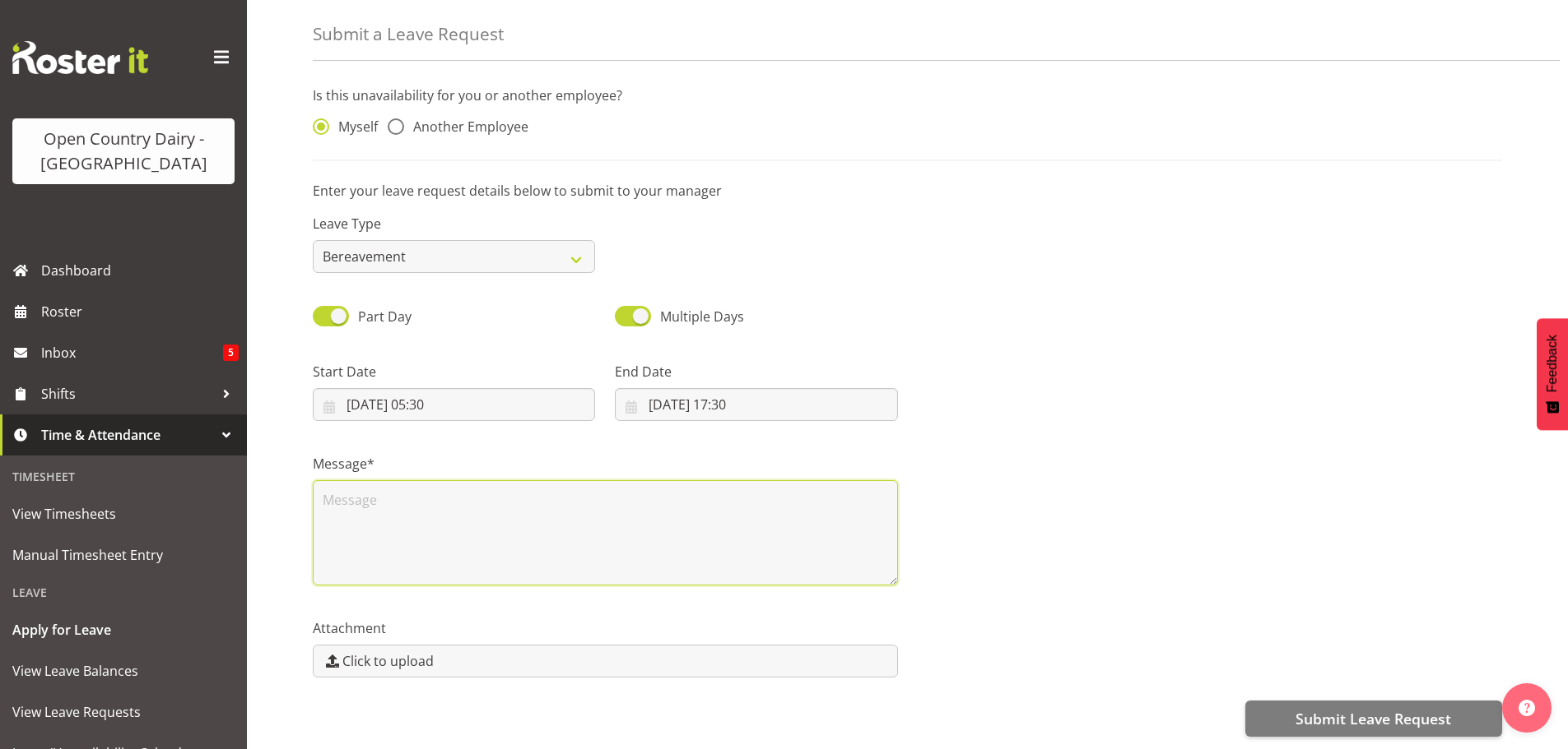
click at [371, 480] on textarea at bounding box center [605, 532] width 585 height 105
click at [404, 492] on textarea "Graeme" at bounding box center [605, 532] width 585 height 105
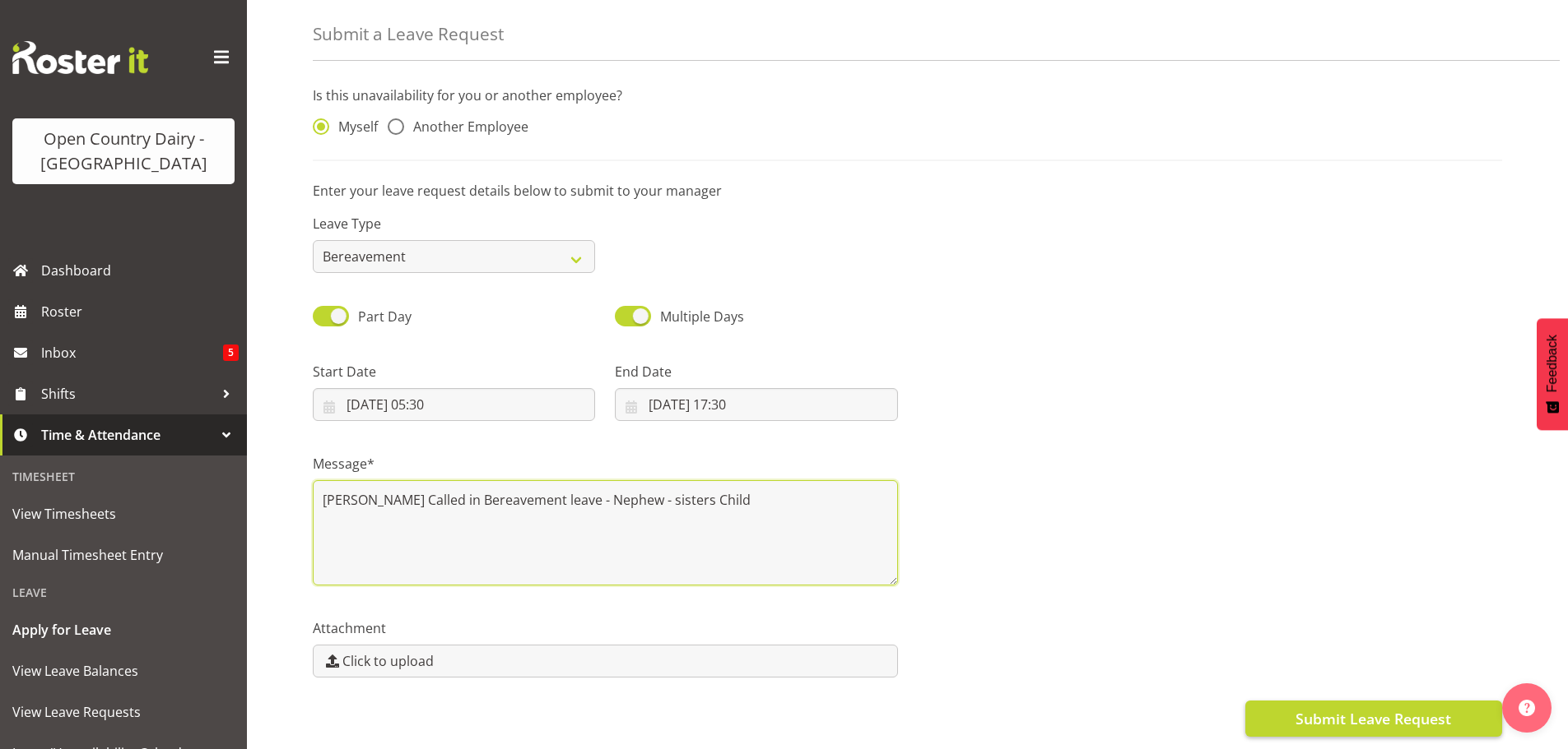
type textarea "[PERSON_NAME] Called in Bereavement leave - Nephew - sisters Child"
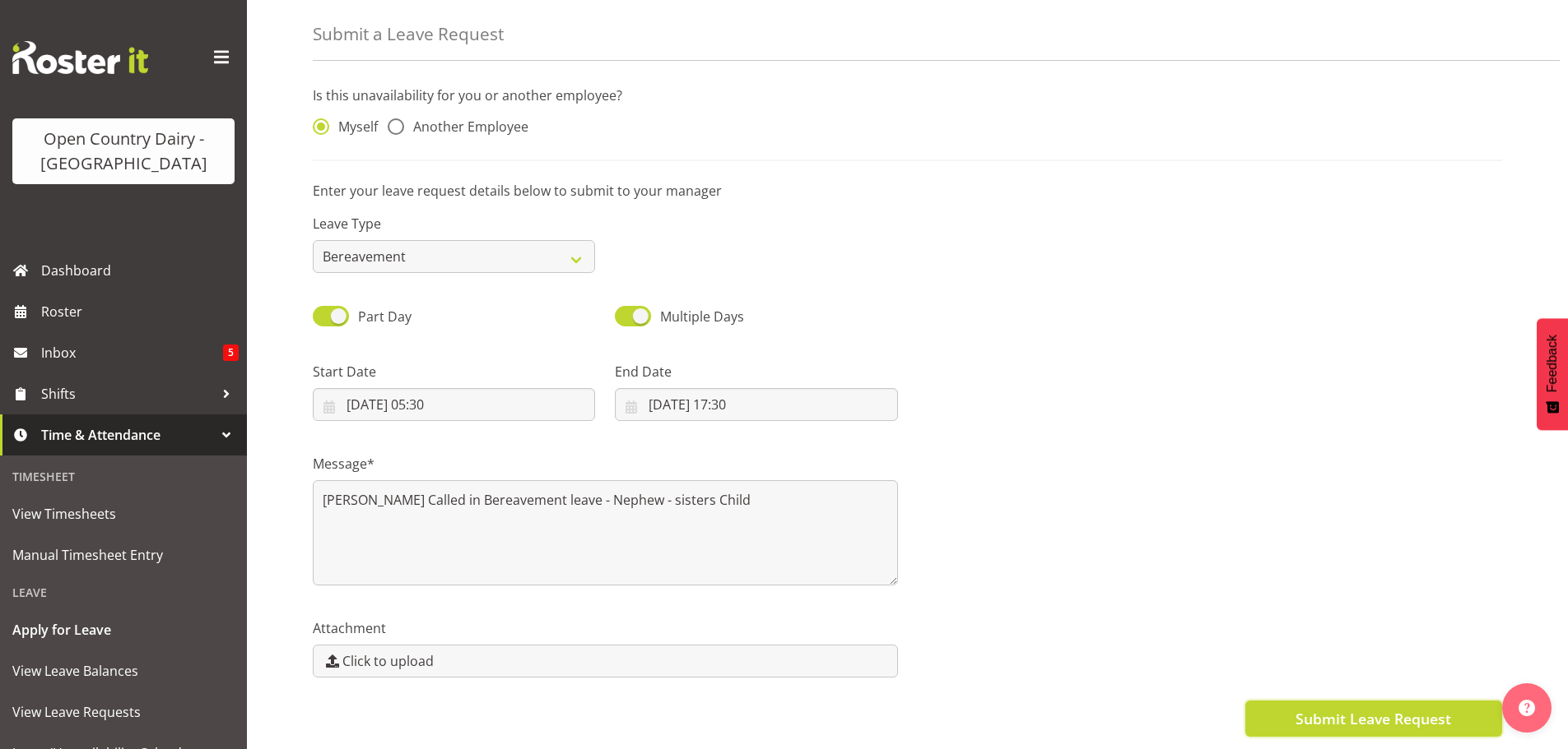
click at [1344, 710] on span "Submit Leave Request" at bounding box center [1374, 719] width 156 height 22
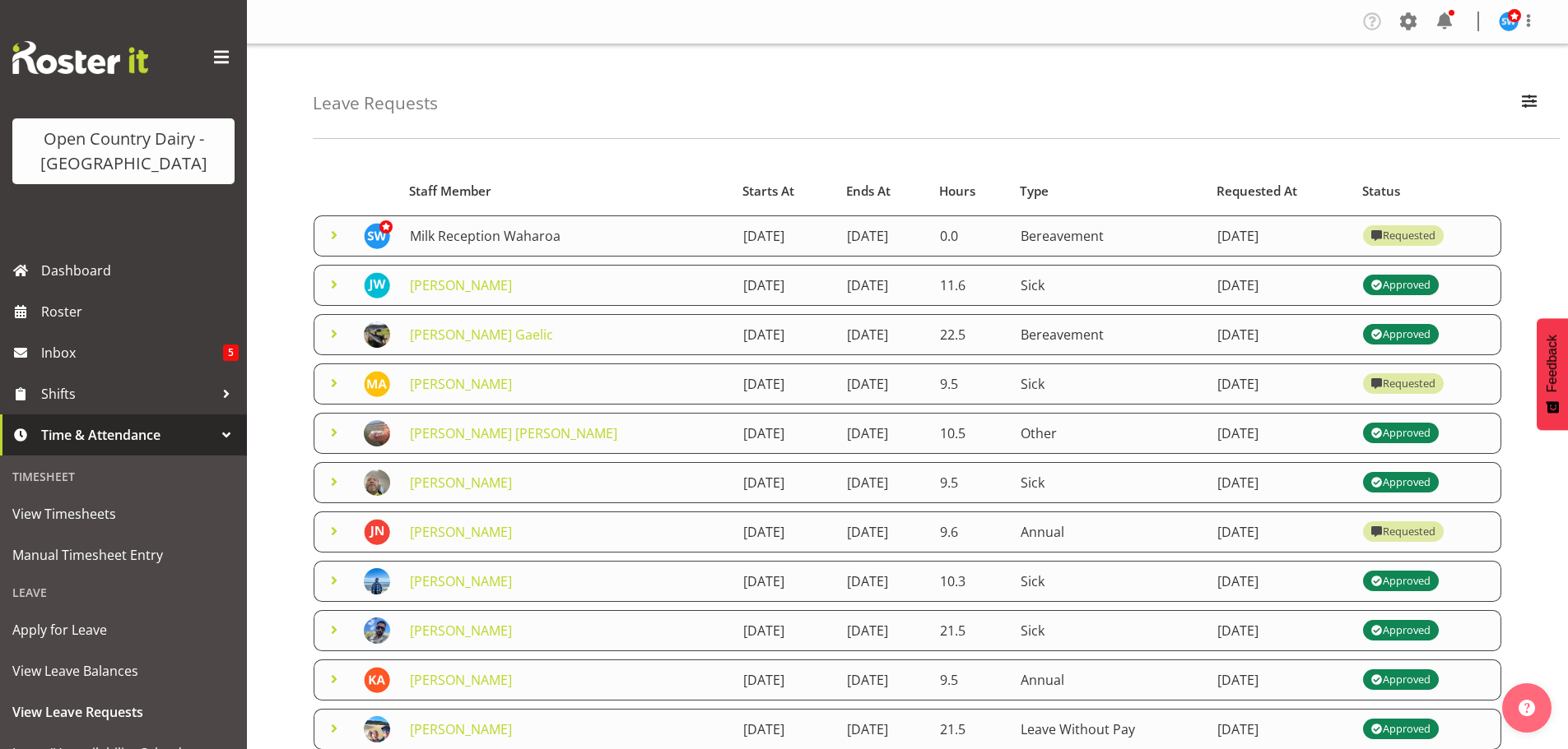
click at [495, 241] on link "Milk Reception Waharoa" at bounding box center [485, 236] width 151 height 18
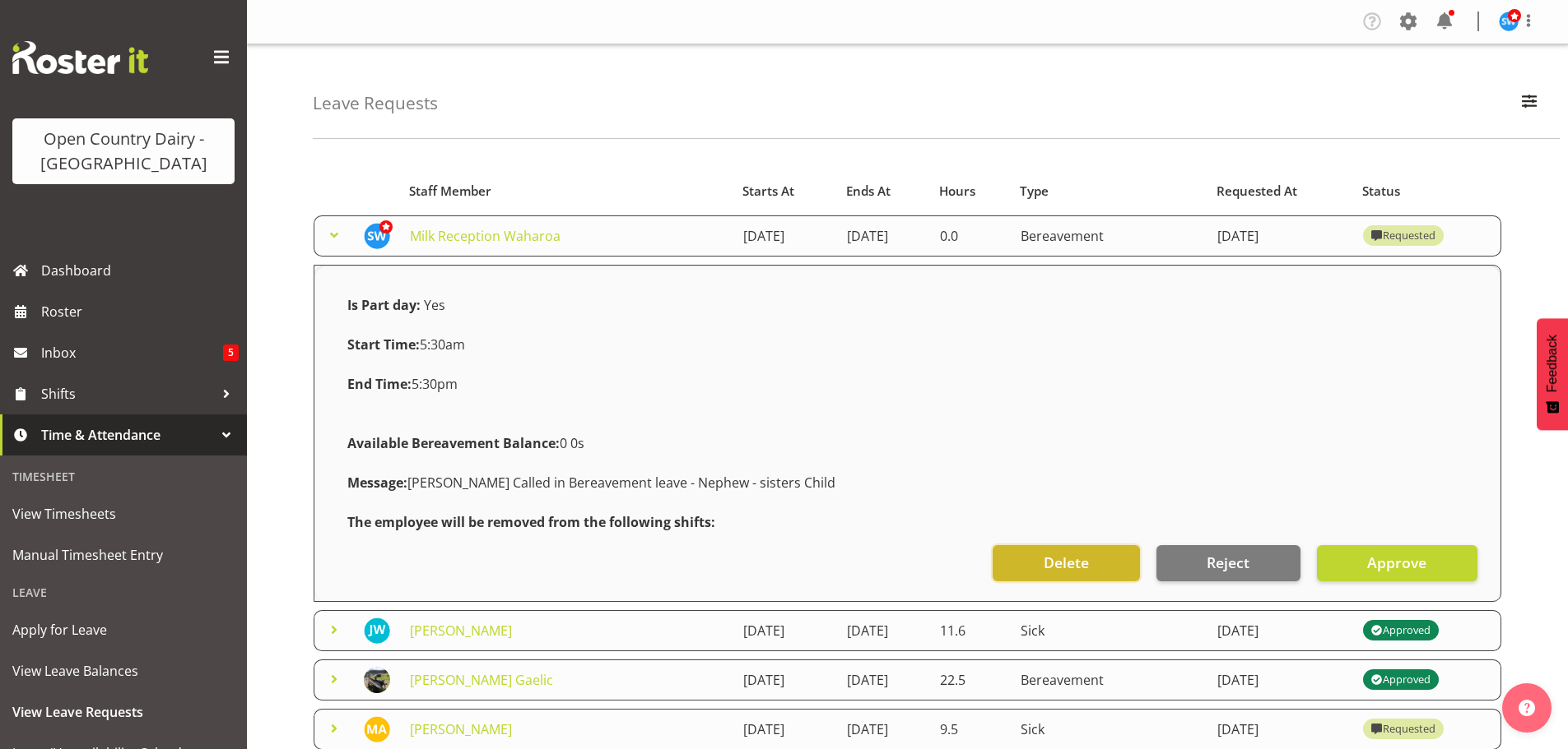
click at [1064, 563] on span "Delete" at bounding box center [1066, 563] width 45 height 22
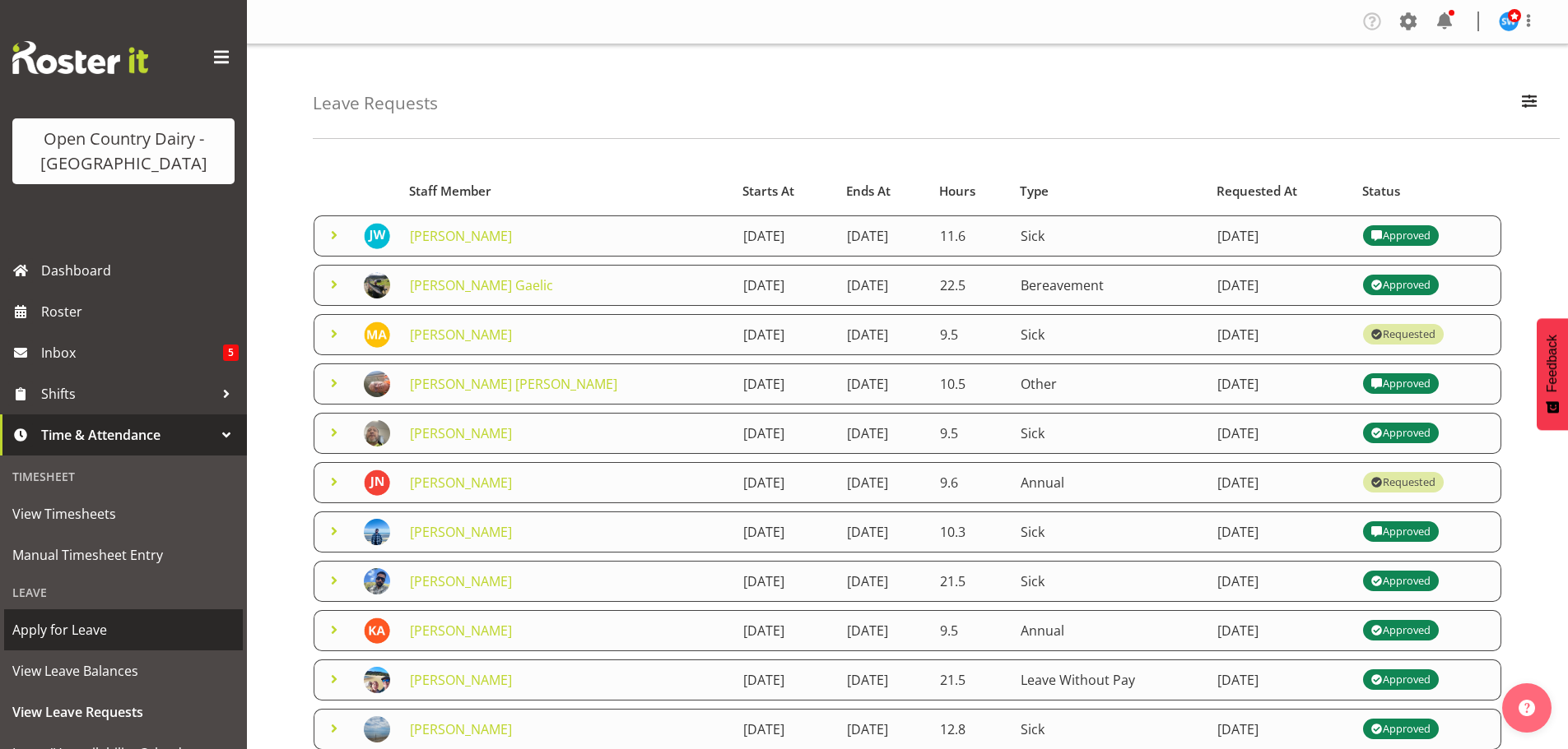
click at [72, 637] on span "Apply for Leave" at bounding box center [123, 630] width 222 height 25
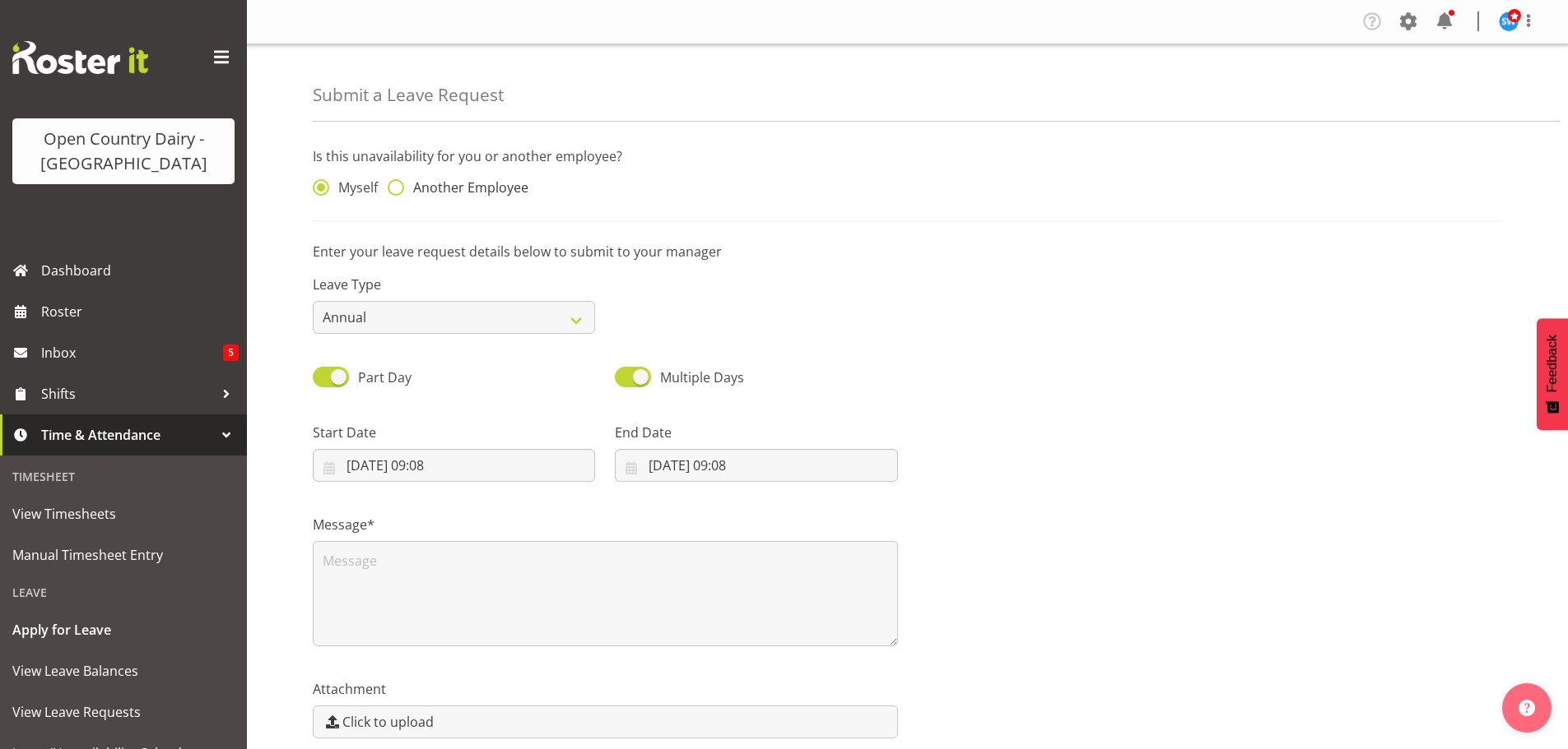
click at [394, 186] on span at bounding box center [395, 187] width 17 height 17
click at [394, 186] on input "Another Employee" at bounding box center [392, 187] width 11 height 11
radio input "true"
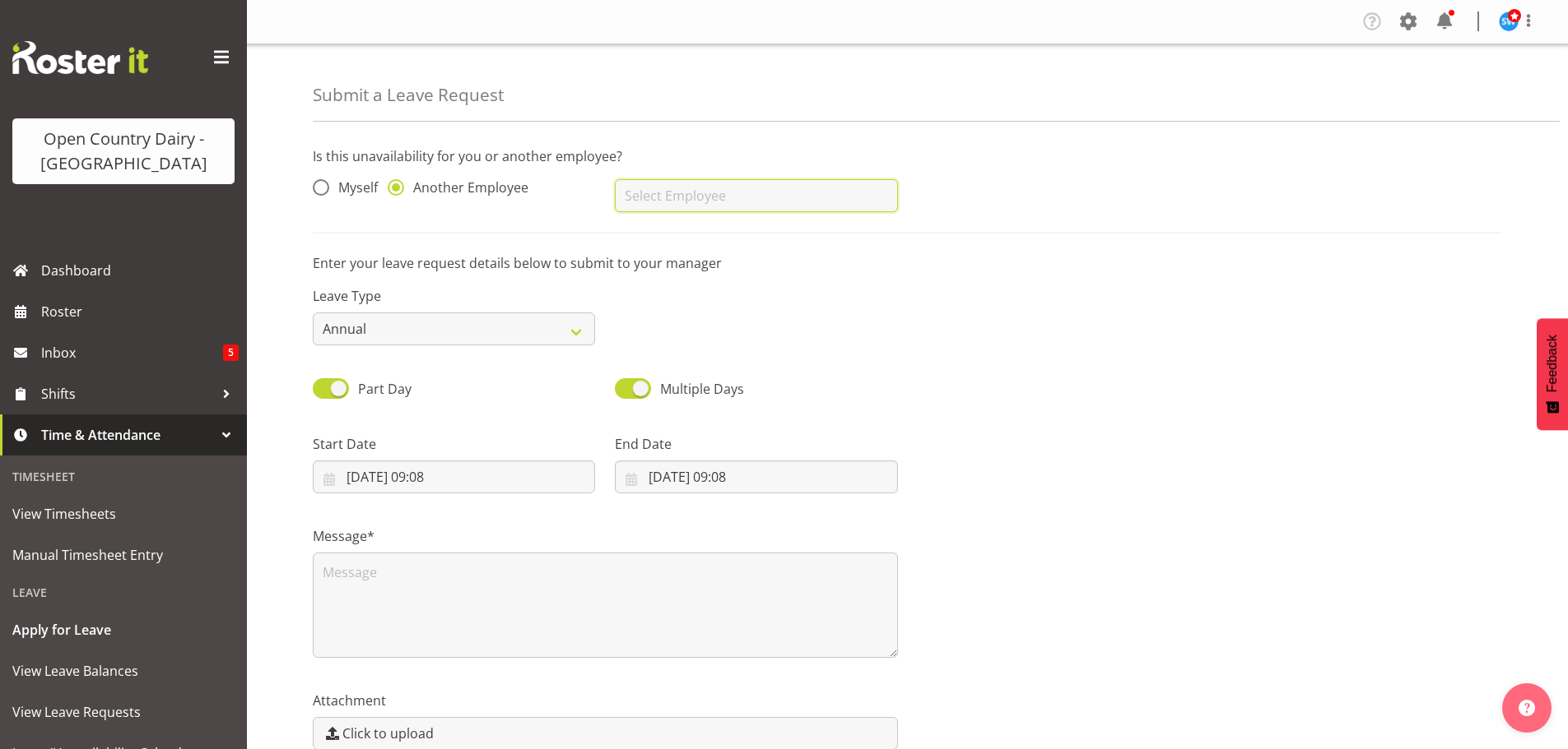
click at [644, 187] on input "text" at bounding box center [756, 195] width 282 height 33
click at [672, 258] on span "[PERSON_NAME]" at bounding box center [679, 266] width 103 height 18
type input "[PERSON_NAME]"
click at [578, 343] on select "Annual Sick Leave Without Pay Bereavement Domestic Violence Parental Jury Servi…" at bounding box center [454, 328] width 282 height 33
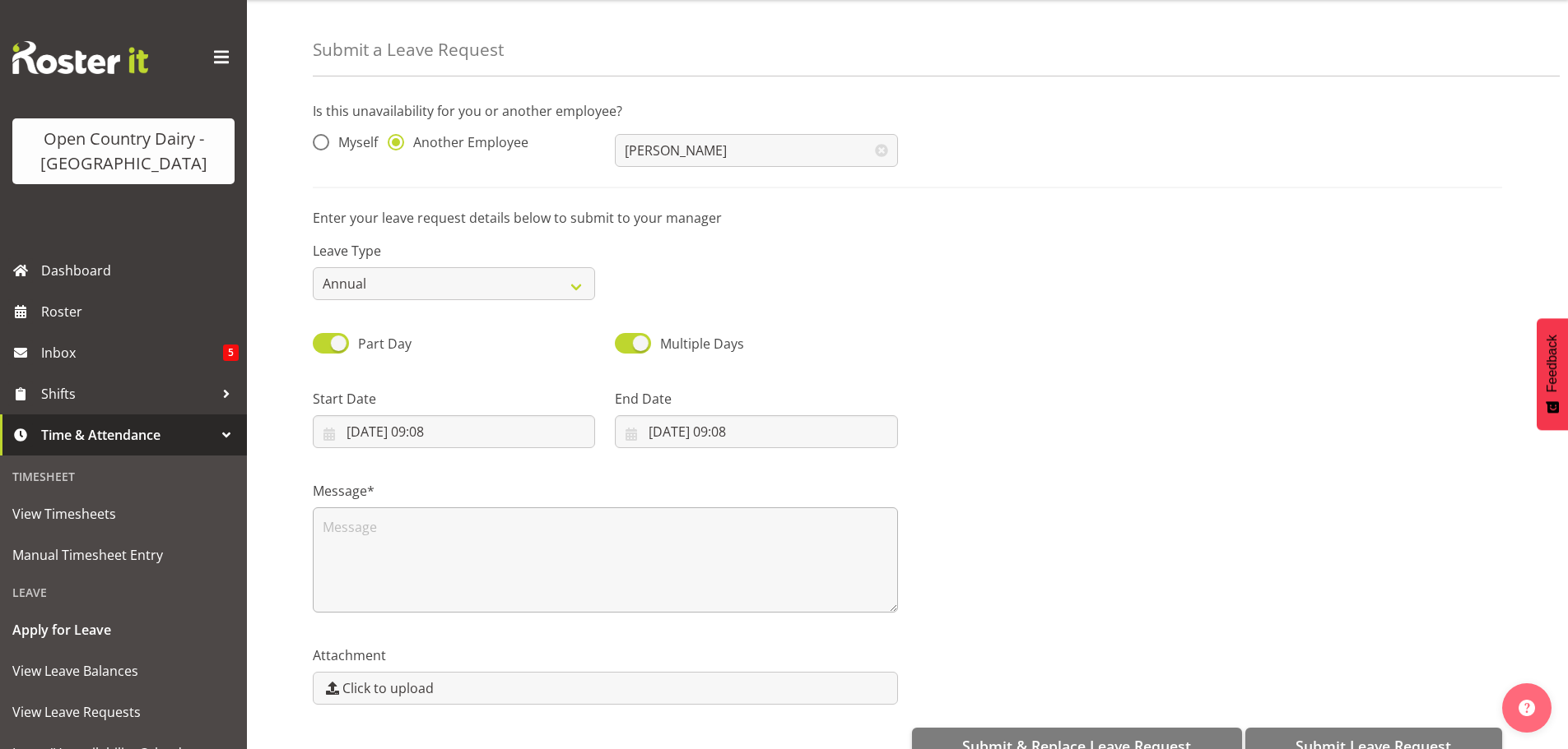
scroll to position [85, 0]
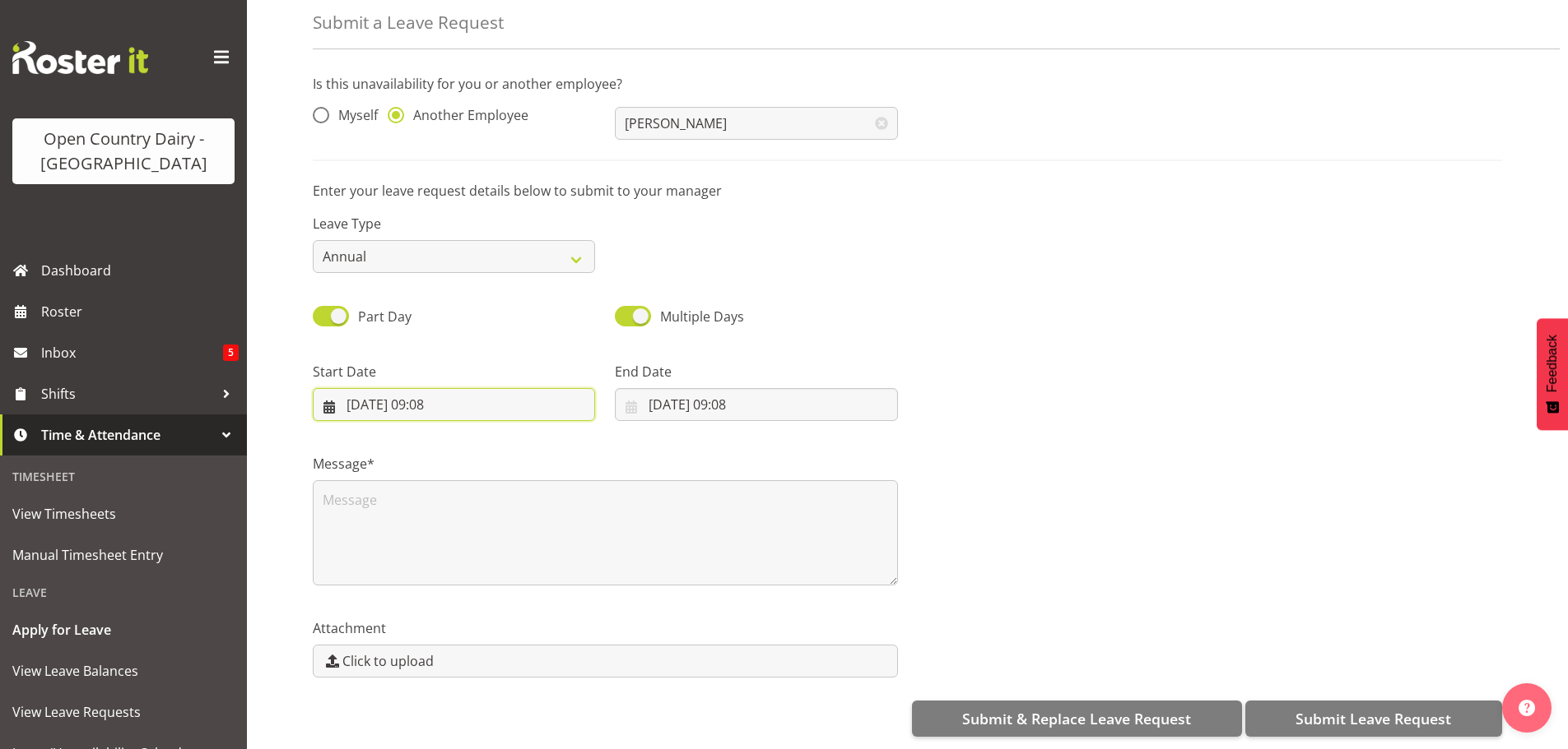
click at [446, 393] on input "29/09/2025, 09:08" at bounding box center [454, 404] width 282 height 33
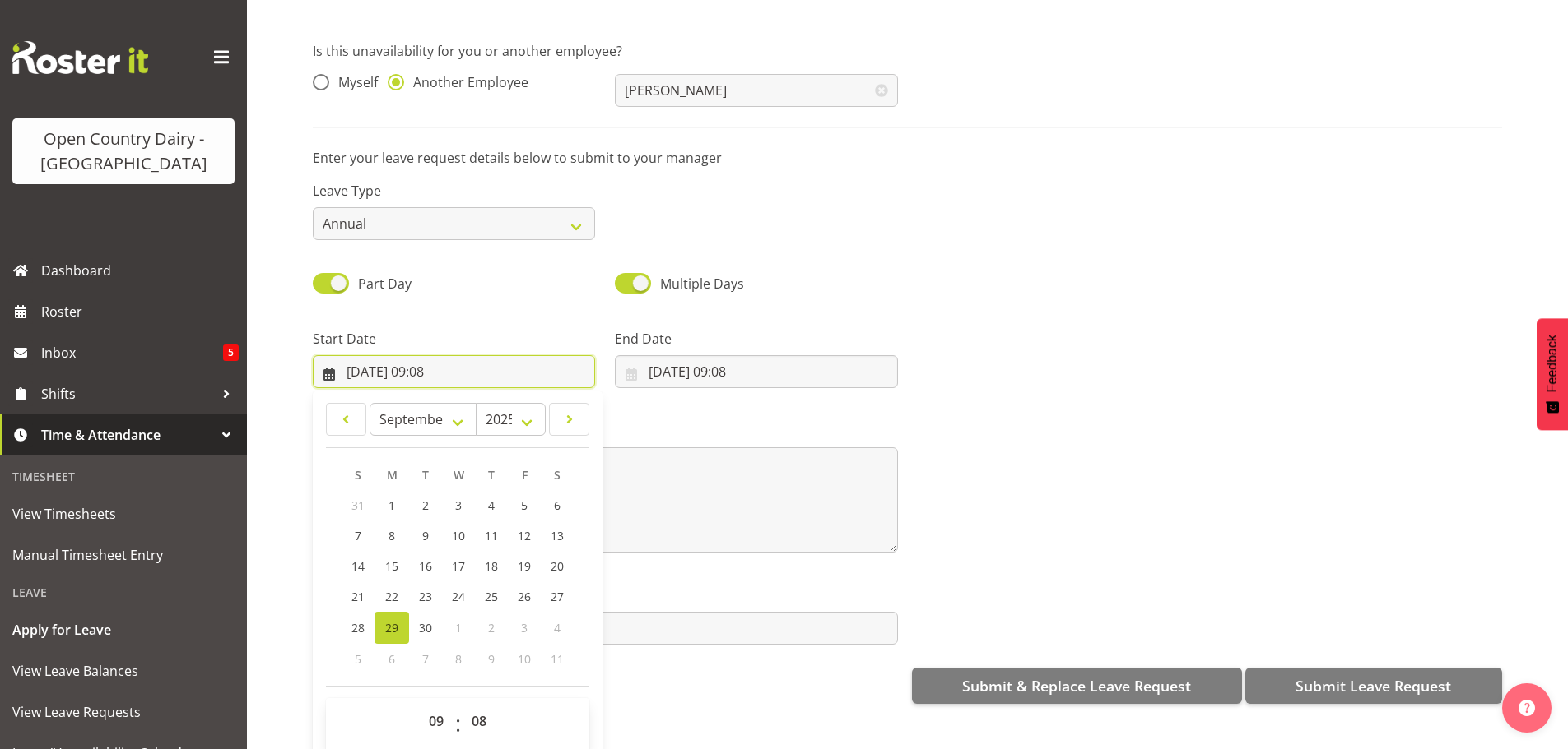
scroll to position [47, 0]
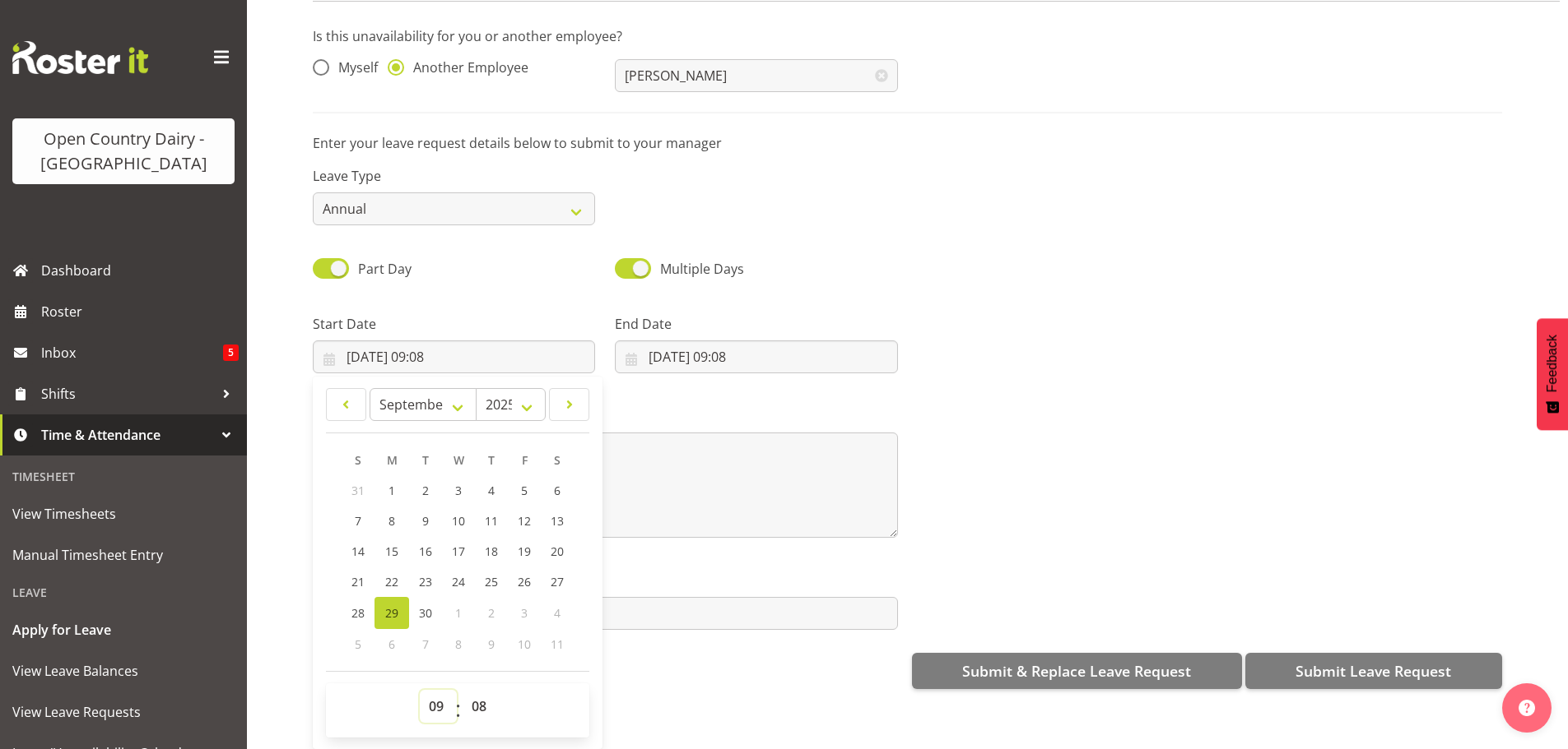
click at [436, 695] on select "00 01 02 03 04 05 06 07 08 09 10 11 12 13 14 15 16 17 18 19 20 21 22 23" at bounding box center [439, 706] width 37 height 33
select select "5"
click at [420, 690] on select "00 01 02 03 04 05 06 07 08 09 10 11 12 13 14 15 16 17 18 19 20 21 22 23" at bounding box center [439, 706] width 37 height 33
type input "29/09/2025, 05:08"
click at [480, 694] on select "00 01 02 03 04 05 06 07 08 09 10 11 12 13 14 15 16 17 18 19 20 21 22 23 24 25 2…" at bounding box center [481, 706] width 37 height 33
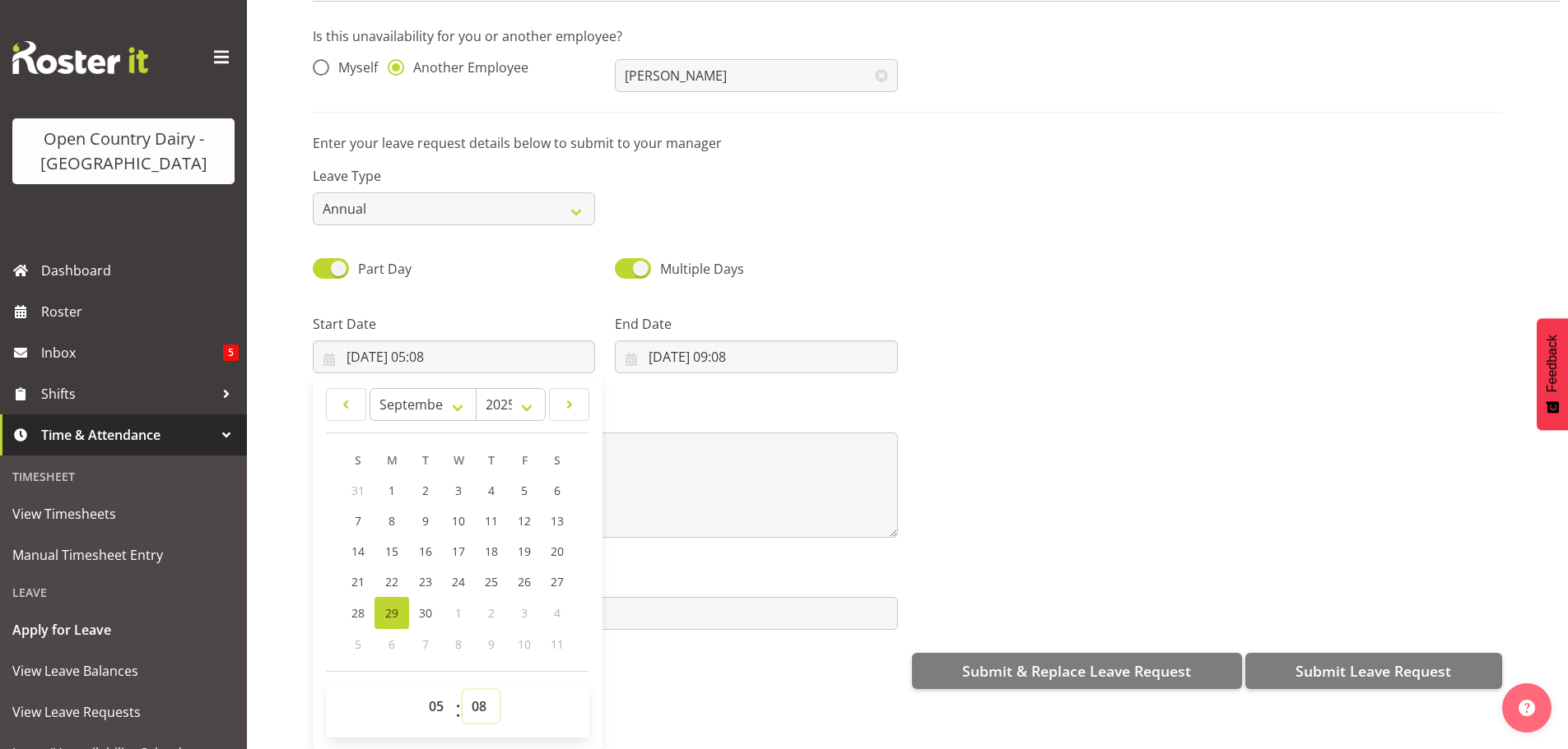
select select "30"
click at [463, 690] on select "00 01 02 03 04 05 06 07 08 09 10 11 12 13 14 15 16 17 18 19 20 21 22 23 24 25 2…" at bounding box center [481, 706] width 37 height 33
type input "[DATE] 05:30"
click at [675, 346] on input "29/09/2025, 09:08" at bounding box center [756, 357] width 282 height 33
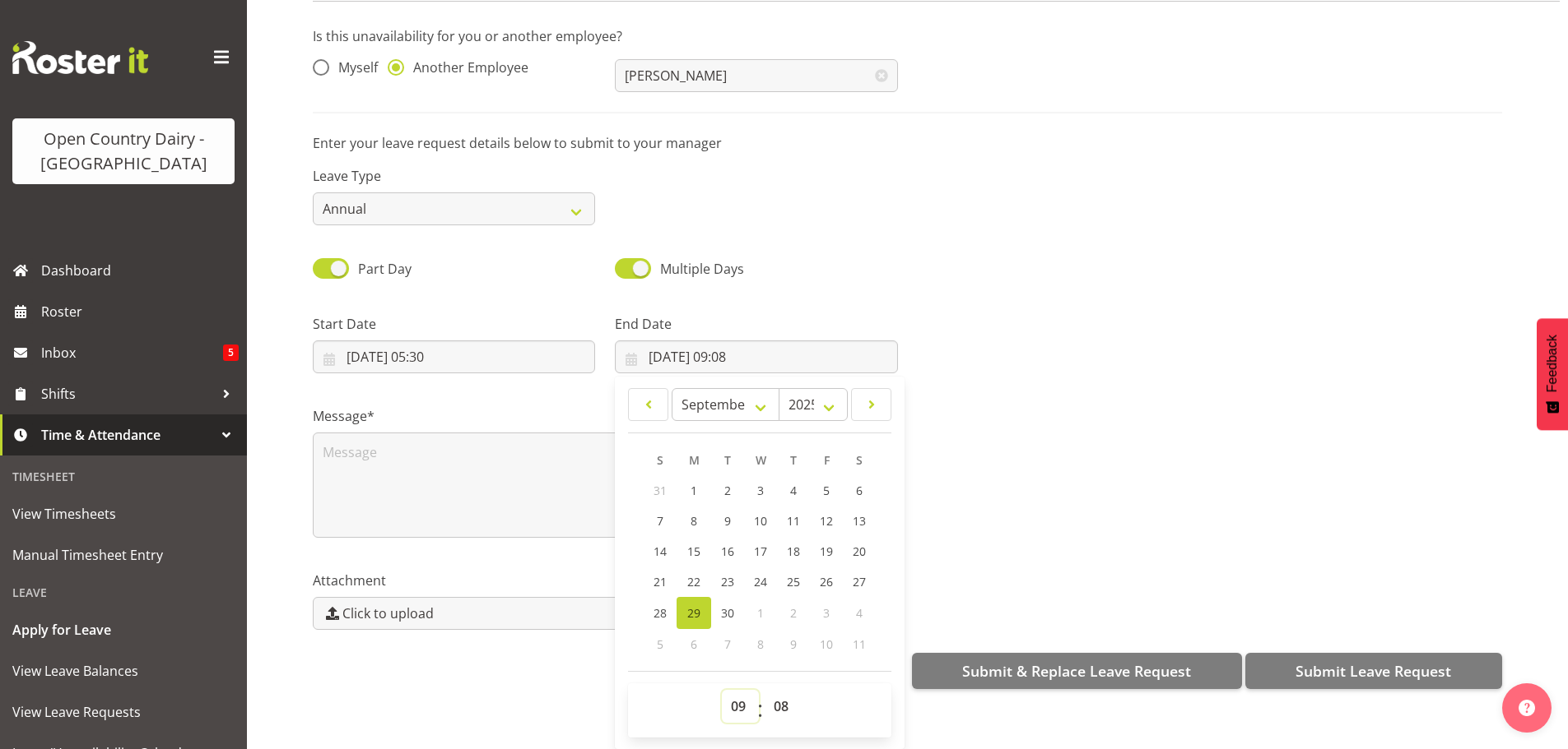
click at [740, 690] on select "00 01 02 03 04 05 06 07 08 09 10 11 12 13 14 15 16 17 18 19 20 21 22 23" at bounding box center [741, 706] width 37 height 33
select select "17"
click at [722, 690] on select "00 01 02 03 04 05 06 07 08 09 10 11 12 13 14 15 16 17 18 19 20 21 22 23" at bounding box center [741, 706] width 37 height 33
type input "29/09/2025, 17:08"
click at [774, 699] on select "00 01 02 03 04 05 06 07 08 09 10 11 12 13 14 15 16 17 18 19 20 21 22 23 24 25 2…" at bounding box center [783, 706] width 37 height 33
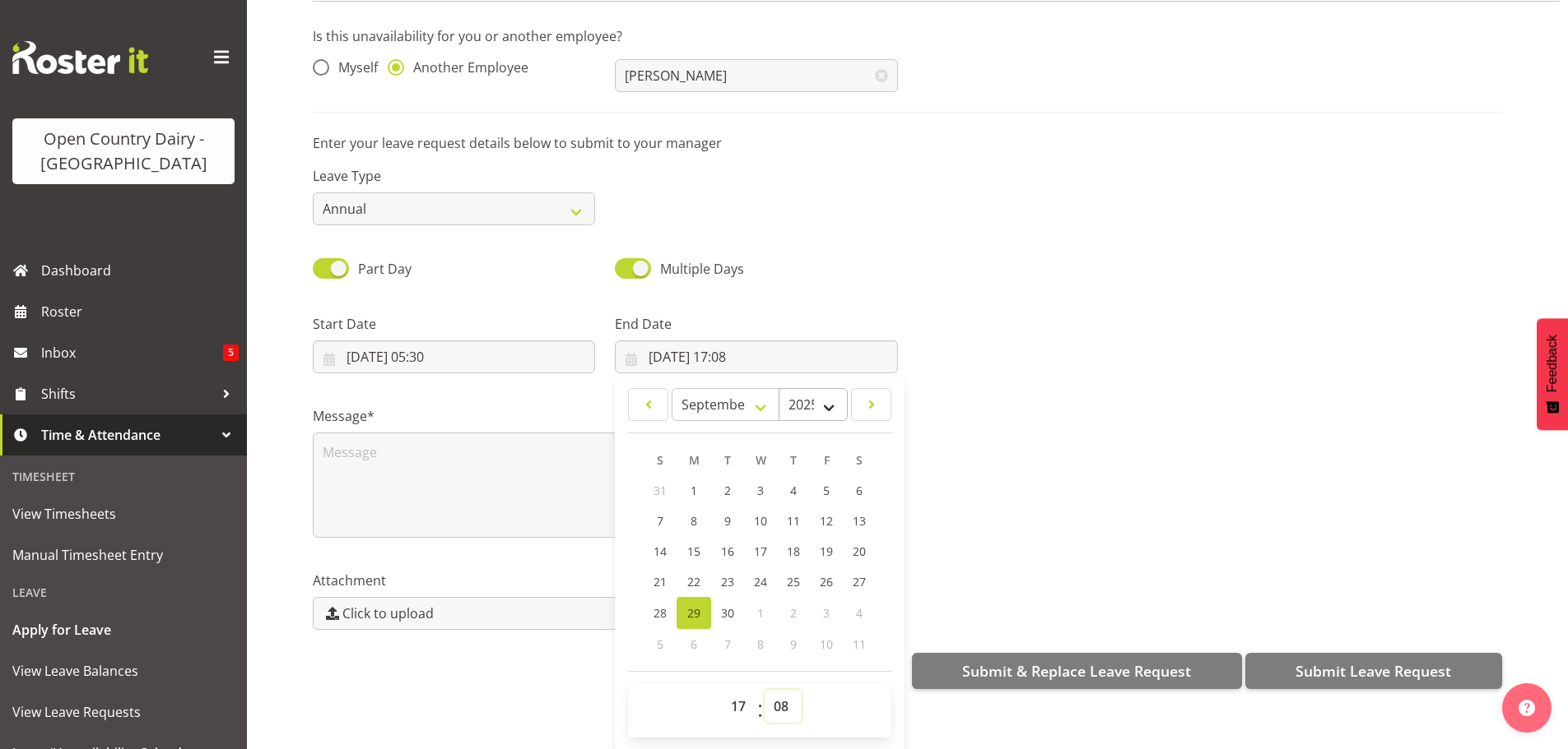
select select "30"
click at [764, 690] on select "00 01 02 03 04 05 06 07 08 09 10 11 12 13 14 15 16 17 18 19 20 21 22 23 24 25 2…" at bounding box center [783, 706] width 37 height 33
type input "[DATE] 17:30"
click at [1081, 512] on div "Message*" at bounding box center [907, 465] width 1209 height 165
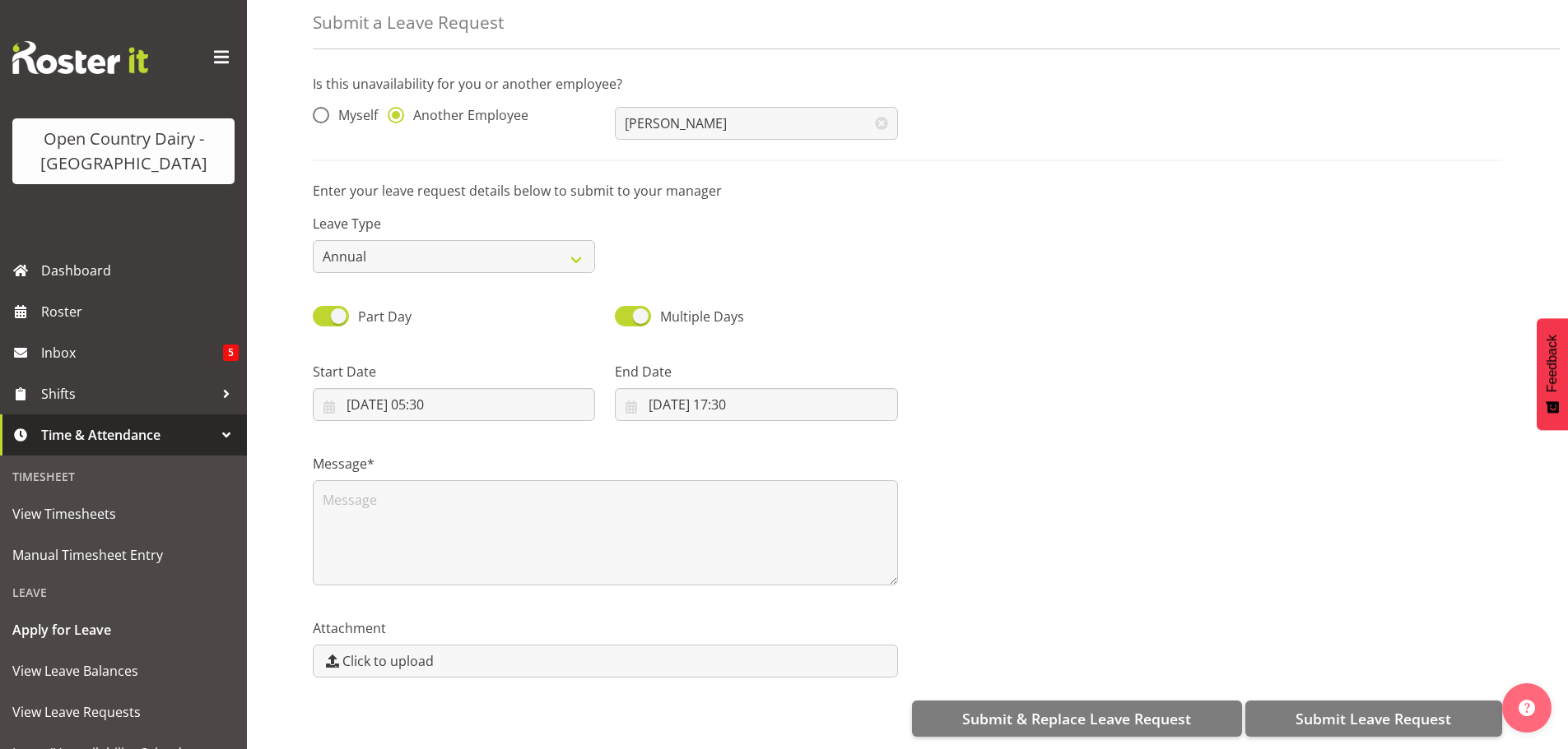
scroll to position [0, 0]
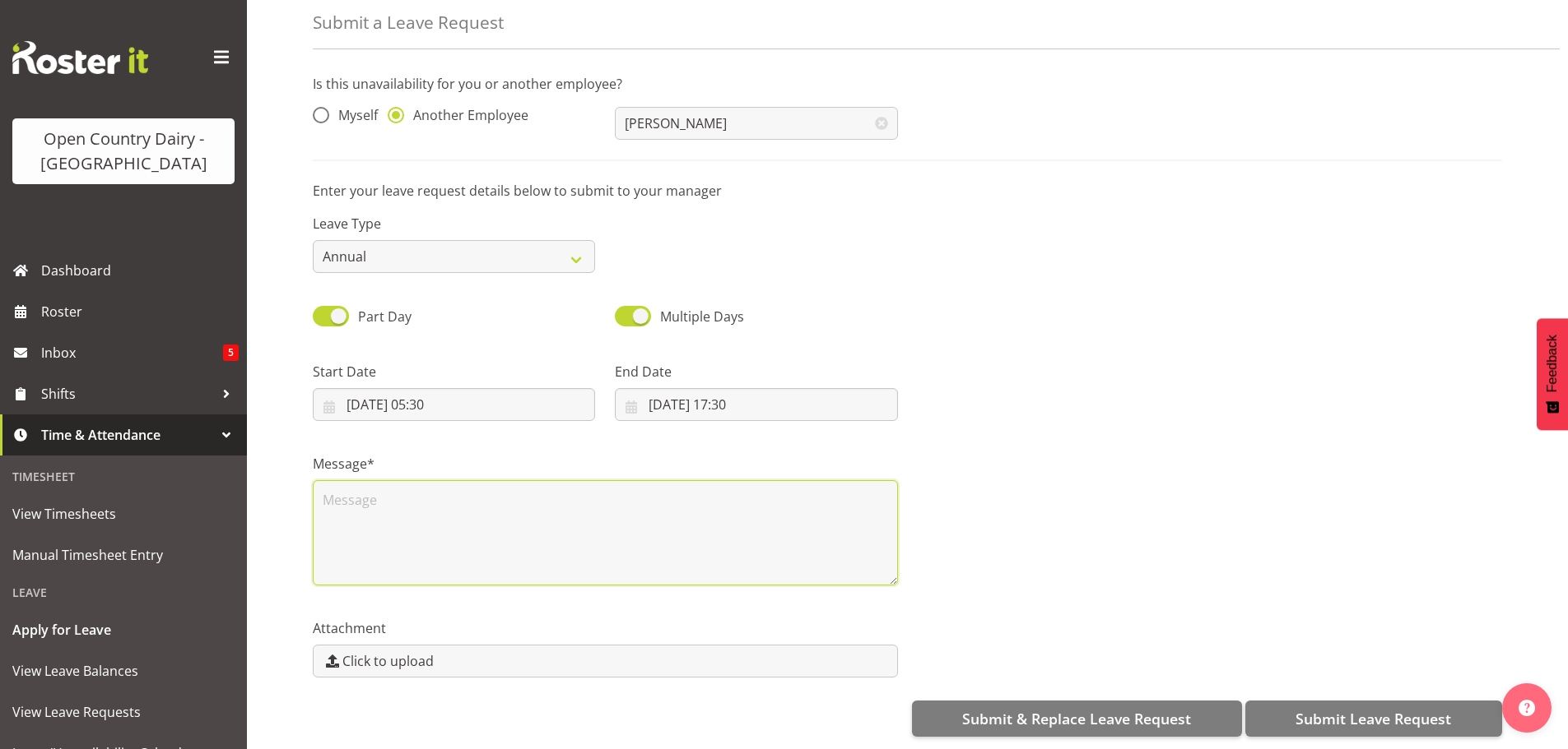
click at [347, 501] on textarea at bounding box center [605, 532] width 585 height 105
click at [336, 486] on textarea "BeGraeme called in bereavement" at bounding box center [605, 532] width 585 height 105
click at [531, 483] on textarea "Graeme called in bereavement" at bounding box center [605, 532] width 585 height 105
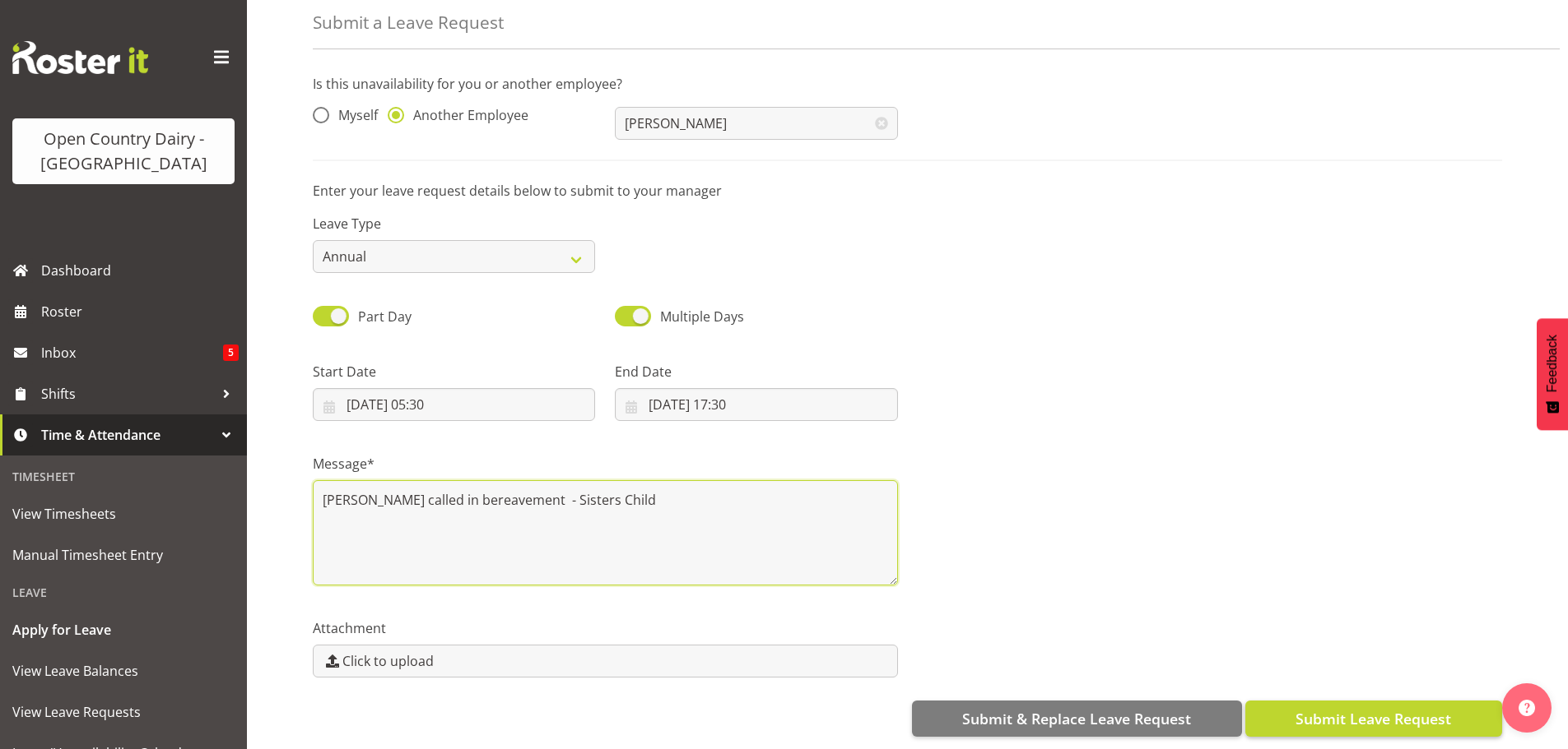
type textarea "Graeme called in bereavement - Sisters Child"
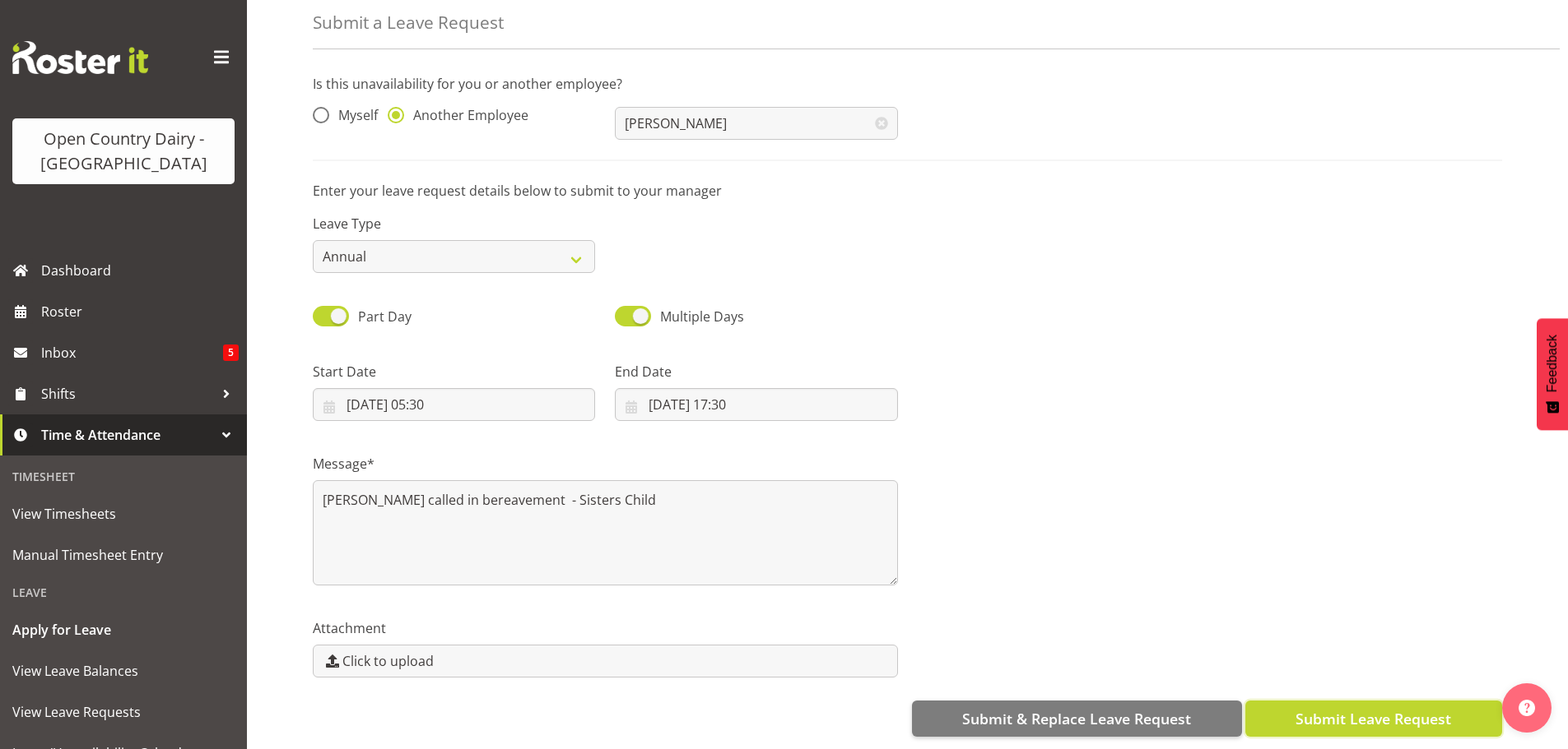
click at [1310, 709] on span "Submit Leave Request" at bounding box center [1374, 719] width 156 height 22
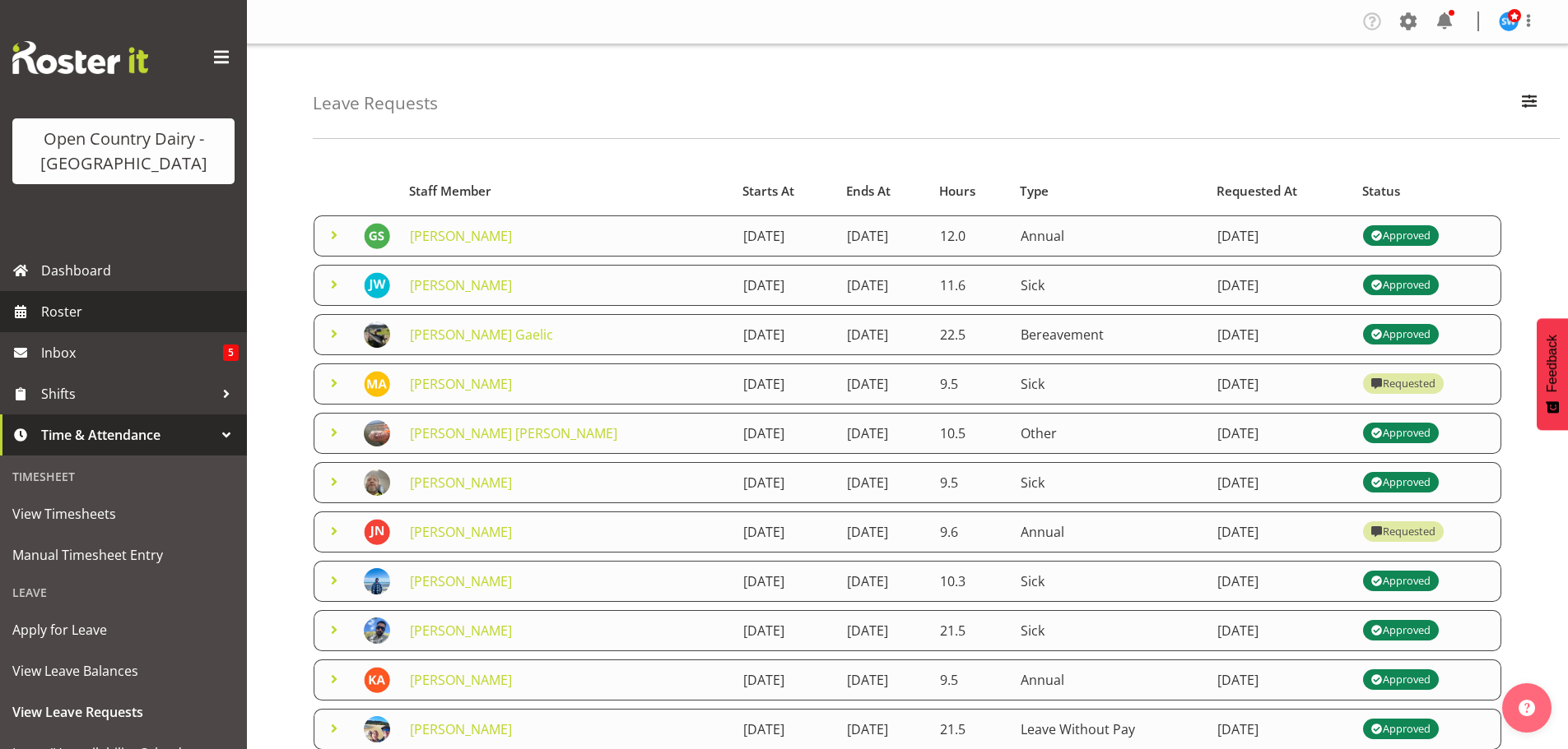
click at [72, 302] on span "Roster" at bounding box center [140, 311] width 197 height 25
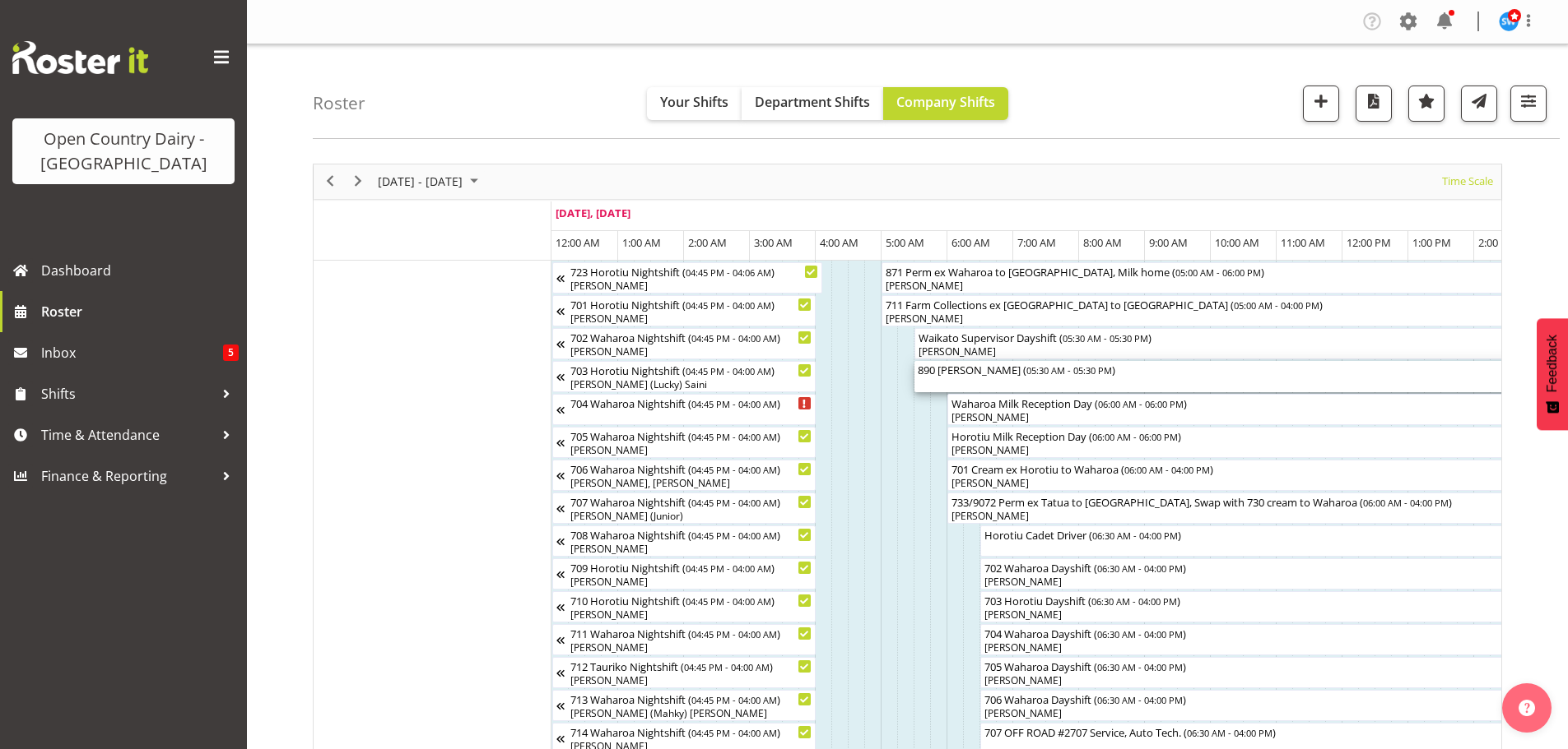
click at [946, 374] on div "890 [PERSON_NAME] ( 05:30 AM - 05:30 PM )" at bounding box center [1310, 369] width 784 height 17
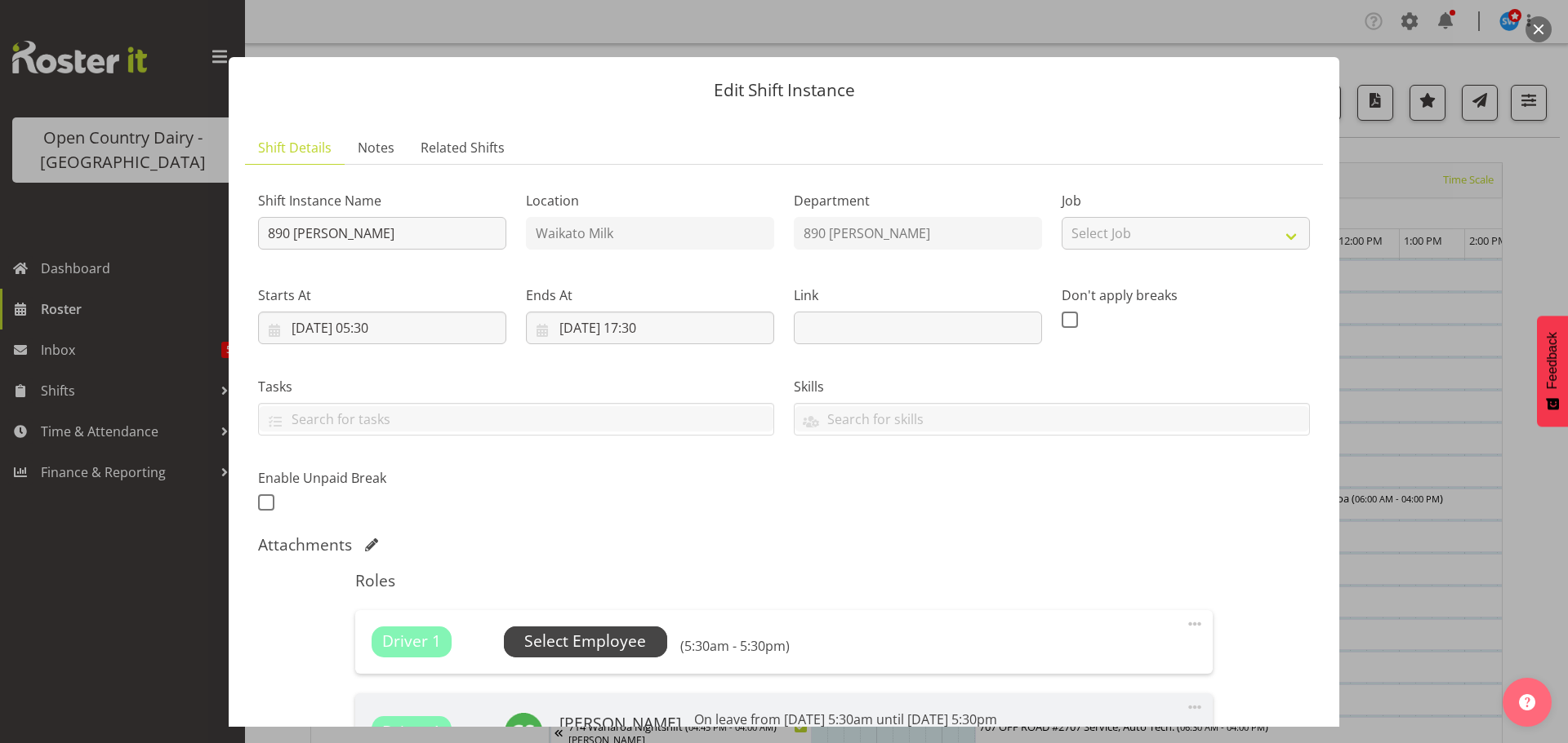
click at [596, 635] on span "Select Employee" at bounding box center [585, 641] width 121 height 23
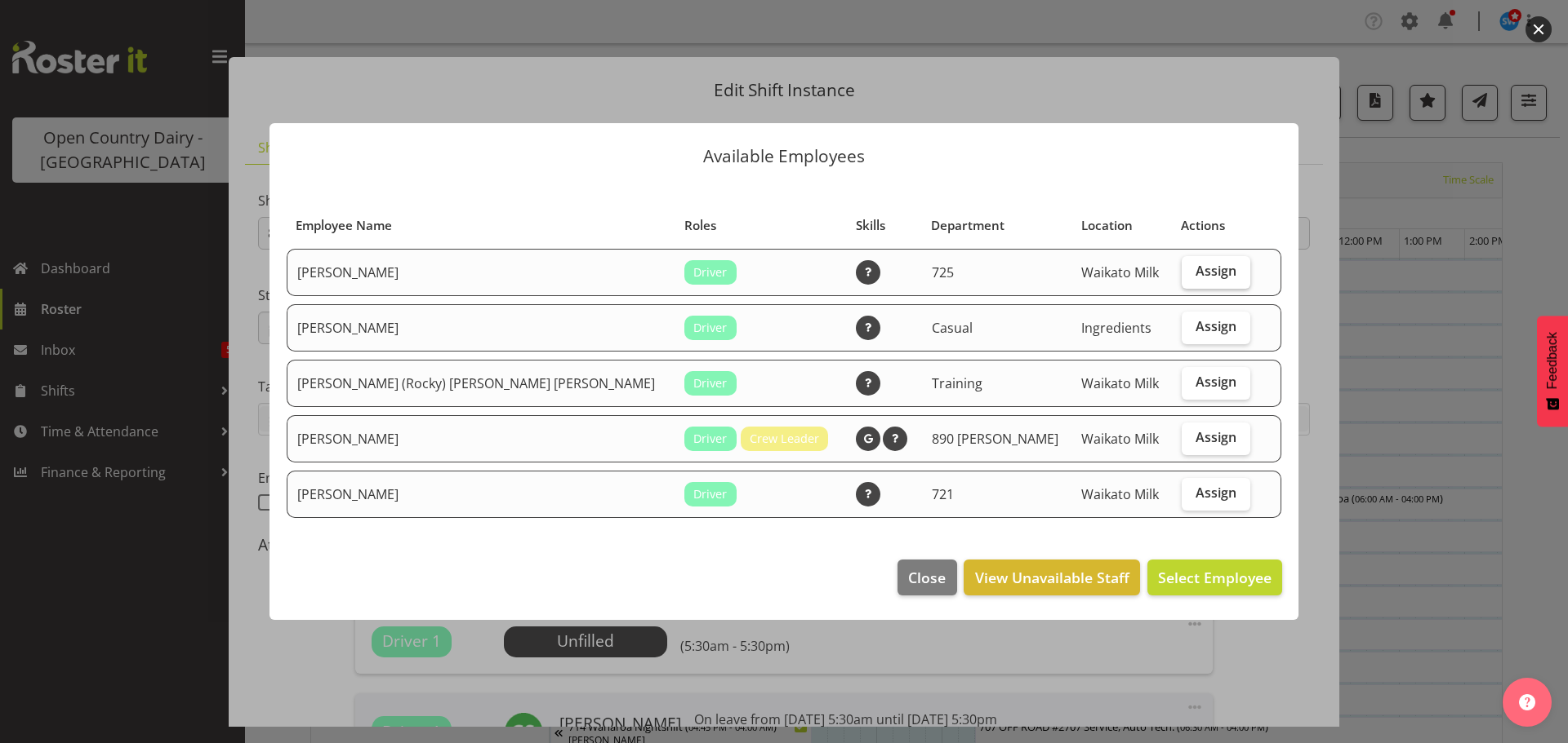
click at [1195, 274] on span "Assign" at bounding box center [1216, 271] width 41 height 17
click at [1182, 274] on input "Assign" at bounding box center [1187, 271] width 11 height 11
checkbox input "true"
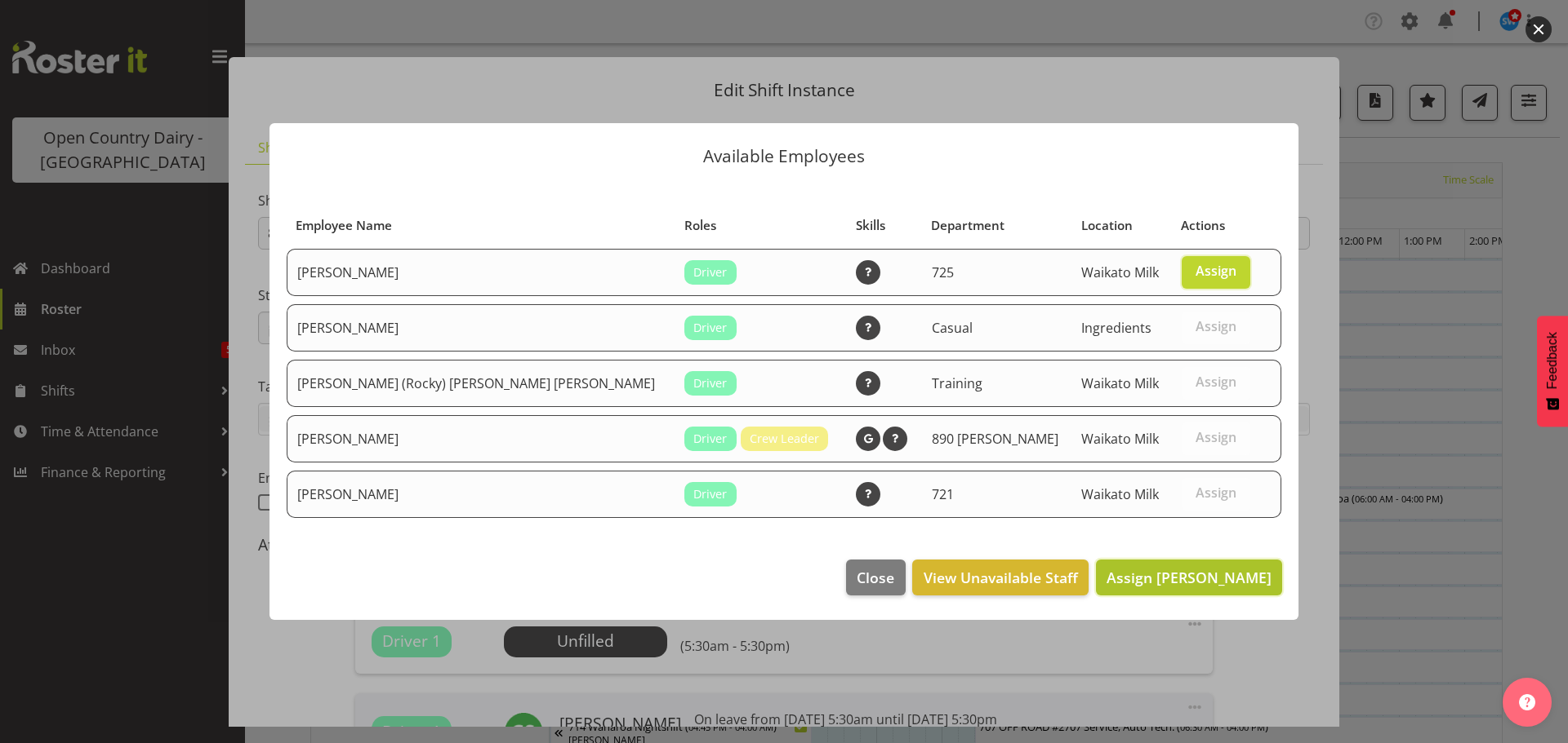
click at [1206, 582] on span "Assign [PERSON_NAME]" at bounding box center [1188, 578] width 165 height 20
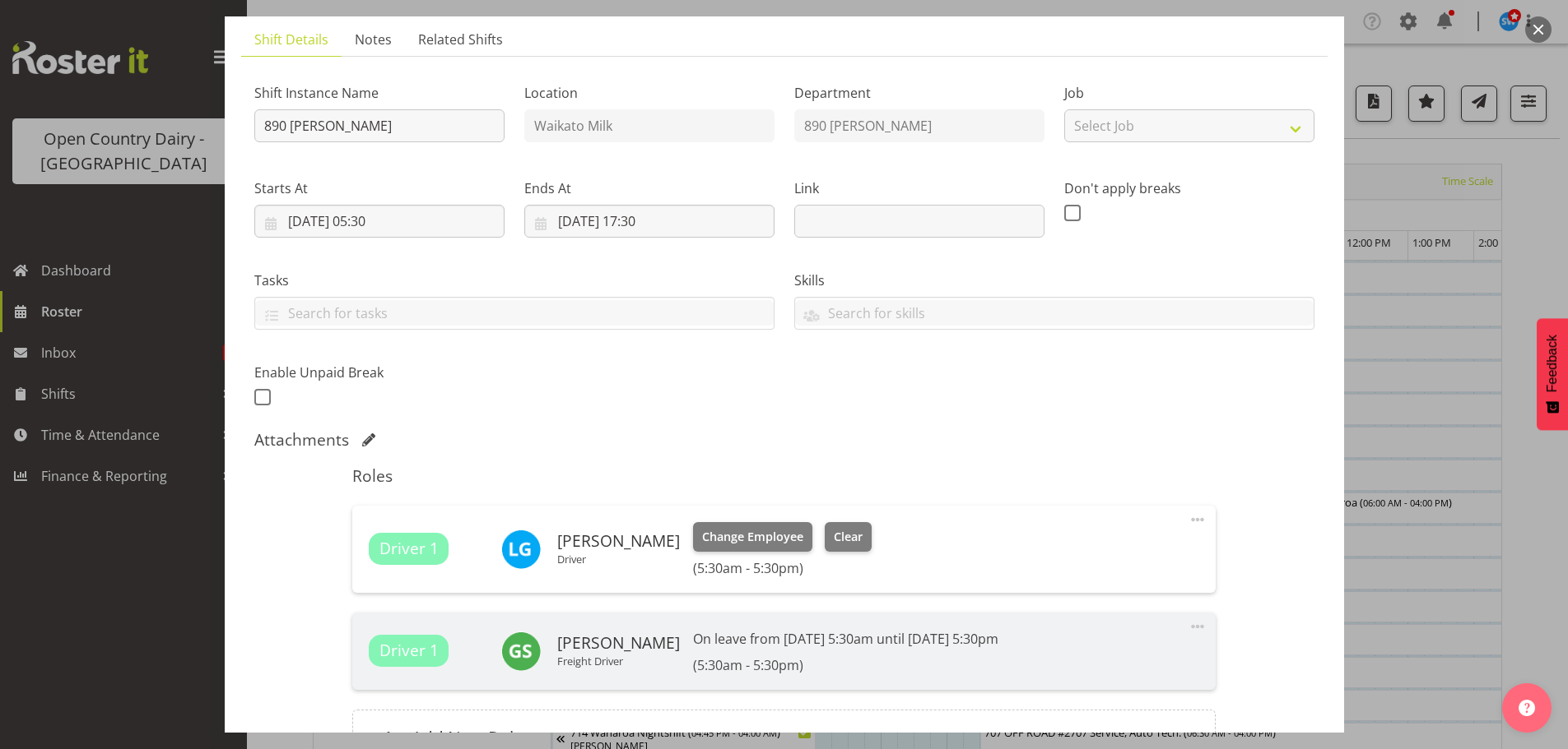
scroll to position [289, 0]
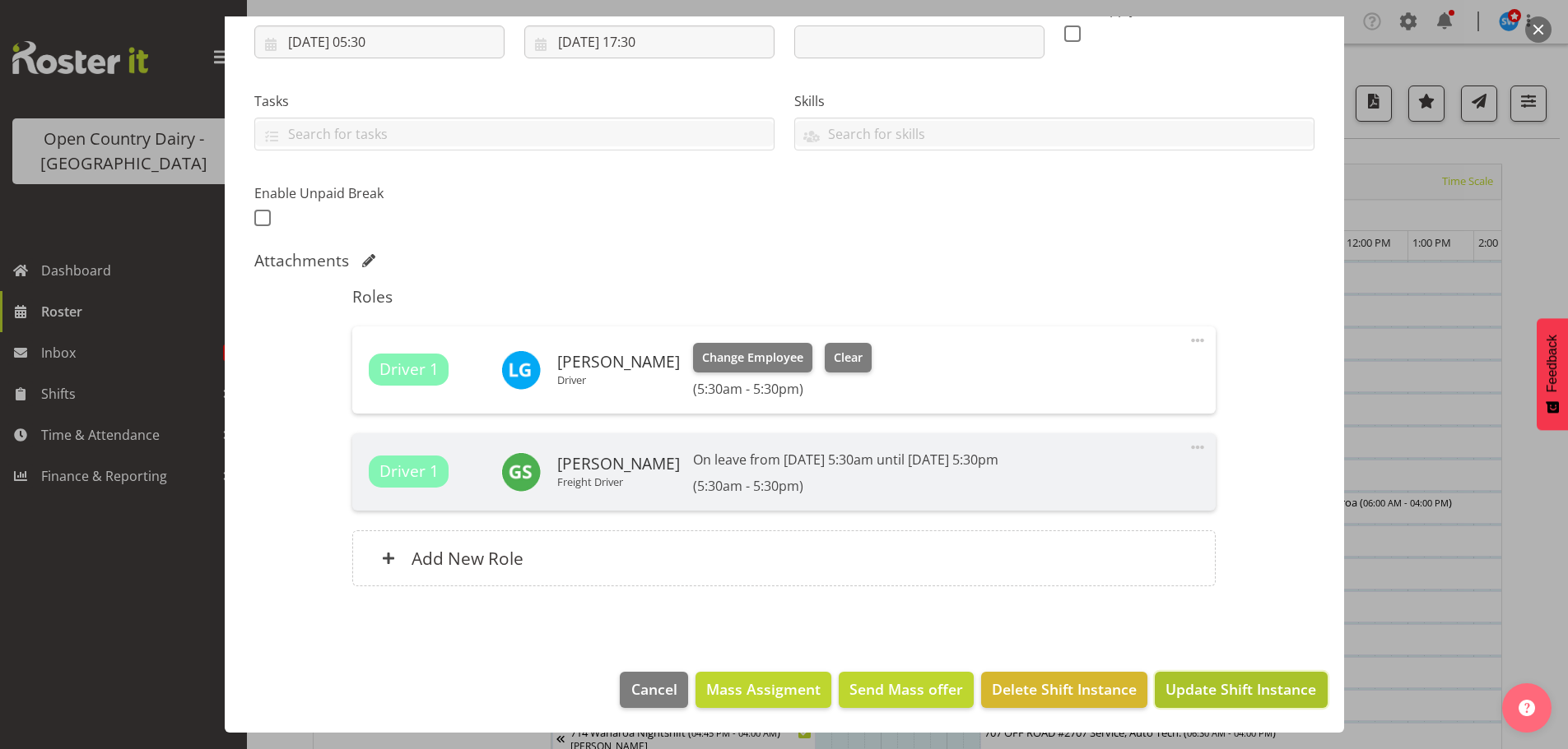
click at [1225, 684] on span "Update Shift Instance" at bounding box center [1241, 690] width 151 height 22
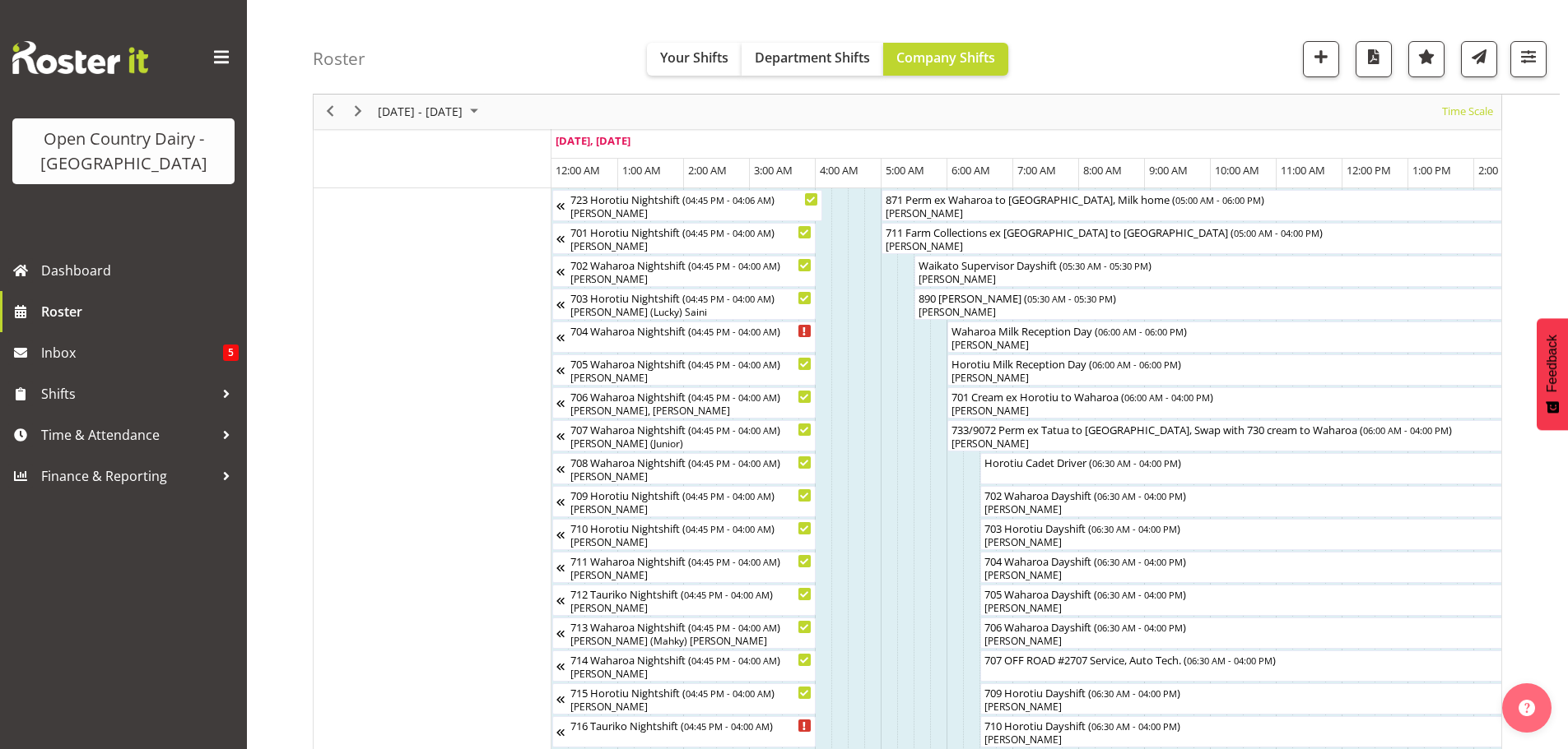
scroll to position [165, 0]
